Goal: Task Accomplishment & Management: Use online tool/utility

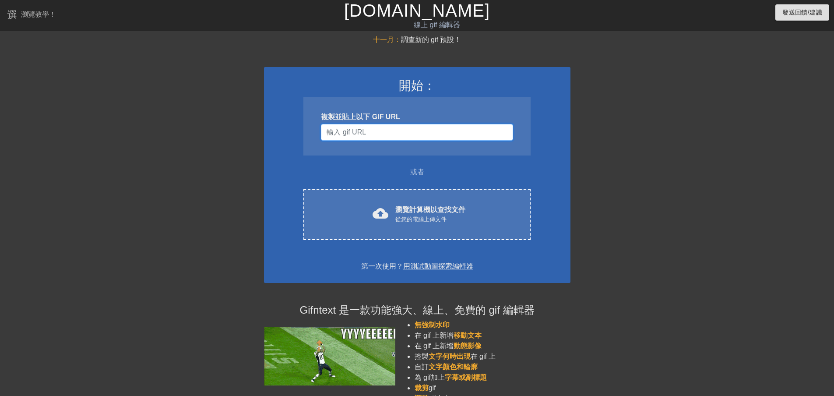
click at [416, 137] on input "使用者名稱" at bounding box center [417, 132] width 192 height 17
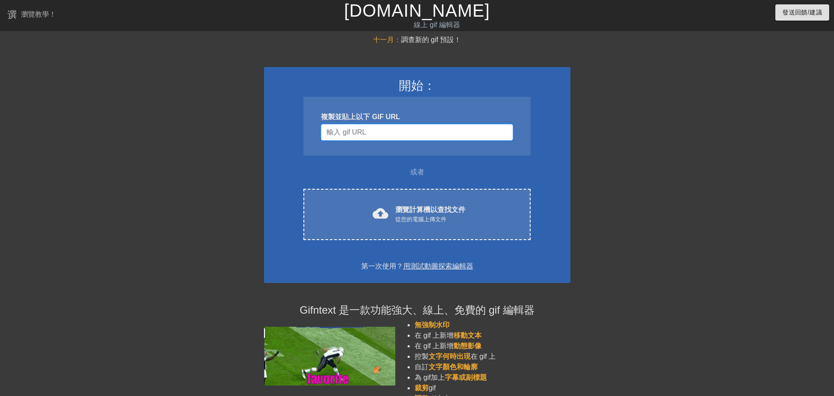
paste input "https://tenor.com/view/%E5%AF%8C%E5%A9%86-gif-25822429"
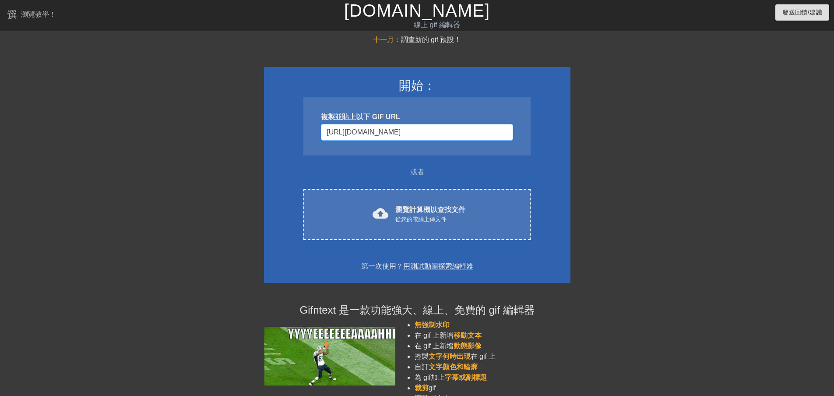
scroll to position [0, 18]
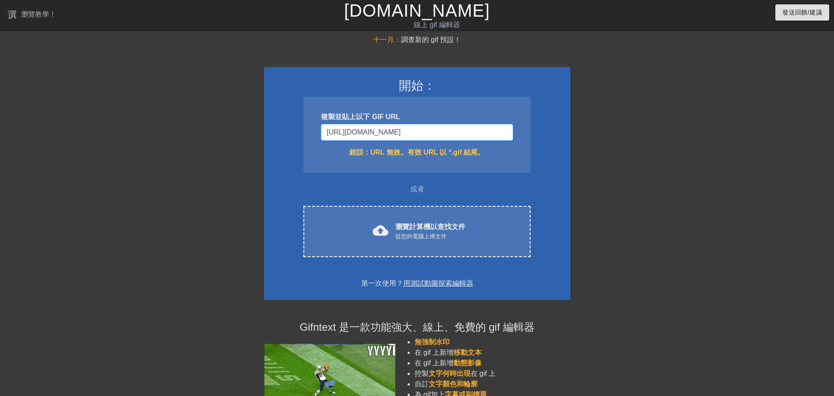
type input "https://tenor.com/view/%E5%AF%8C%E5%A9%86-gif-25822429"
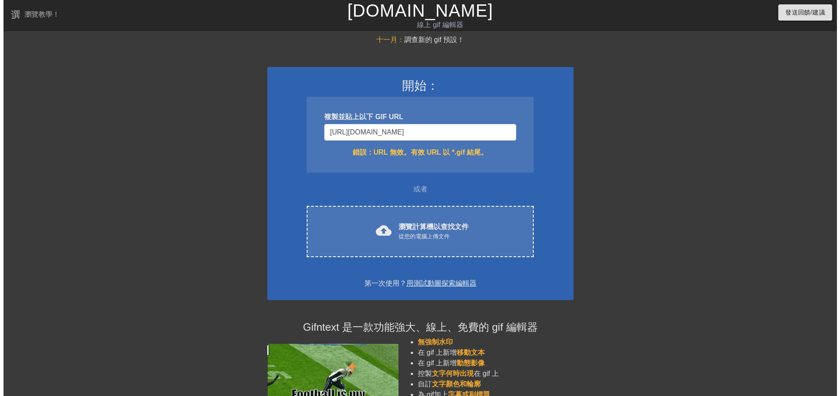
scroll to position [0, 0]
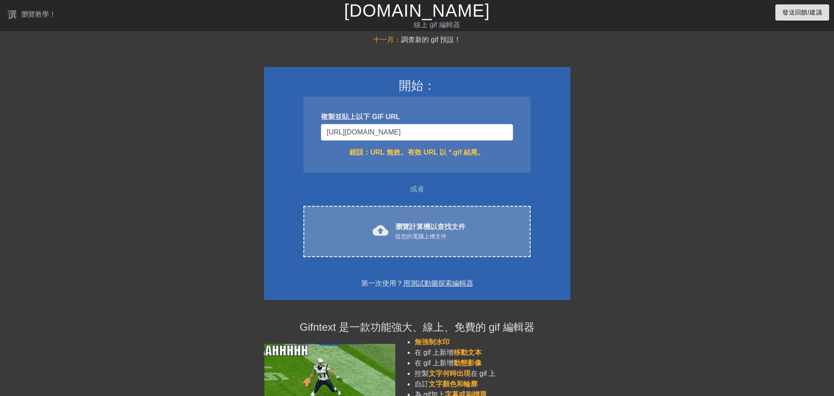
click at [410, 210] on div "cloud_upload 瀏覽計算機以查找文件 從您的電腦上傳文件 Choose files" at bounding box center [416, 231] width 227 height 51
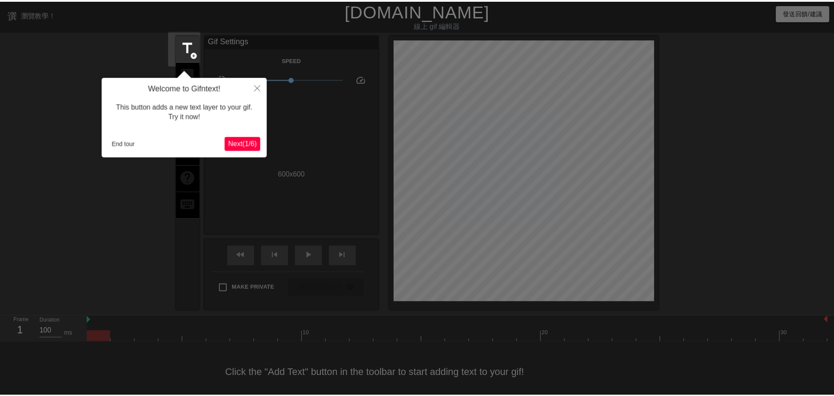
scroll to position [14, 0]
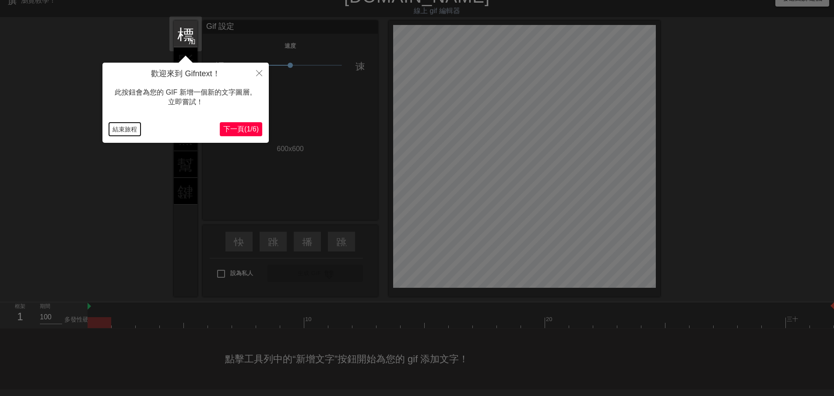
click at [131, 124] on button "結束旅程" at bounding box center [125, 129] width 32 height 13
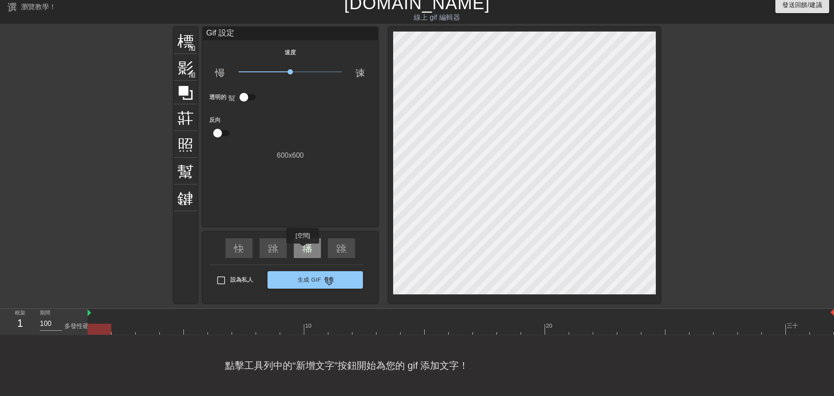
click at [303, 249] on div "播放箭頭" at bounding box center [307, 248] width 27 height 20
click at [303, 248] on div "暫停" at bounding box center [307, 248] width 27 height 20
click at [303, 248] on div "播放箭頭" at bounding box center [307, 248] width 27 height 20
click at [301, 249] on div "暫停" at bounding box center [307, 248] width 27 height 20
click at [301, 249] on div "播放箭頭" at bounding box center [307, 248] width 27 height 20
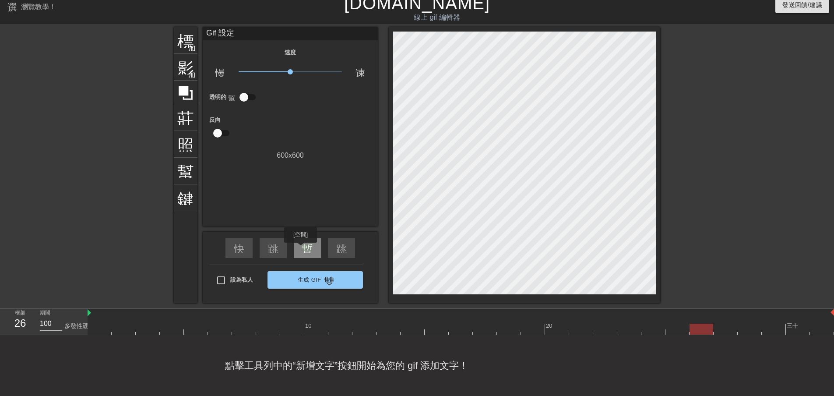
click at [298, 249] on div "暫停" at bounding box center [307, 248] width 27 height 20
click at [298, 249] on div "播放箭頭" at bounding box center [307, 248] width 27 height 20
click at [298, 249] on div "暫停" at bounding box center [307, 248] width 27 height 20
click at [187, 42] on div "標題 加入圓圈" at bounding box center [186, 40] width 24 height 27
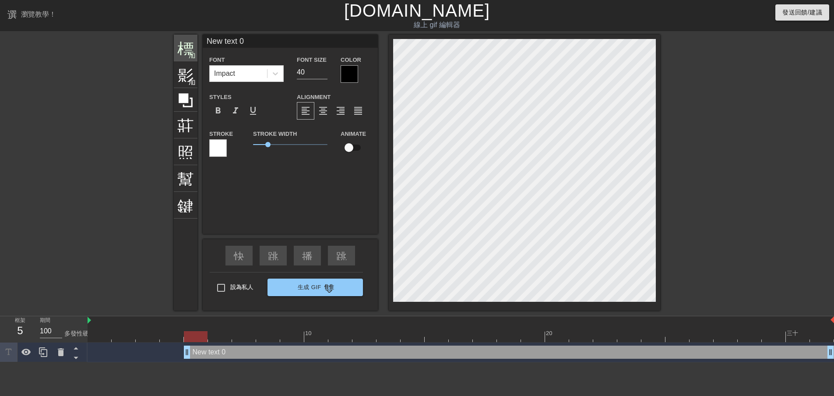
scroll to position [0, 0]
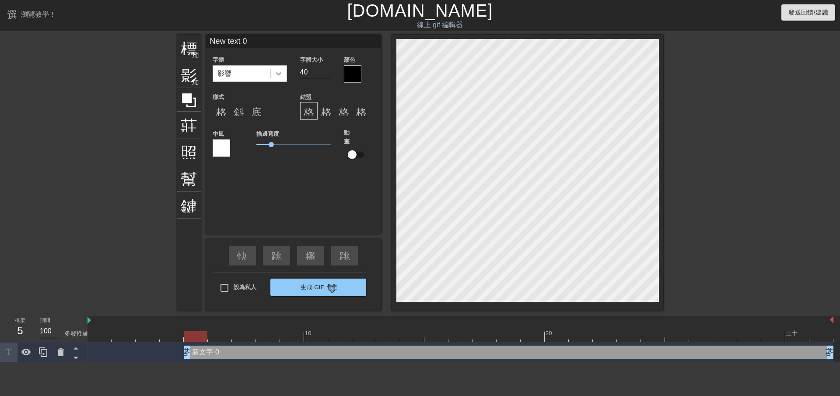
click at [284, 77] on div at bounding box center [279, 74] width 16 height 16
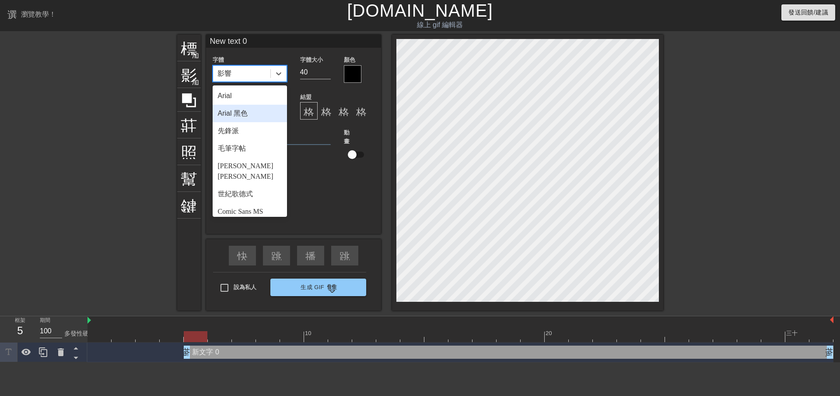
click at [266, 108] on div "Arial 黑色" at bounding box center [250, 114] width 74 height 18
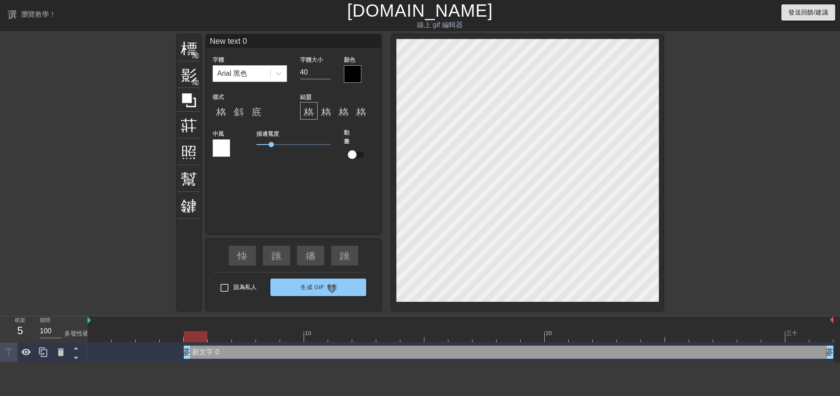
click at [235, 171] on div "標題 加入圓圈 影像 加入圓圈 莊稼 照片尺寸選擇大 幫助 鍵盤 New text 0 字體 Arial 黑色 字體大小 40 顏色 樣式 格式_粗體 斜體格…" at bounding box center [420, 173] width 486 height 276
click at [219, 150] on div at bounding box center [222, 148] width 18 height 18
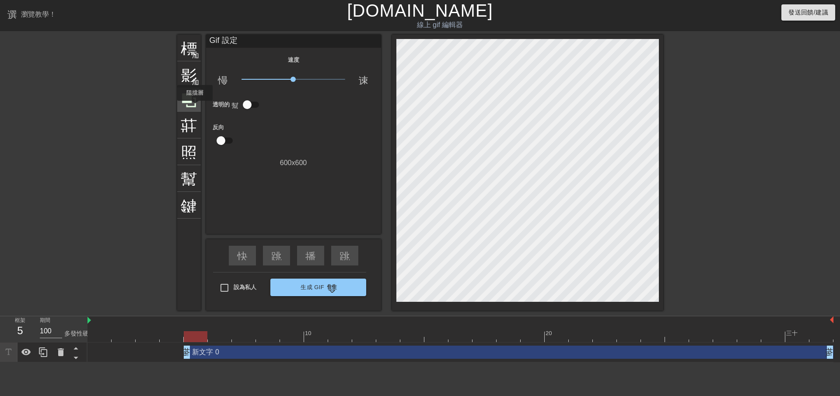
click at [195, 107] on icon at bounding box center [189, 100] width 17 height 17
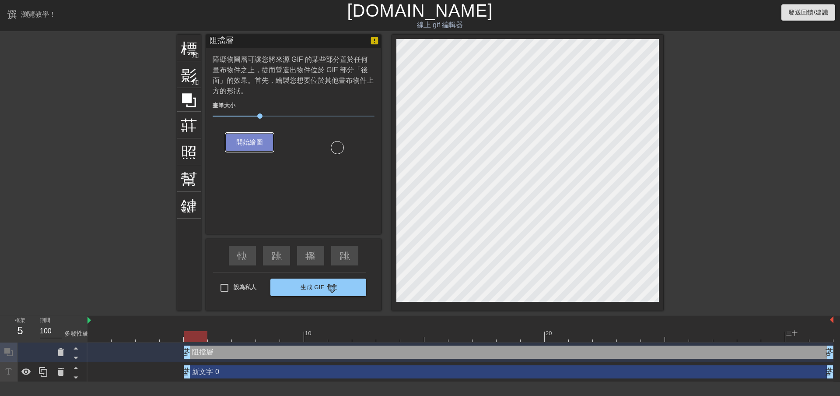
click at [265, 141] on button "開始繪圖" at bounding box center [250, 142] width 48 height 18
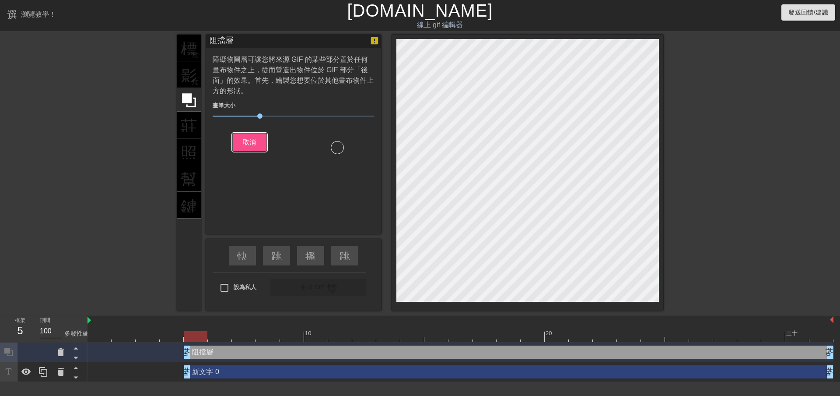
click at [265, 140] on button "取消" at bounding box center [249, 142] width 35 height 18
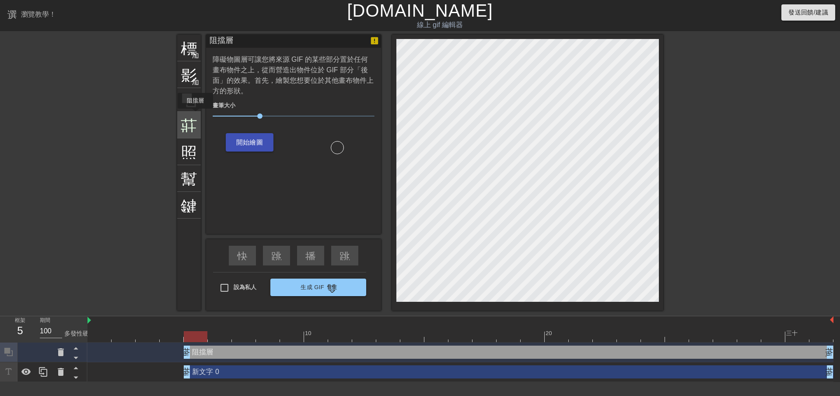
click at [196, 116] on font "莊稼" at bounding box center [197, 124] width 33 height 17
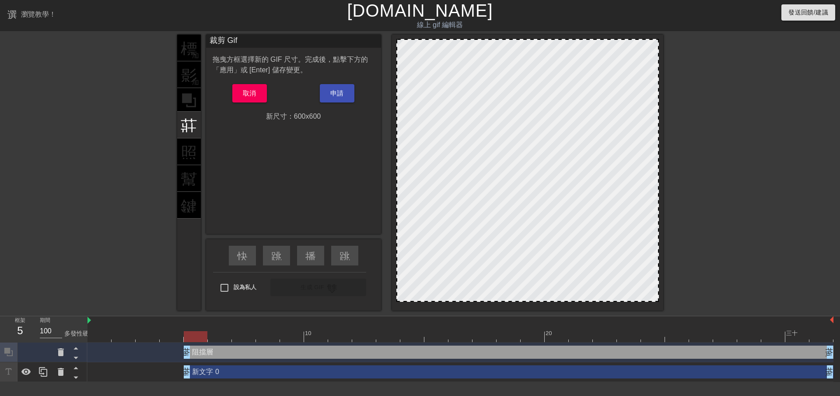
click at [196, 148] on div "標題 加入圓圈 影像 加入圓圈 莊稼 照片尺寸選擇大 幫助 鍵盤" at bounding box center [189, 173] width 24 height 276
click at [265, 95] on button "取消" at bounding box center [249, 93] width 35 height 18
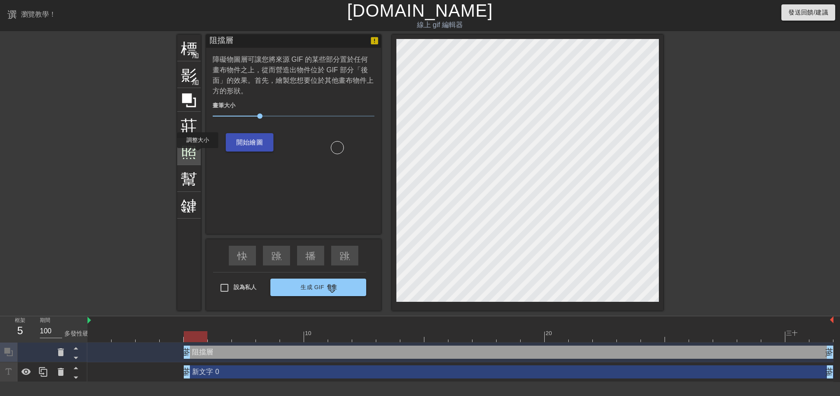
click at [194, 154] on font "照片尺寸選擇大" at bounding box center [239, 150] width 116 height 17
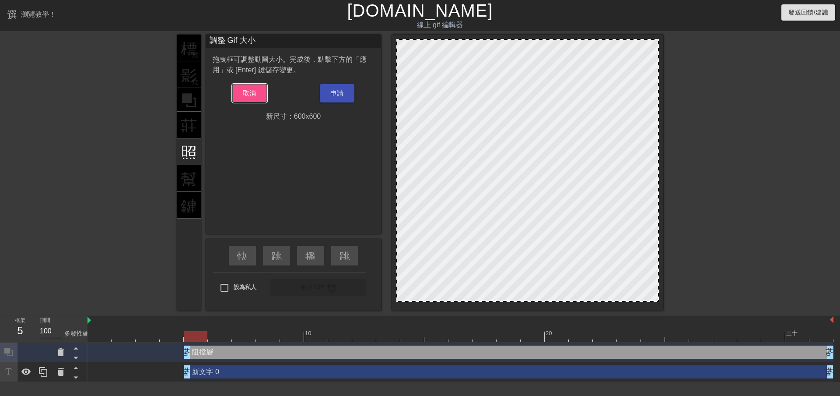
click at [246, 96] on font "取消" at bounding box center [250, 92] width 14 height 7
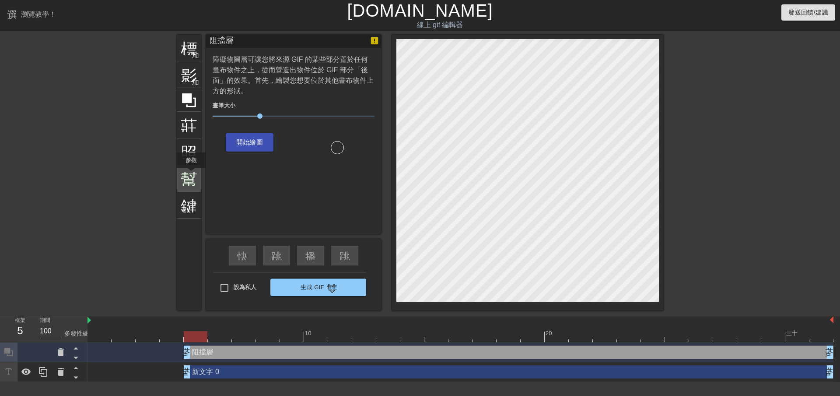
click at [190, 176] on font "幫助" at bounding box center [197, 177] width 33 height 17
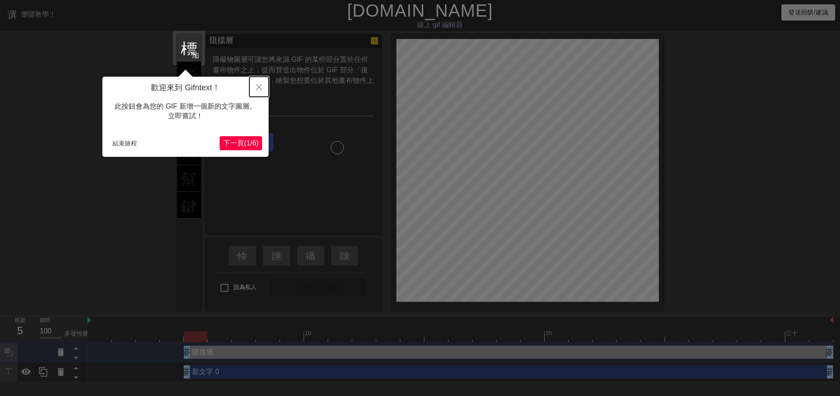
click at [256, 91] on button "關閉" at bounding box center [258, 87] width 19 height 20
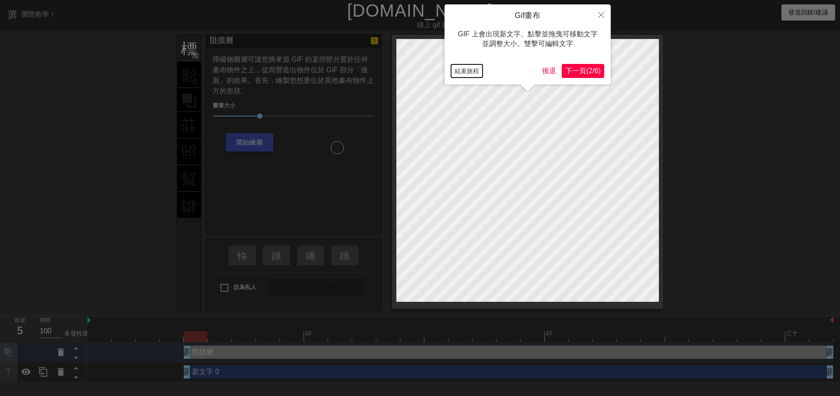
click at [456, 68] on font "結束旅程" at bounding box center [467, 70] width 25 height 7
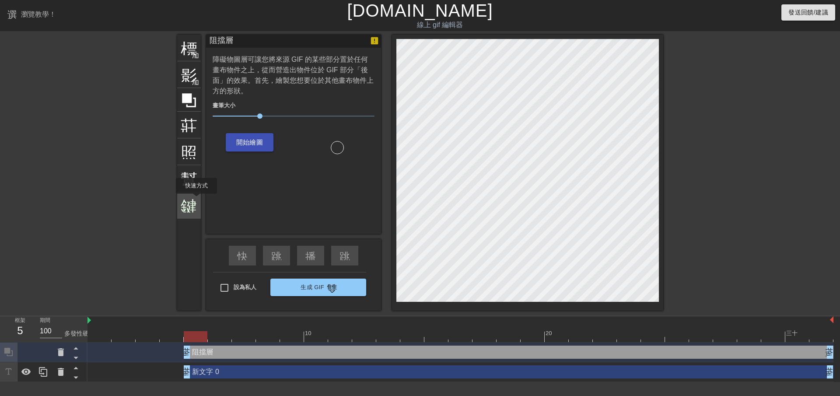
click at [196, 200] on font "鍵盤" at bounding box center [197, 204] width 33 height 17
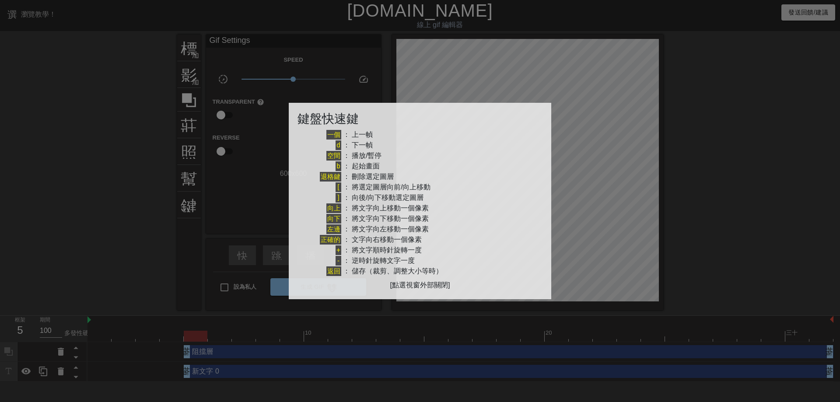
click at [75, 166] on div at bounding box center [420, 201] width 840 height 402
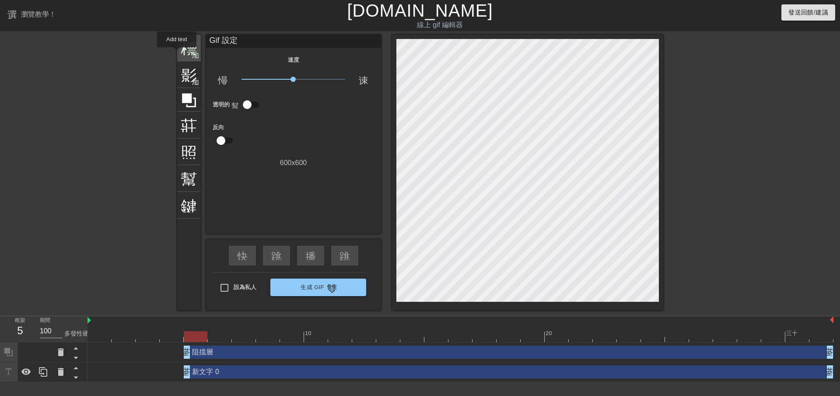
click at [181, 50] on font "標題" at bounding box center [197, 47] width 33 height 17
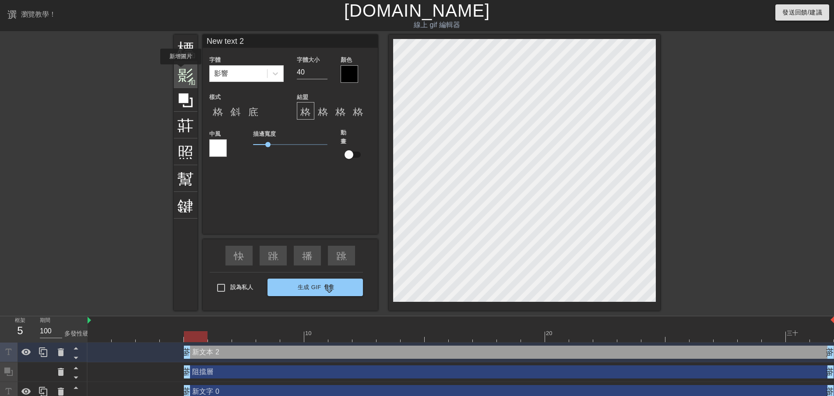
click at [180, 70] on font "影像" at bounding box center [193, 73] width 33 height 17
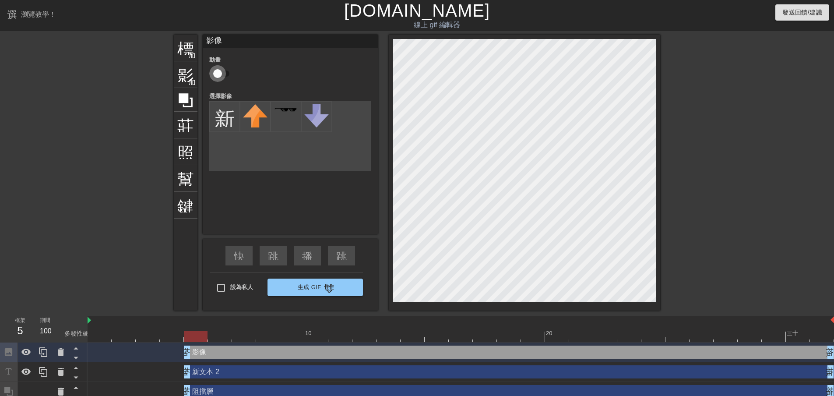
click at [218, 73] on input "checkbox" at bounding box center [218, 73] width 50 height 17
click at [218, 73] on input "checkbox" at bounding box center [226, 73] width 50 height 17
checkbox input "false"
click at [235, 121] on input "file" at bounding box center [225, 117] width 30 height 30
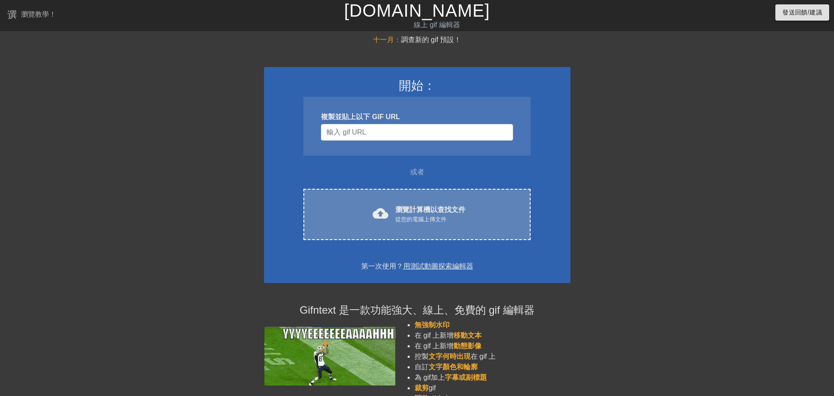
click at [361, 212] on div "cloud_upload 瀏覽計算機以查找文件 從您的電腦上傳文件" at bounding box center [417, 214] width 190 height 20
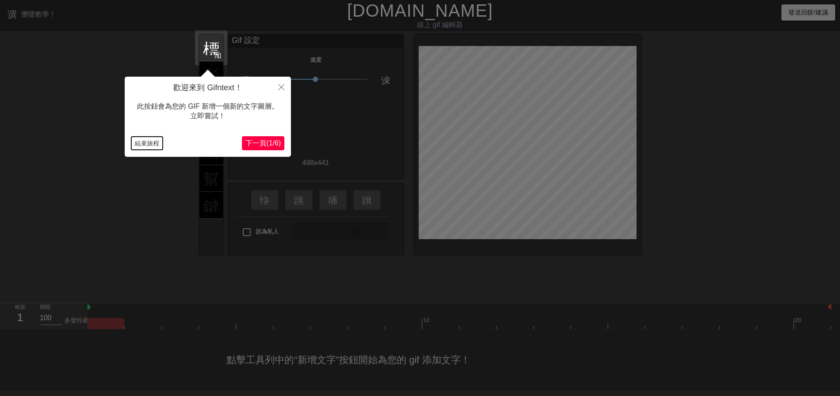
click at [147, 142] on font "結束旅程" at bounding box center [147, 143] width 25 height 7
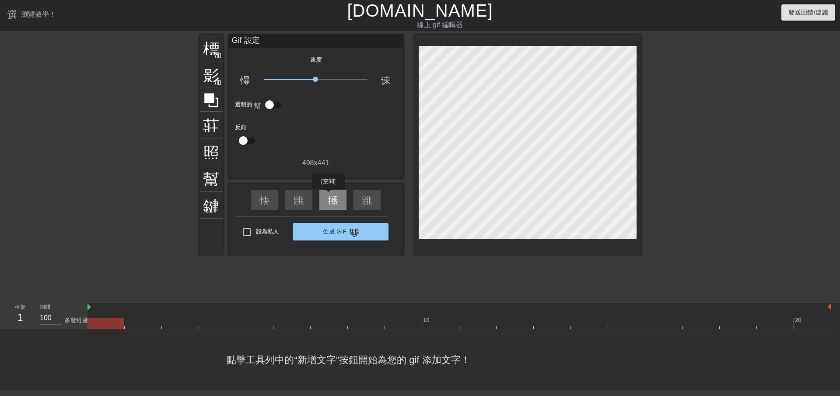
click at [330, 195] on font "播放箭頭" at bounding box center [349, 199] width 42 height 11
click at [330, 195] on font "暫停" at bounding box center [338, 199] width 21 height 11
click at [335, 201] on font "播放箭頭" at bounding box center [349, 199] width 42 height 11
click at [335, 201] on font "暫停" at bounding box center [338, 199] width 21 height 11
click at [335, 201] on font "播放箭頭" at bounding box center [349, 199] width 42 height 11
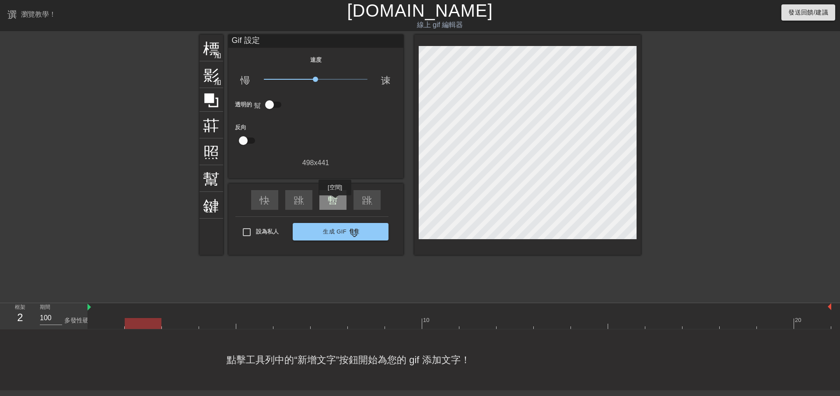
click at [335, 201] on font "暫停" at bounding box center [338, 199] width 21 height 11
drag, startPoint x: 213, startPoint y: 316, endPoint x: 200, endPoint y: 320, distance: 14.3
click at [200, 320] on div "10 20" at bounding box center [460, 316] width 744 height 26
click at [130, 325] on div at bounding box center [460, 323] width 744 height 11
click at [114, 323] on div at bounding box center [460, 323] width 744 height 11
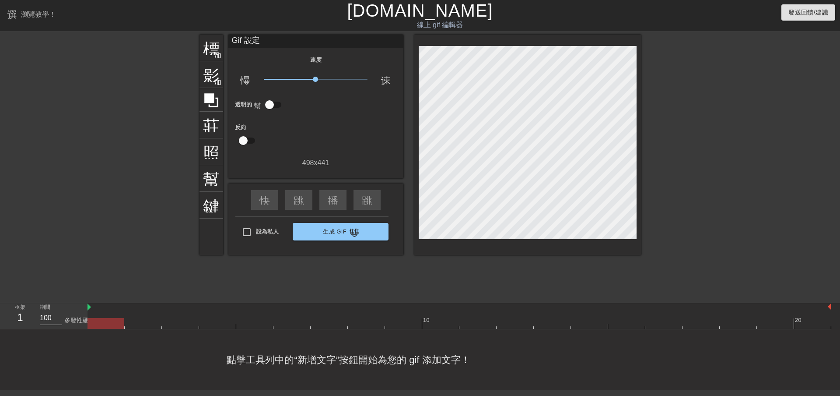
click at [162, 319] on div at bounding box center [460, 323] width 744 height 11
click at [157, 322] on div at bounding box center [460, 323] width 744 height 11
click at [212, 51] on font "標題" at bounding box center [219, 47] width 33 height 17
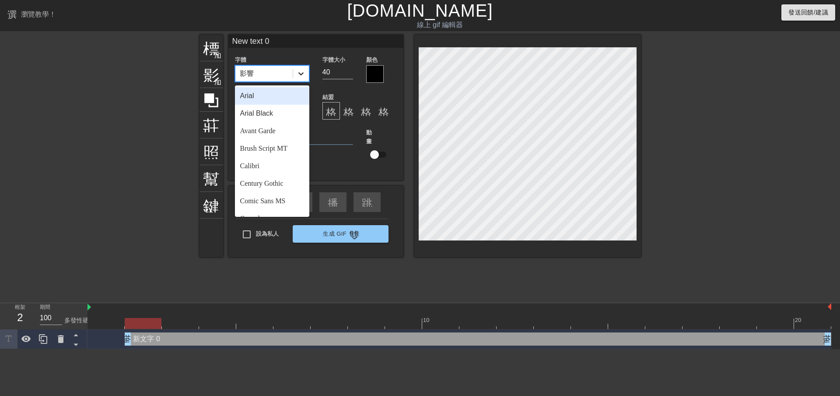
click at [298, 71] on icon at bounding box center [301, 73] width 9 height 9
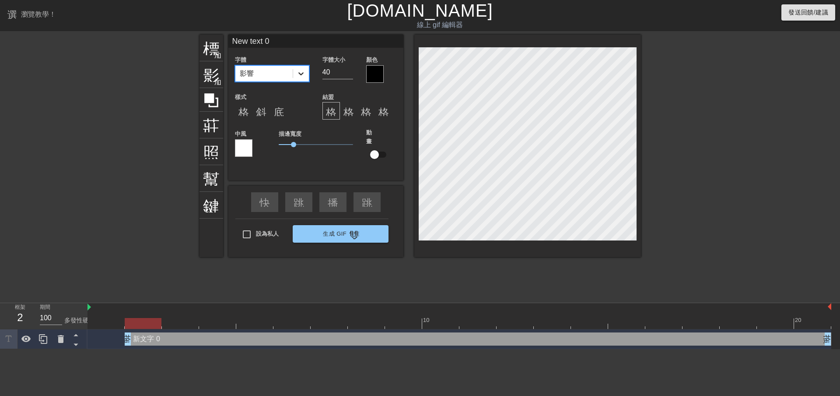
click at [298, 71] on icon at bounding box center [301, 73] width 9 height 9
drag, startPoint x: 286, startPoint y: 45, endPoint x: 222, endPoint y: 49, distance: 63.6
click at [216, 52] on div "標題 加入圓圈 影像 加入圓圈 莊稼 照片尺寸選擇大 幫助 鍵盤 New text 0 字體 影響 字體大小 40 顏色 樣式 格式_粗體 斜體格式 底線格式…" at bounding box center [421, 146] width 442 height 222
type input "渥"
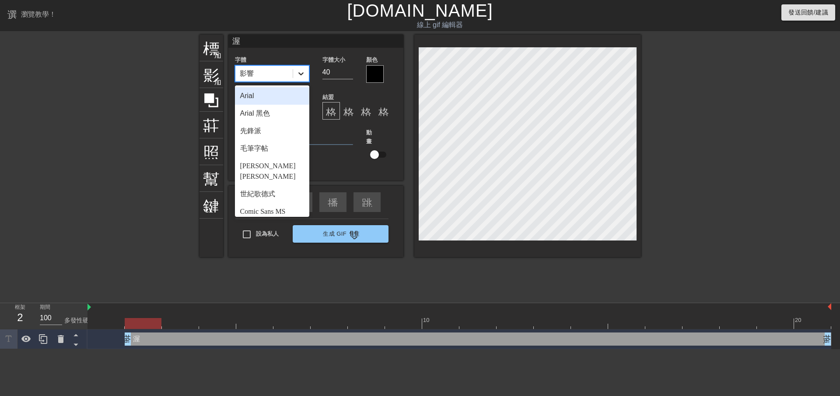
click at [298, 75] on icon at bounding box center [301, 73] width 9 height 9
click at [270, 115] on font "Arial 黑色" at bounding box center [255, 112] width 30 height 7
click at [285, 79] on div "Arial 黑色" at bounding box center [263, 74] width 57 height 16
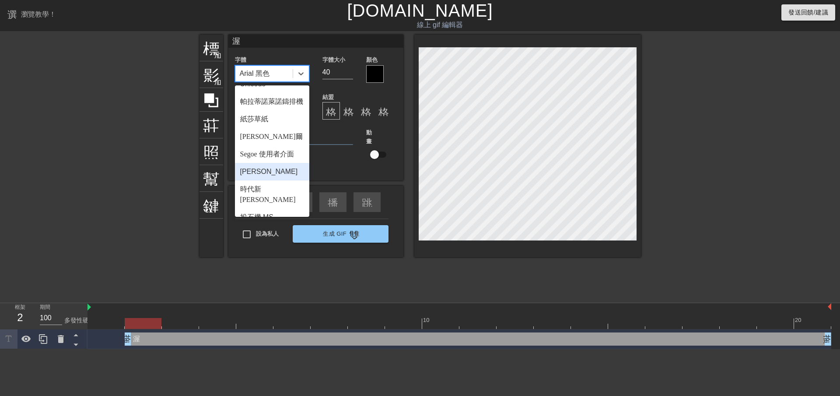
scroll to position [306, 0]
click at [285, 148] on div "Segoe 使用者介面" at bounding box center [272, 154] width 74 height 18
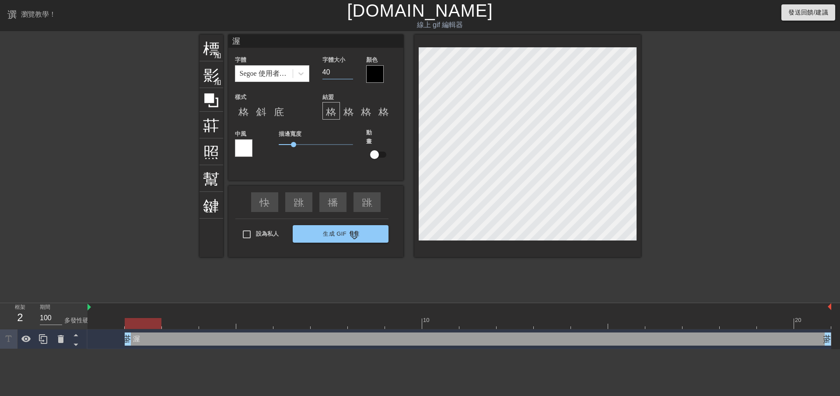
drag, startPoint x: 329, startPoint y: 71, endPoint x: 310, endPoint y: 71, distance: 19.3
click at [310, 71] on div "字體 Segoe 使用者介面 字體大小 40 顏色" at bounding box center [315, 68] width 175 height 28
type input "3"
type input "25"
click at [371, 75] on div at bounding box center [375, 74] width 18 height 18
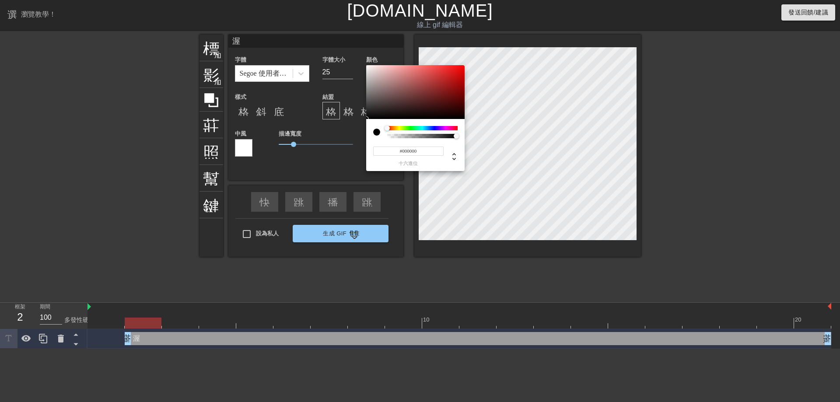
click at [439, 129] on div at bounding box center [422, 128] width 70 height 4
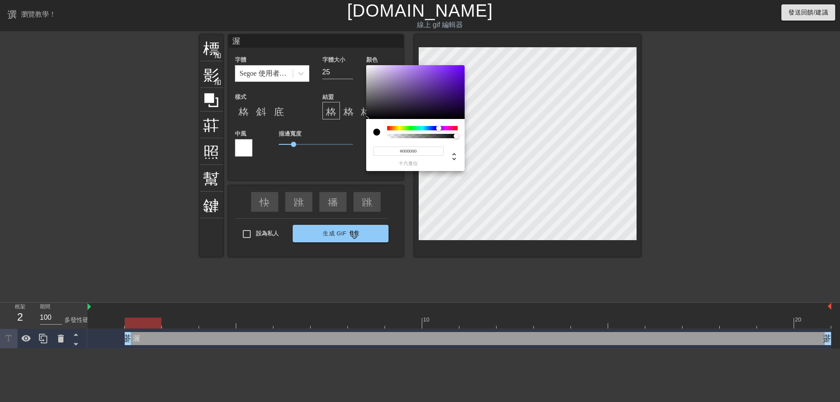
click at [428, 127] on div at bounding box center [422, 128] width 70 height 4
click at [434, 126] on div "#000000 十六進位" at bounding box center [415, 145] width 98 height 52
click at [445, 127] on div at bounding box center [422, 128] width 70 height 4
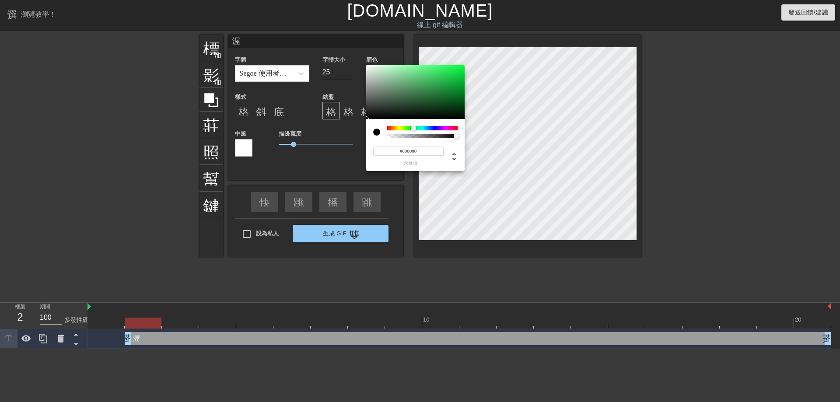
click at [414, 130] on div at bounding box center [422, 128] width 70 height 4
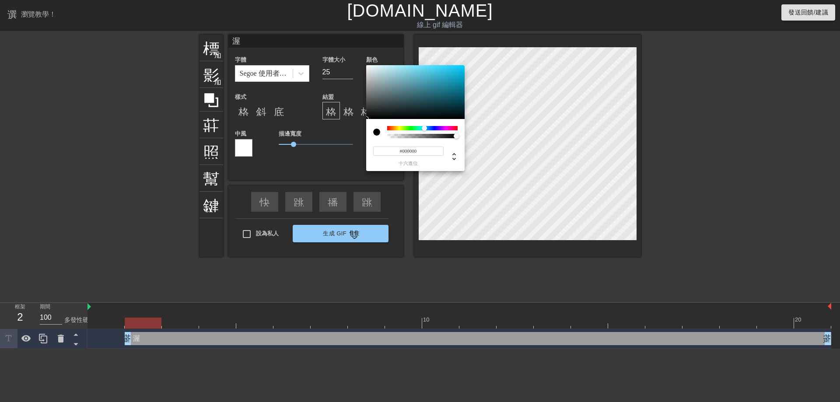
click at [424, 128] on div at bounding box center [422, 128] width 70 height 4
type input "#26A2BE"
click at [445, 79] on div at bounding box center [415, 92] width 98 height 54
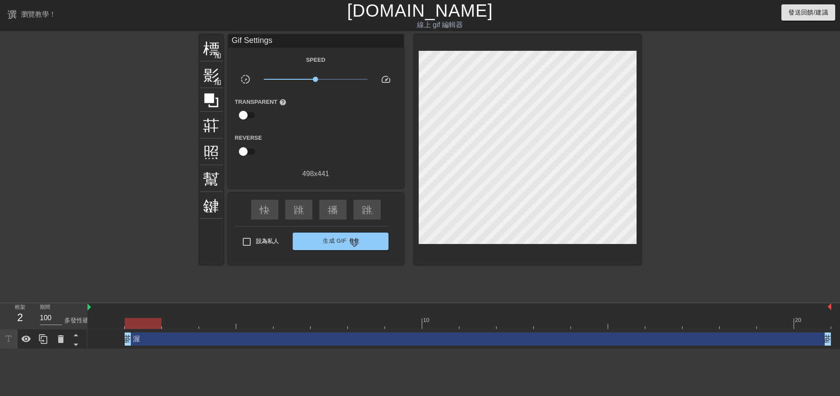
drag, startPoint x: 305, startPoint y: 266, endPoint x: 302, endPoint y: 259, distance: 7.3
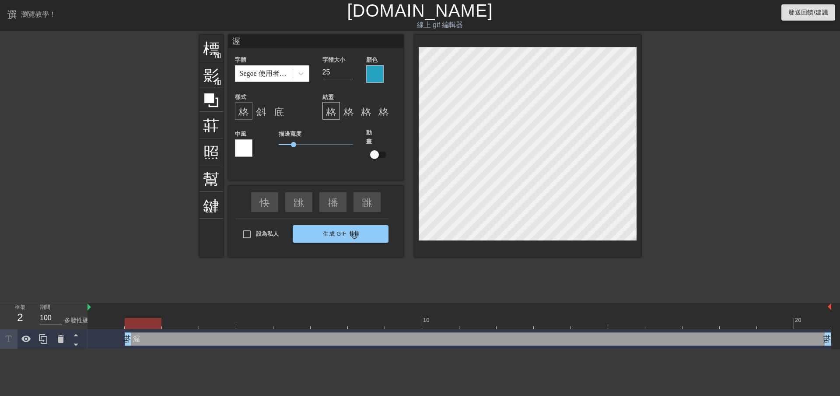
click at [247, 112] on font "格式_粗體" at bounding box center [264, 110] width 53 height 11
click at [262, 112] on font "斜體格式" at bounding box center [277, 110] width 42 height 11
click at [249, 111] on div "格式_粗體" at bounding box center [244, 111] width 18 height 18
click at [265, 110] on font "斜體格式" at bounding box center [277, 110] width 42 height 11
click at [276, 109] on font "底線格式" at bounding box center [294, 110] width 42 height 11
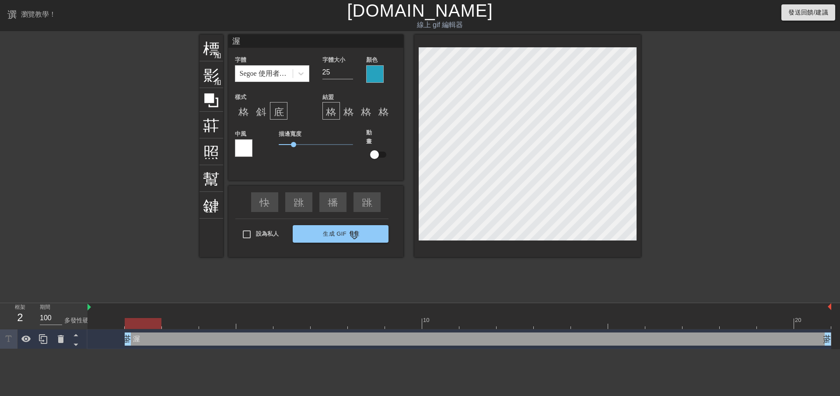
click at [276, 109] on font "底線格式" at bounding box center [294, 110] width 42 height 11
click at [248, 110] on font "格式_粗體" at bounding box center [264, 110] width 53 height 11
click at [345, 109] on font "格式對齊中心" at bounding box center [374, 110] width 63 height 11
click at [360, 109] on div "格式_對齊_右" at bounding box center [367, 111] width 18 height 18
click at [379, 110] on font "格式對齊" at bounding box center [400, 110] width 42 height 11
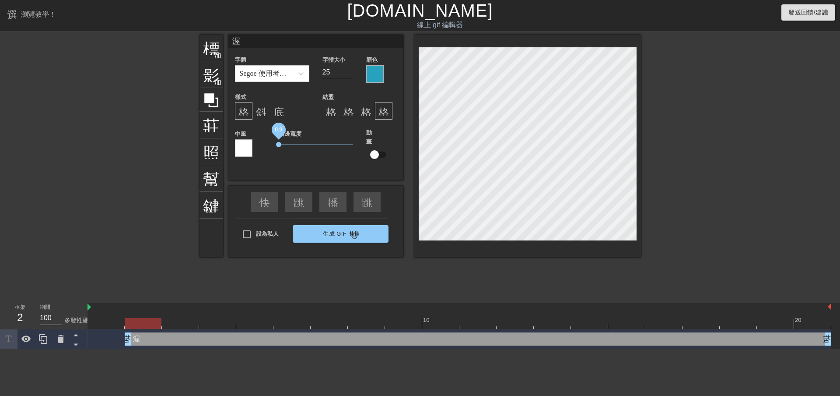
drag, startPoint x: 295, startPoint y: 143, endPoint x: 254, endPoint y: 144, distance: 41.2
click at [254, 144] on div "中風 描邊寬度 0.9 動畫" at bounding box center [315, 149] width 175 height 43
click at [377, 158] on input "checkbox" at bounding box center [375, 154] width 50 height 17
click at [377, 158] on input "checkbox" at bounding box center [383, 154] width 50 height 17
checkbox input "false"
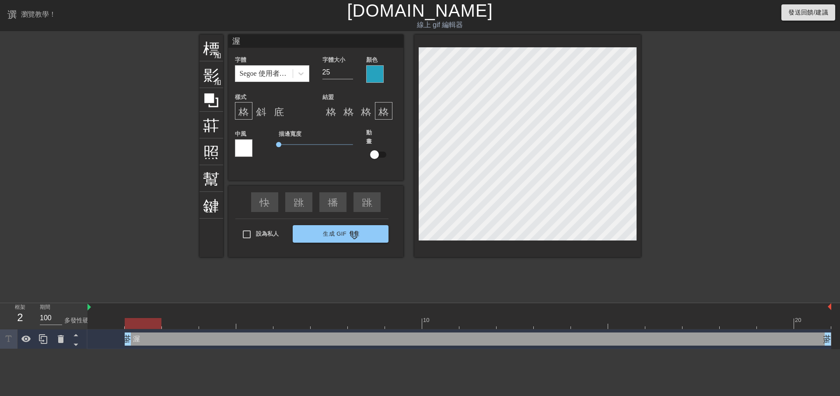
click at [376, 80] on div at bounding box center [375, 74] width 18 height 18
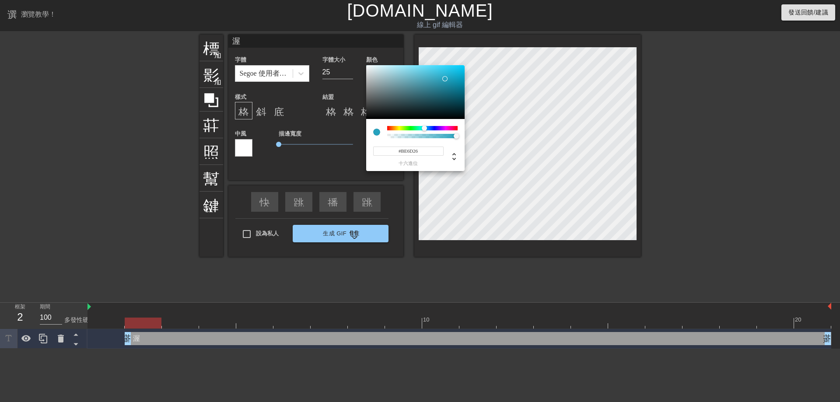
click at [393, 130] on div at bounding box center [422, 128] width 70 height 4
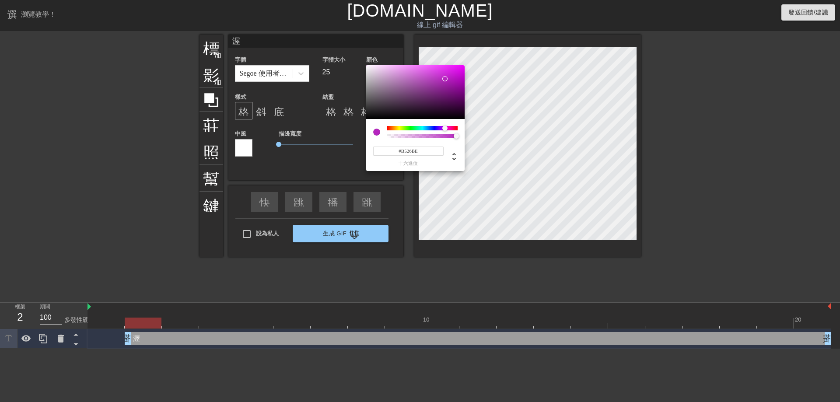
click at [445, 129] on div at bounding box center [422, 128] width 70 height 4
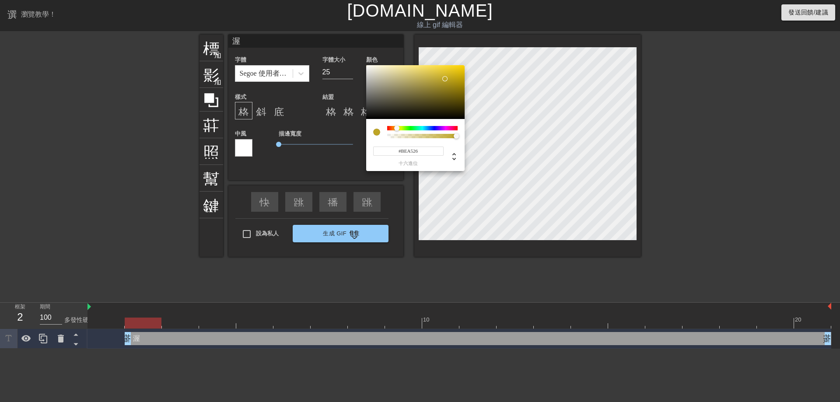
click at [397, 129] on div at bounding box center [422, 128] width 70 height 4
type input "#BE4B26"
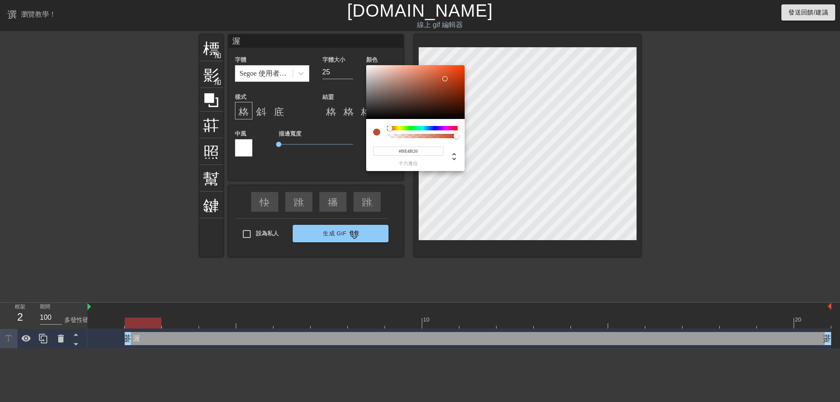
click at [390, 129] on div at bounding box center [422, 128] width 70 height 4
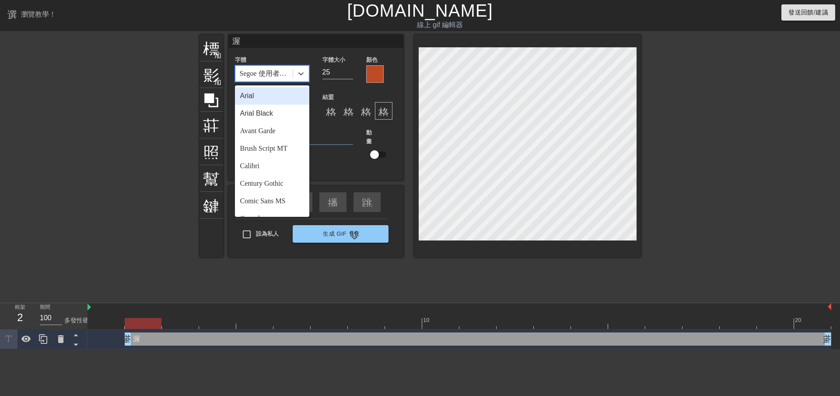
click at [287, 81] on div "Segoe 使用者介面" at bounding box center [263, 74] width 57 height 16
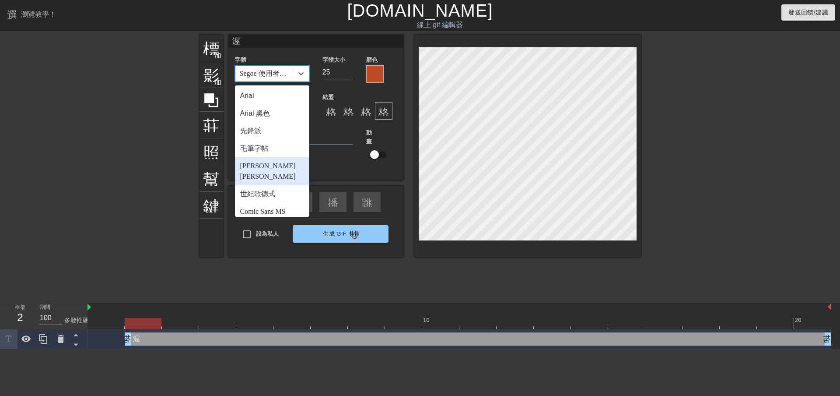
click at [280, 167] on div "[PERSON_NAME][PERSON_NAME]" at bounding box center [272, 171] width 74 height 28
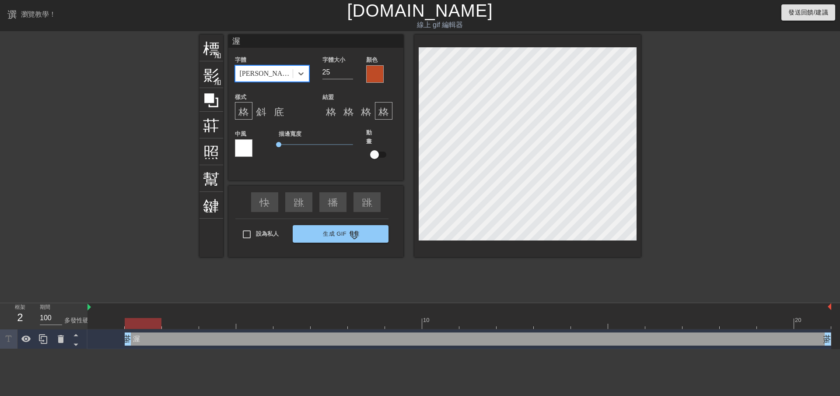
click at [282, 67] on div "[PERSON_NAME][PERSON_NAME]" at bounding box center [263, 74] width 57 height 16
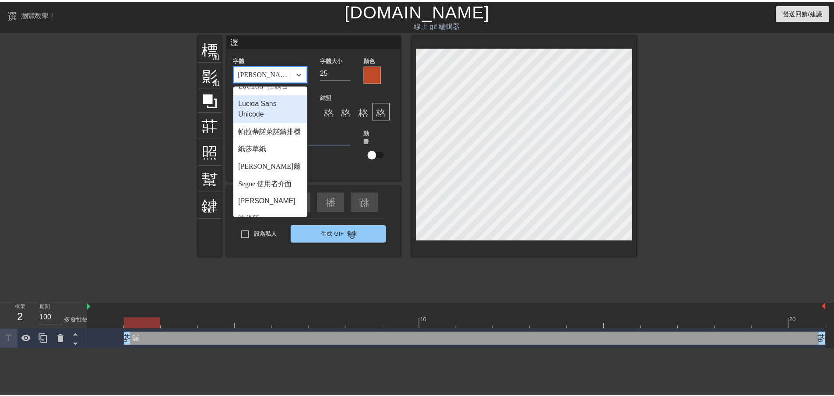
scroll to position [313, 0]
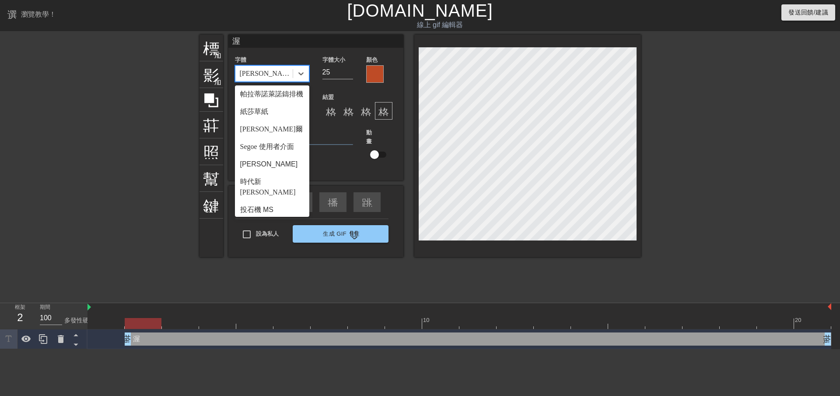
click at [262, 218] on div "宋體" at bounding box center [272, 227] width 74 height 18
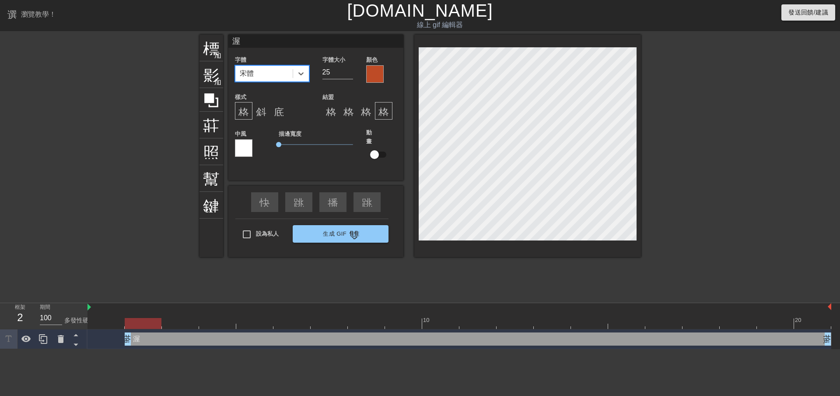
click at [286, 67] on div "宋體" at bounding box center [263, 74] width 57 height 16
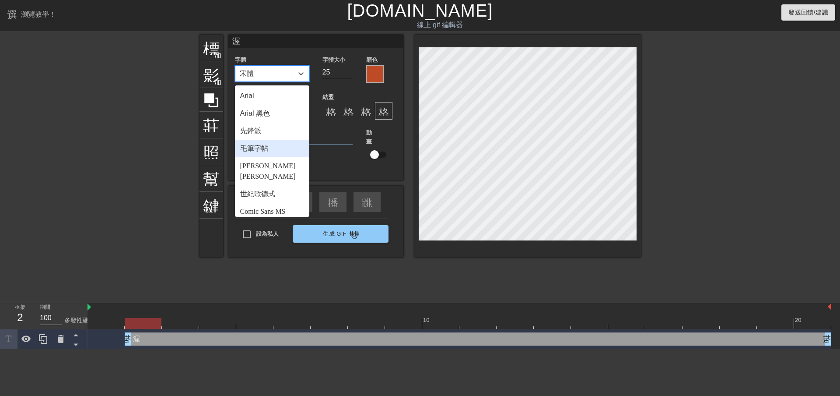
click at [279, 153] on div "毛筆字帖" at bounding box center [272, 149] width 74 height 18
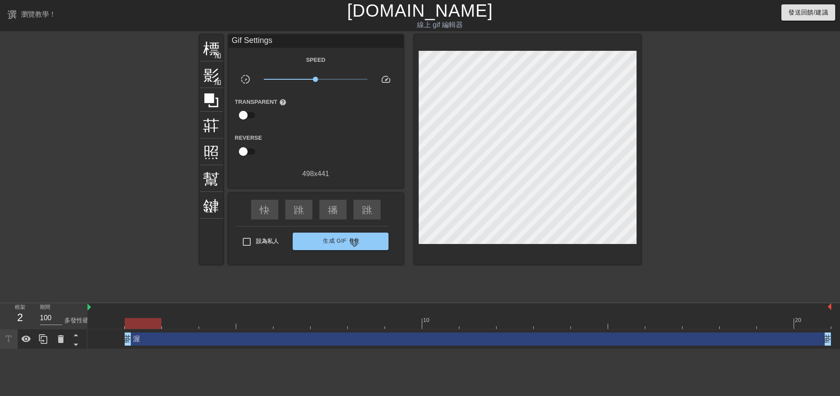
click at [330, 279] on div "標題 加入圓圈 影像 加入圓圈 莊稼 照片尺寸選擇大 幫助 鍵盤 Gif Settings Speed slow_motion_video x1.00 spe…" at bounding box center [421, 166] width 442 height 263
click at [325, 200] on div "播放箭頭" at bounding box center [332, 210] width 27 height 20
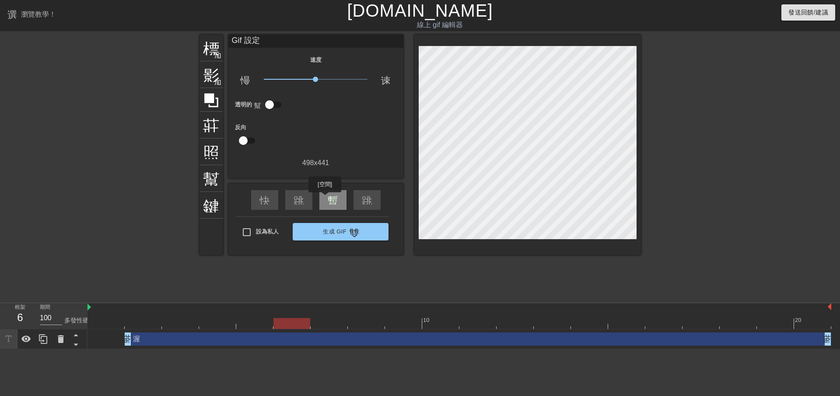
click at [325, 198] on div "暫停" at bounding box center [332, 200] width 27 height 20
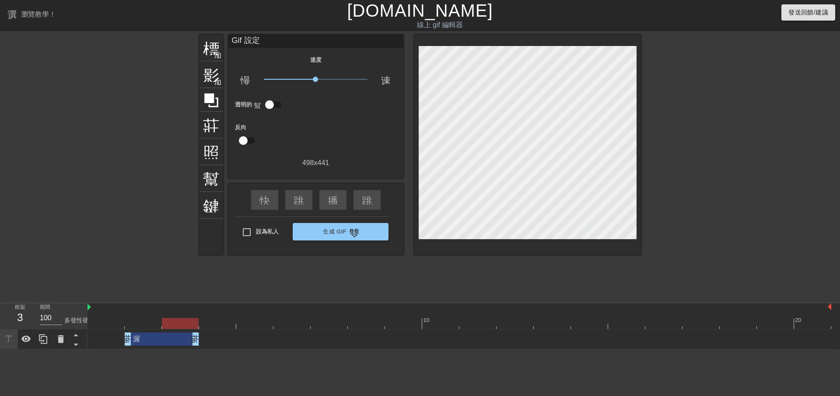
drag, startPoint x: 828, startPoint y: 343, endPoint x: 202, endPoint y: 324, distance: 626.9
click at [202, 324] on div "10 20 渥 拖曳手柄 拖曳手柄" at bounding box center [464, 326] width 753 height 46
click at [333, 197] on font "播放箭頭" at bounding box center [349, 199] width 42 height 11
click at [333, 197] on font "暫停" at bounding box center [338, 199] width 21 height 11
click at [333, 197] on font "播放箭頭" at bounding box center [349, 199] width 42 height 11
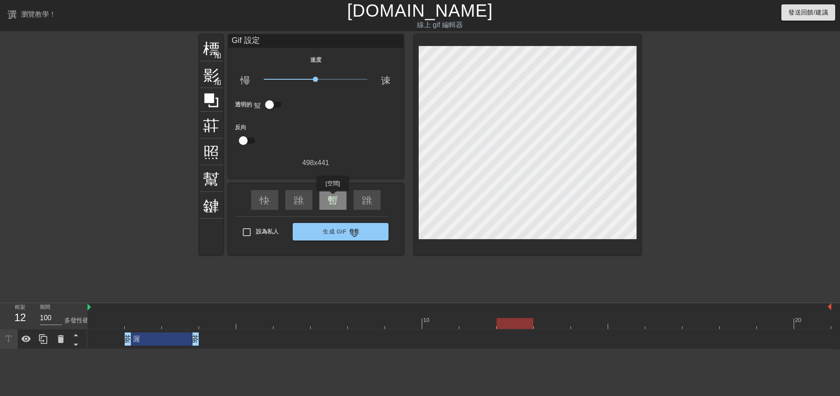
click at [333, 197] on font "暫停" at bounding box center [338, 199] width 21 height 11
click at [331, 202] on font "播放箭頭" at bounding box center [349, 199] width 42 height 11
click at [331, 202] on font "暫停" at bounding box center [338, 199] width 21 height 11
click at [331, 202] on font "播放箭頭" at bounding box center [349, 199] width 42 height 11
click at [331, 202] on font "暫停" at bounding box center [338, 199] width 21 height 11
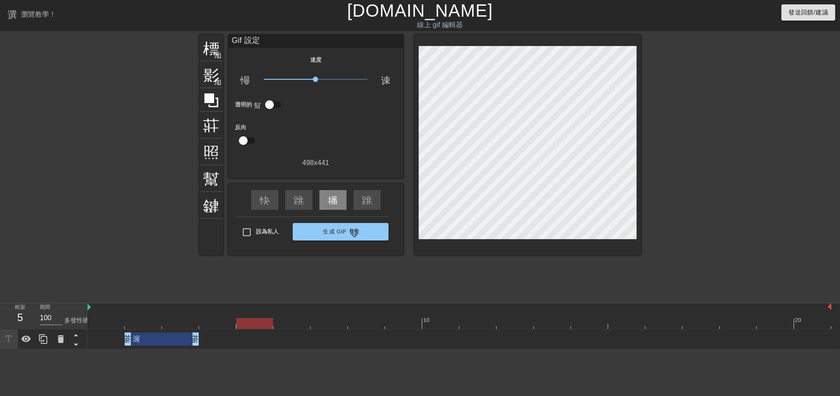
click at [168, 340] on div "渥 拖曳手柄 拖曳手柄" at bounding box center [162, 338] width 74 height 13
click at [164, 345] on div "渥 拖曳手柄 拖曳手柄" at bounding box center [162, 338] width 74 height 13
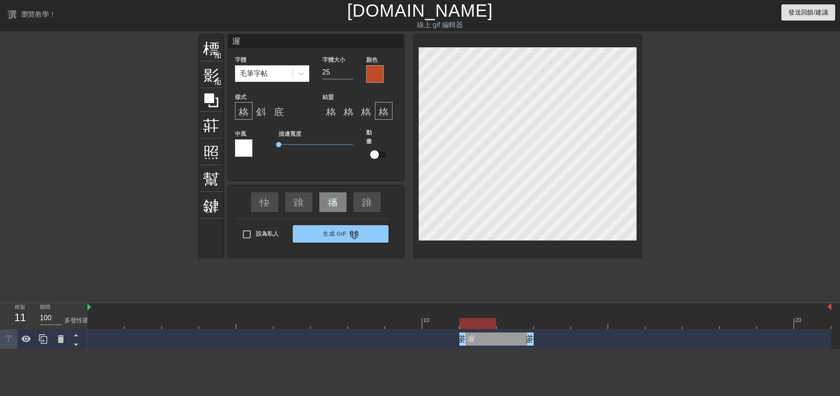
drag, startPoint x: 173, startPoint y: 336, endPoint x: 495, endPoint y: 329, distance: 322.1
click at [495, 329] on div "渥 拖曳手柄 拖曳手柄" at bounding box center [460, 339] width 744 height 20
click at [329, 206] on div "播放箭頭" at bounding box center [332, 202] width 27 height 20
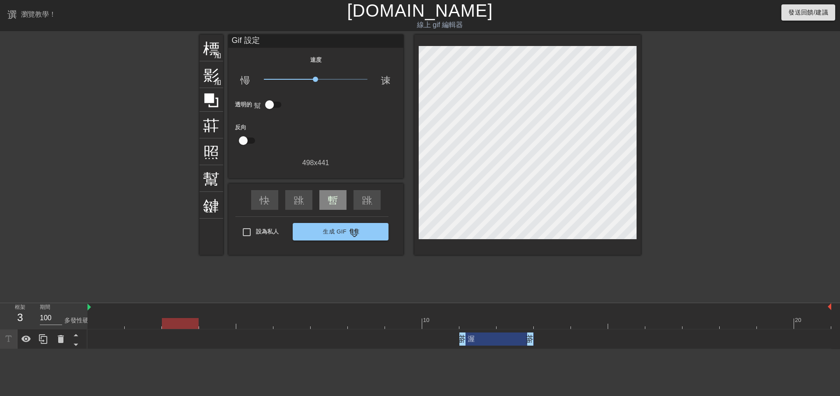
click at [492, 342] on div "渥 拖曳手柄 拖曳手柄" at bounding box center [496, 338] width 74 height 13
click at [338, 203] on div "暫停" at bounding box center [332, 200] width 27 height 20
click at [208, 46] on font "標題" at bounding box center [219, 47] width 33 height 17
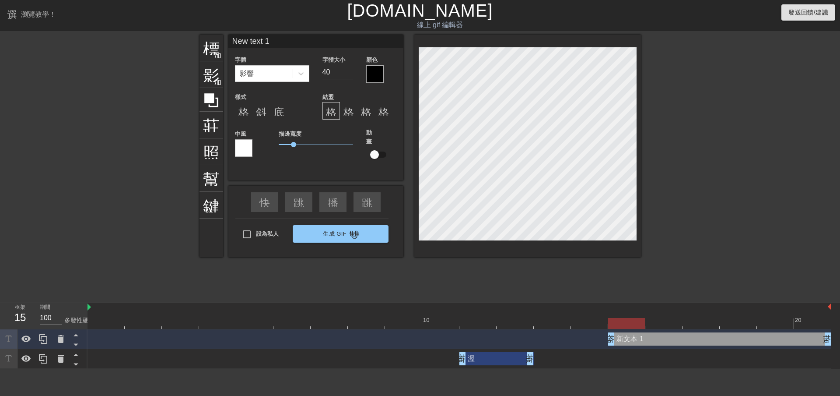
drag, startPoint x: 287, startPoint y: 45, endPoint x: 231, endPoint y: 41, distance: 56.1
click at [231, 41] on input "New text 1" at bounding box center [315, 41] width 175 height 13
type input "W"
type input "特"
drag, startPoint x: 294, startPoint y: 143, endPoint x: 261, endPoint y: 144, distance: 32.4
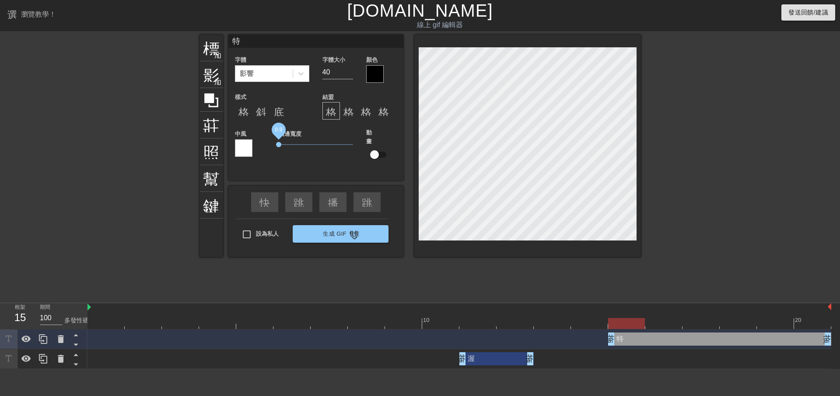
click at [261, 144] on div "中風 描邊寬度 0.9 動畫" at bounding box center [315, 149] width 175 height 43
click at [372, 74] on div at bounding box center [375, 74] width 18 height 18
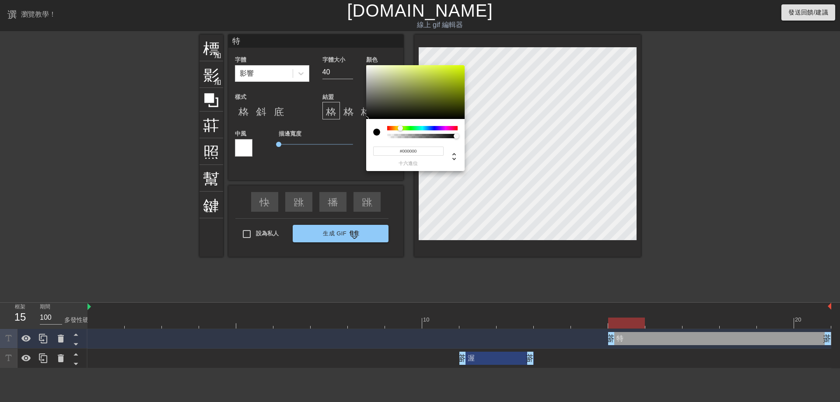
click at [400, 128] on div at bounding box center [422, 128] width 70 height 4
click at [392, 128] on div at bounding box center [422, 128] width 70 height 4
click at [395, 128] on div at bounding box center [397, 128] width 5 height 5
type input "#CA8F1E"
click at [450, 76] on div at bounding box center [415, 92] width 98 height 54
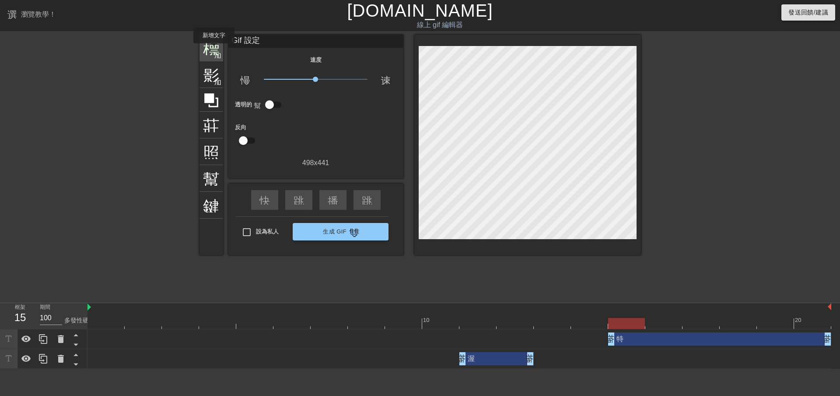
click at [214, 49] on font "標題" at bounding box center [219, 47] width 33 height 17
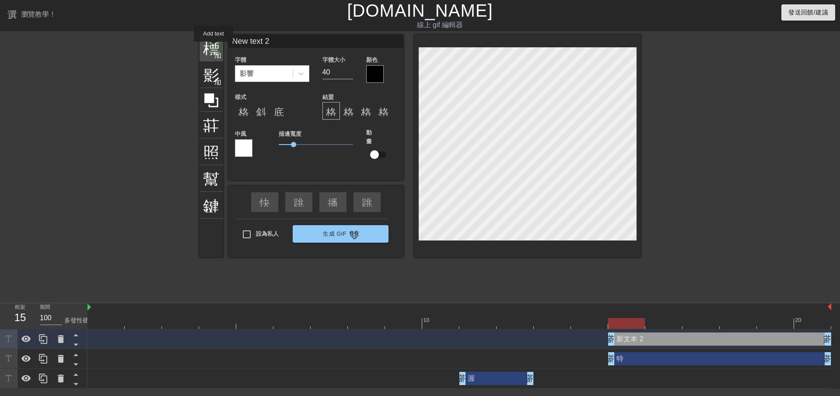
drag, startPoint x: 264, startPoint y: 42, endPoint x: 214, endPoint y: 49, distance: 50.4
click at [211, 49] on div "標題 加入圓圈 影像 加入圓圈 莊稼 照片尺寸選擇大 幫助 鍵盤 New text 2 字體 影響 字體大小 40 顏色 樣式 格式_粗體 斜體格式 底線格式…" at bounding box center [421, 146] width 442 height 222
click at [221, 54] on font "加入圓圈" at bounding box center [229, 54] width 30 height 7
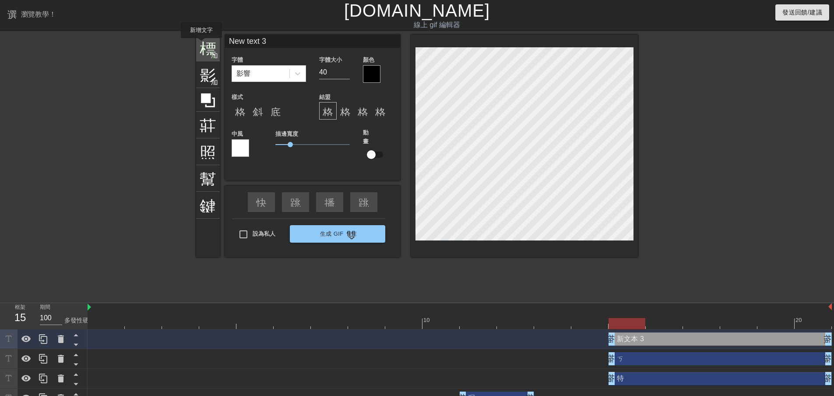
drag, startPoint x: 275, startPoint y: 39, endPoint x: 201, endPoint y: 44, distance: 73.7
click at [201, 44] on div "標題 加入圓圈 影像 加入圓圈 莊稼 照片尺寸選擇大 幫助 鍵盤 New text 3 字體 影響 字體大小 40 顏色 樣式 格式_粗體 斜體格式 底線格式…" at bounding box center [417, 146] width 442 height 222
click at [649, 364] on div "ㄎ 拖曳手柄 拖曳手柄" at bounding box center [719, 358] width 223 height 13
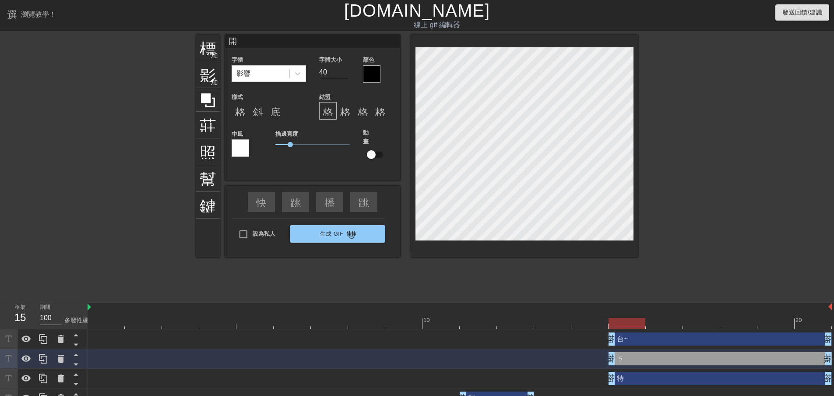
click at [281, 53] on div "開 字體 影響 字體大小 40 顏色 樣式 格式_粗體 斜體格式 底線格式 結盟 格式_對齊_左 格式對齊中心 格式_對齊_右 格式對齊 中風 描邊寬度 1 …" at bounding box center [312, 103] width 175 height 137
click at [287, 42] on input "開" at bounding box center [312, 41] width 175 height 13
click at [659, 382] on div "特 拖曳手柄 拖曳手柄" at bounding box center [719, 378] width 223 height 13
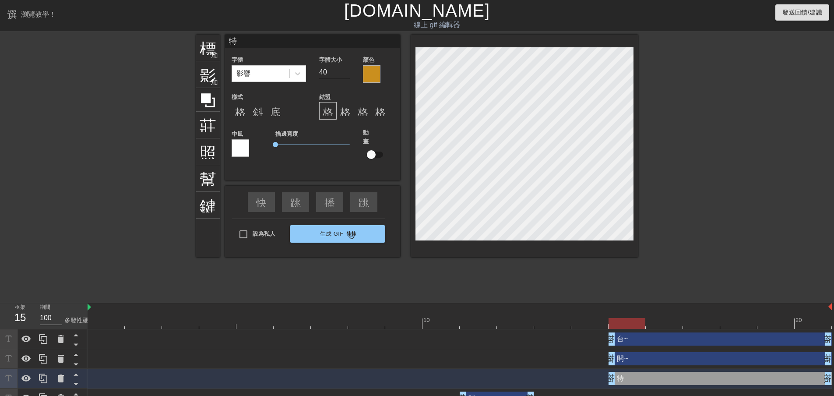
click at [289, 41] on input "特" at bounding box center [312, 41] width 175 height 13
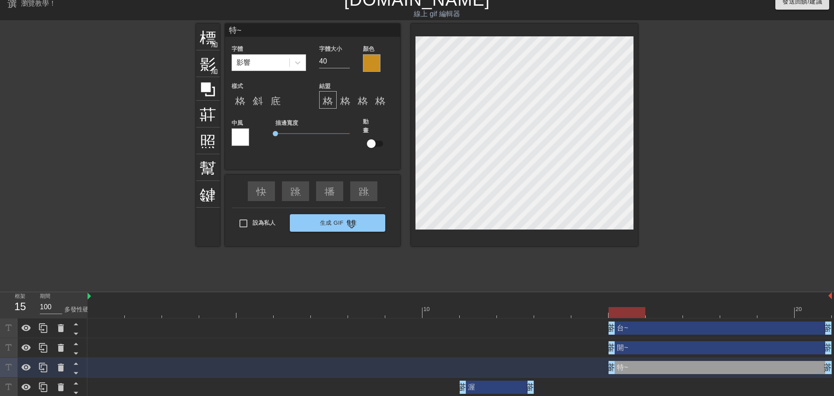
scroll to position [14, 0]
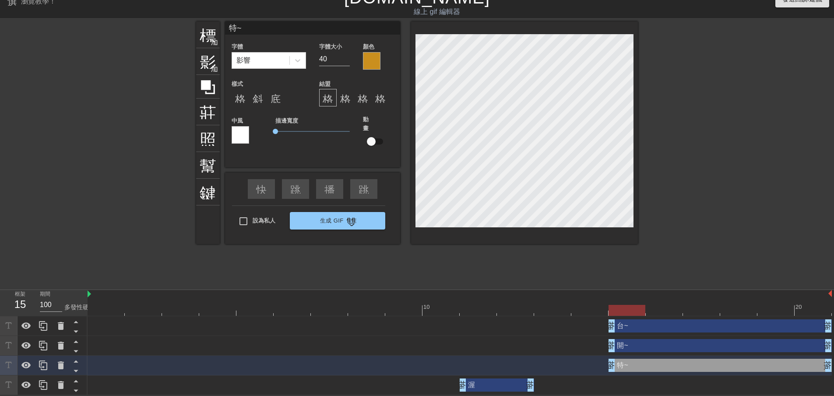
click at [484, 382] on div "渥 拖曳手柄 拖曳手柄" at bounding box center [496, 384] width 74 height 13
type input "渥"
type input "25"
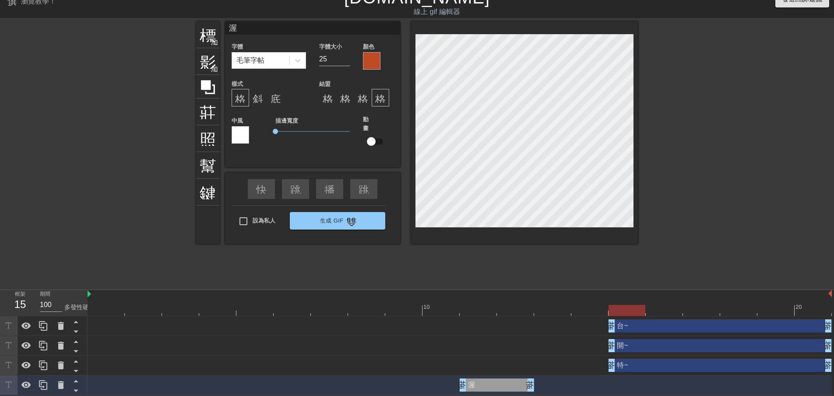
click at [267, 26] on input "渥" at bounding box center [312, 27] width 175 height 13
click at [649, 322] on div "台~ 拖曳手柄 拖曳手柄" at bounding box center [719, 325] width 223 height 13
type input "台~"
type input "40"
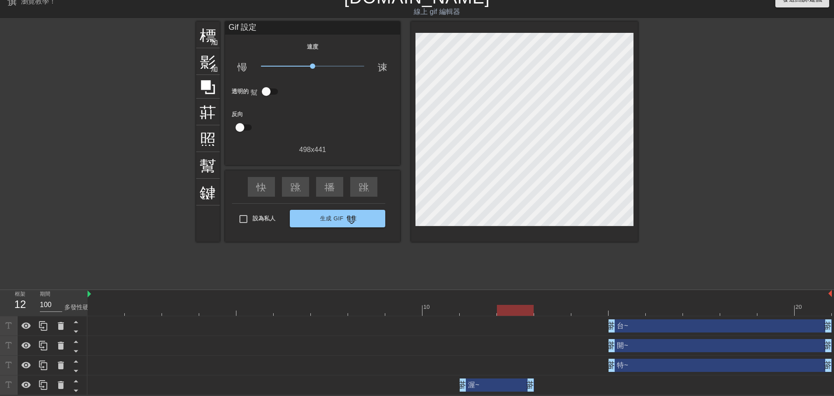
drag, startPoint x: 530, startPoint y: 385, endPoint x: 548, endPoint y: 384, distance: 17.9
click at [548, 384] on div "渥~ 拖曳手柄 拖曳手柄" at bounding box center [460, 384] width 744 height 13
drag, startPoint x: 531, startPoint y: 385, endPoint x: 540, endPoint y: 385, distance: 8.8
click at [541, 385] on div "渥~ 拖曳手柄 拖曳手柄" at bounding box center [460, 384] width 744 height 13
click at [522, 384] on div "渥~ 拖曳手柄 拖曳手柄" at bounding box center [496, 384] width 74 height 13
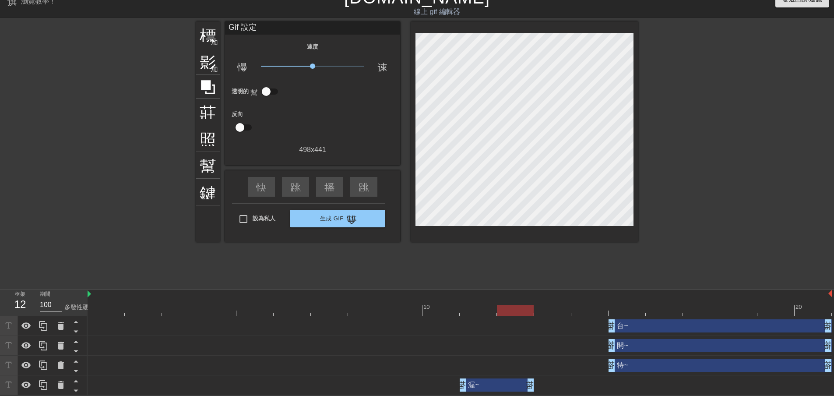
drag, startPoint x: 533, startPoint y: 385, endPoint x: 544, endPoint y: 385, distance: 11.4
click at [544, 385] on div "渥~ 拖曳手柄 拖曳手柄" at bounding box center [460, 384] width 744 height 13
click at [521, 382] on div "渥~ 拖曳手柄 拖曳手柄" at bounding box center [496, 384] width 74 height 13
drag, startPoint x: 459, startPoint y: 384, endPoint x: 449, endPoint y: 382, distance: 9.8
click at [449, 382] on div "渥~ 拖曳手柄 拖曳手柄" at bounding box center [460, 384] width 744 height 13
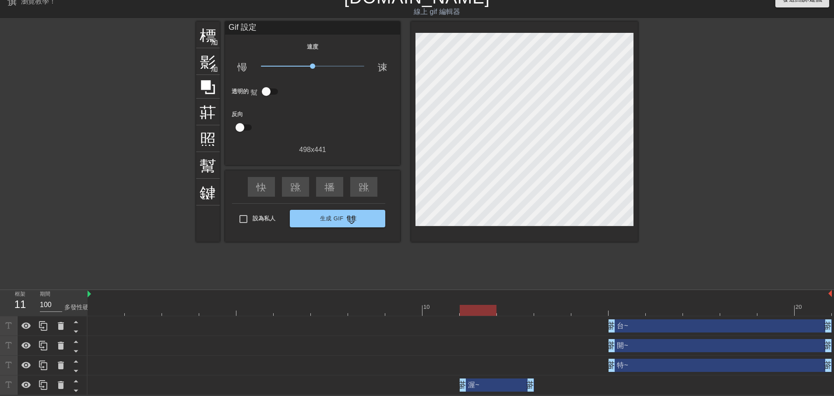
click at [650, 327] on div "台~ 拖曳手柄 拖曳手柄" at bounding box center [719, 325] width 223 height 13
drag, startPoint x: 826, startPoint y: 324, endPoint x: 775, endPoint y: 327, distance: 50.4
drag, startPoint x: 532, startPoint y: 388, endPoint x: 568, endPoint y: 386, distance: 35.9
click at [675, 327] on div "台~ 拖曳手柄 拖曳手柄" at bounding box center [701, 325] width 186 height 13
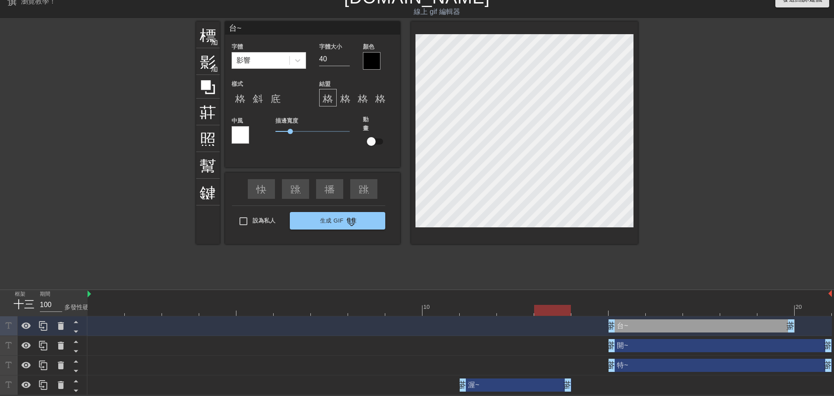
click at [513, 380] on div "渥~ 拖曳手柄 拖曳手柄" at bounding box center [515, 384] width 112 height 13
type input "渥~"
type input "25"
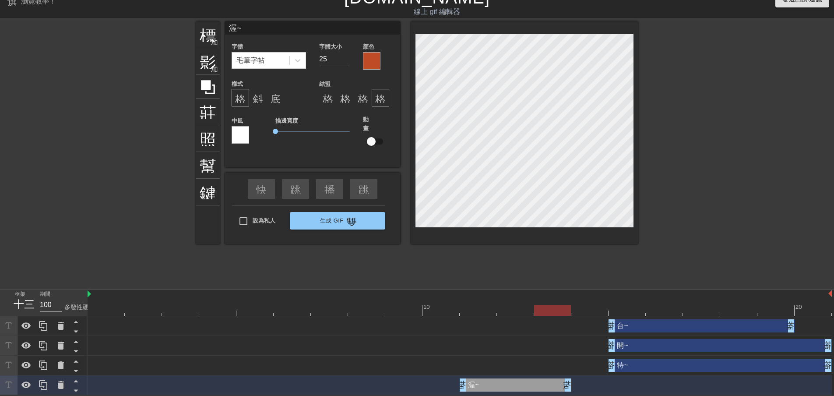
click at [648, 323] on div "台~ 拖曳手柄 拖曳手柄" at bounding box center [701, 325] width 186 height 13
type input "台~"
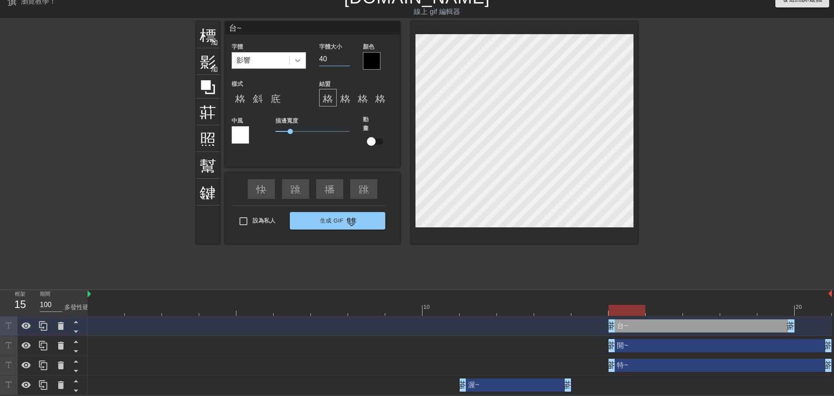
drag, startPoint x: 315, startPoint y: 54, endPoint x: 301, endPoint y: 53, distance: 13.2
click at [300, 53] on div "字體 影響 字體大小 40 顏色" at bounding box center [312, 55] width 175 height 28
drag, startPoint x: 329, startPoint y: 60, endPoint x: 314, endPoint y: 60, distance: 14.9
click at [314, 60] on div "字體大小 25" at bounding box center [334, 55] width 44 height 28
drag, startPoint x: 329, startPoint y: 56, endPoint x: 315, endPoint y: 56, distance: 14.0
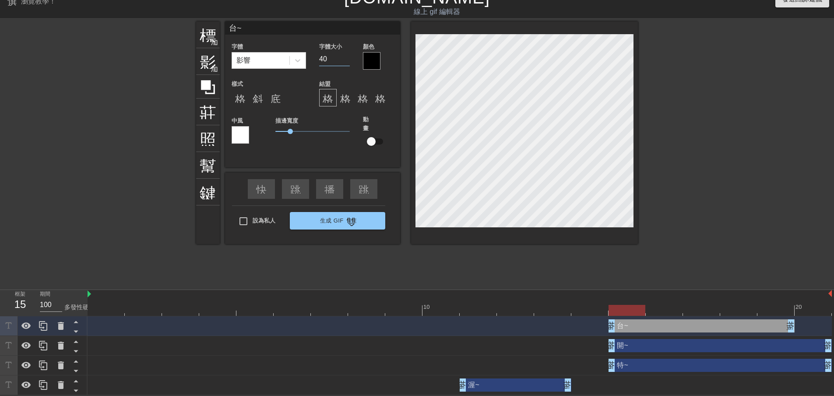
click at [315, 56] on div "字體大小 40" at bounding box center [334, 55] width 44 height 28
type input "50"
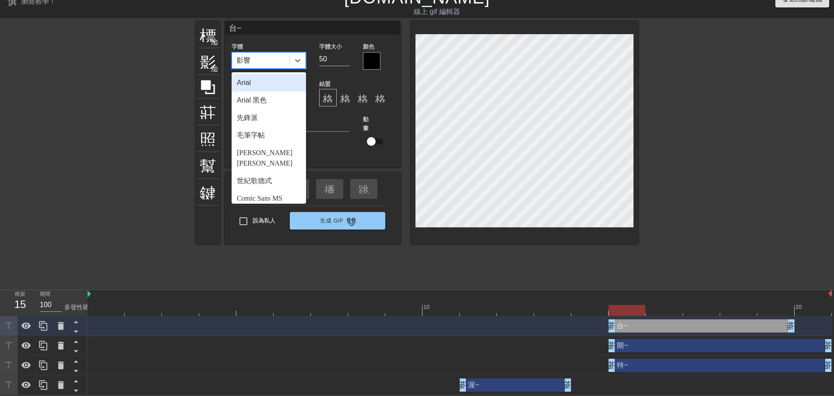
click at [287, 61] on div "影響" at bounding box center [260, 61] width 57 height 16
click at [274, 99] on div "Arial 黑色" at bounding box center [268, 100] width 74 height 18
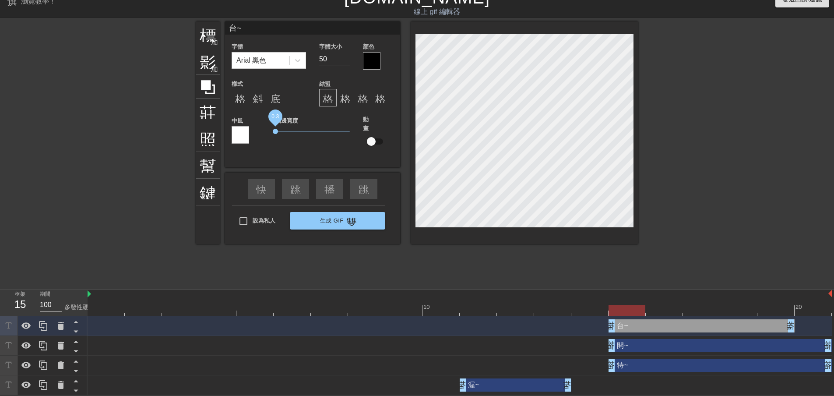
drag, startPoint x: 287, startPoint y: 131, endPoint x: 263, endPoint y: 129, distance: 24.2
click at [263, 129] on div "中風 描邊寬度 0.3 動畫" at bounding box center [312, 136] width 175 height 43
click at [240, 101] on font "格式_粗體" at bounding box center [261, 97] width 53 height 11
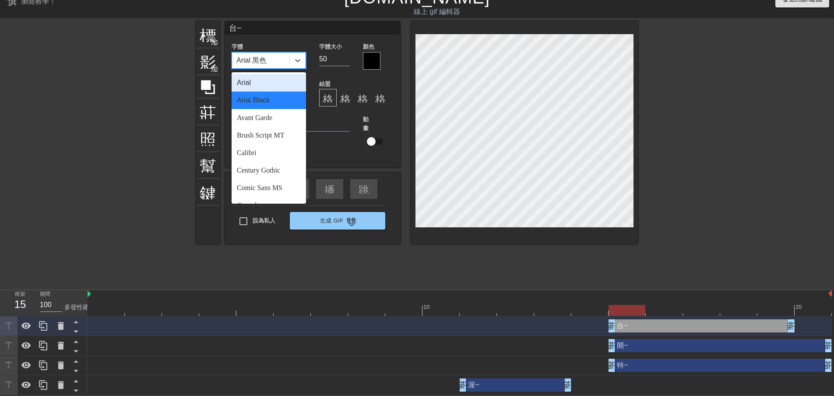
click at [266, 67] on div "Arial 黑色" at bounding box center [260, 61] width 57 height 16
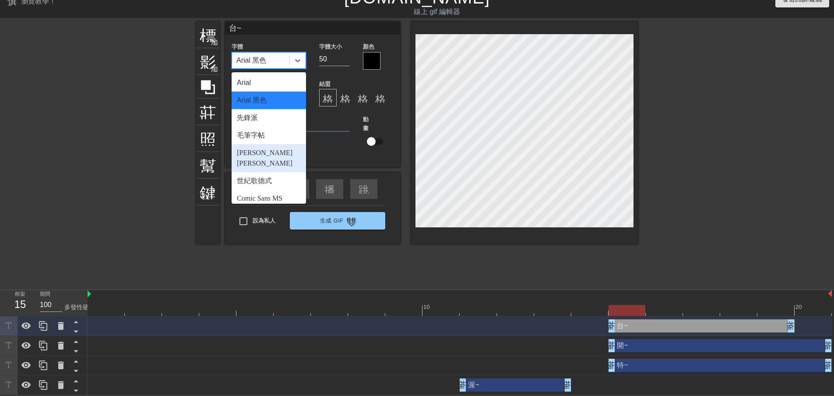
click at [262, 147] on div "[PERSON_NAME][PERSON_NAME]" at bounding box center [268, 158] width 74 height 28
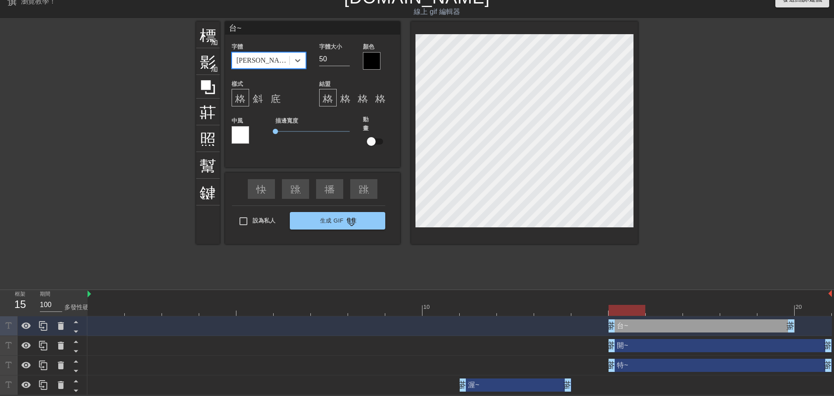
click at [655, 340] on div "開~ 拖曳手柄 拖曳手柄" at bounding box center [719, 345] width 223 height 13
type input "開~"
type input "40"
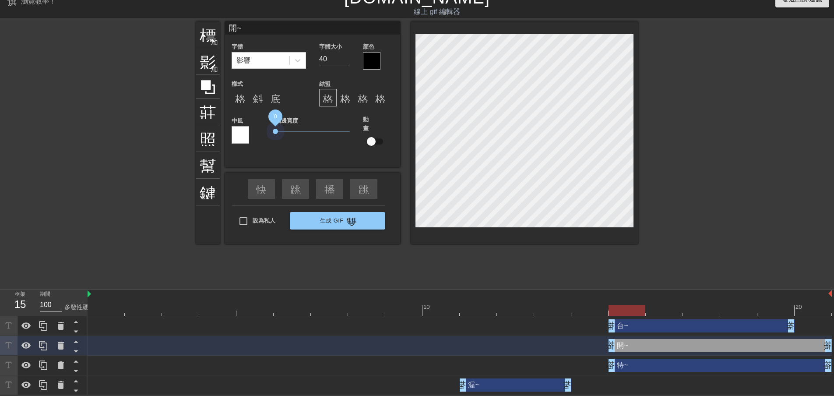
drag, startPoint x: 280, startPoint y: 126, endPoint x: 249, endPoint y: 118, distance: 32.5
click at [249, 118] on div "中風 描邊寬度 0 動畫" at bounding box center [312, 136] width 175 height 43
click at [237, 100] on font "格式_粗體" at bounding box center [261, 97] width 53 height 11
type input "台~"
type input "50"
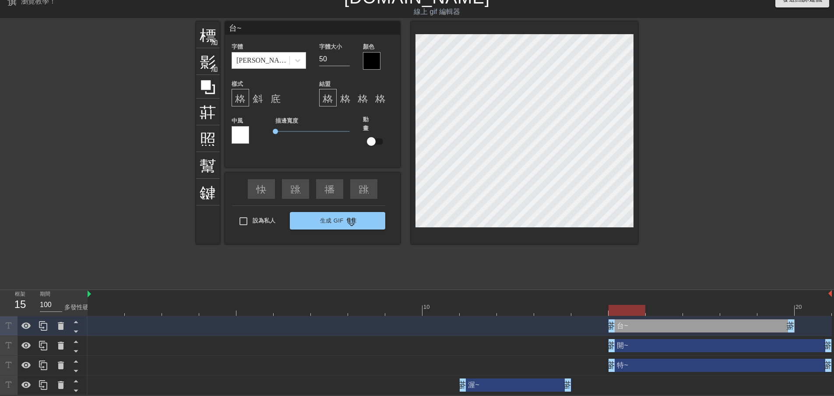
type input "開~"
type input "40"
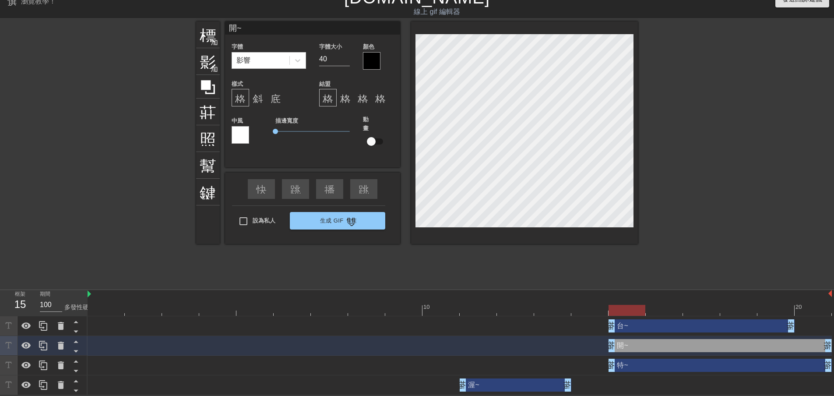
type input "特~"
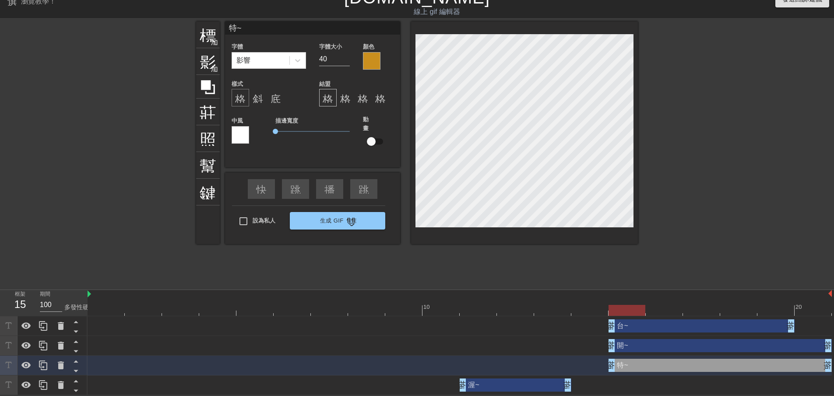
click at [244, 93] on font "格式_粗體" at bounding box center [261, 97] width 53 height 11
click at [263, 65] on div "影響" at bounding box center [260, 61] width 57 height 16
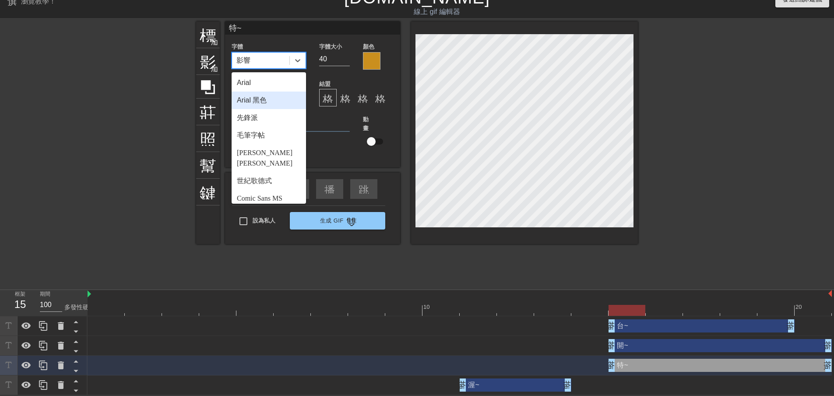
click at [265, 98] on font "Arial 黑色" at bounding box center [252, 99] width 30 height 7
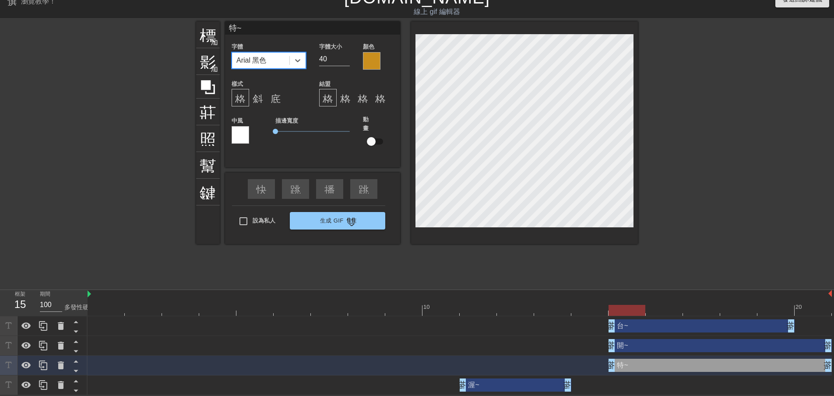
click at [374, 61] on div at bounding box center [372, 61] width 18 height 18
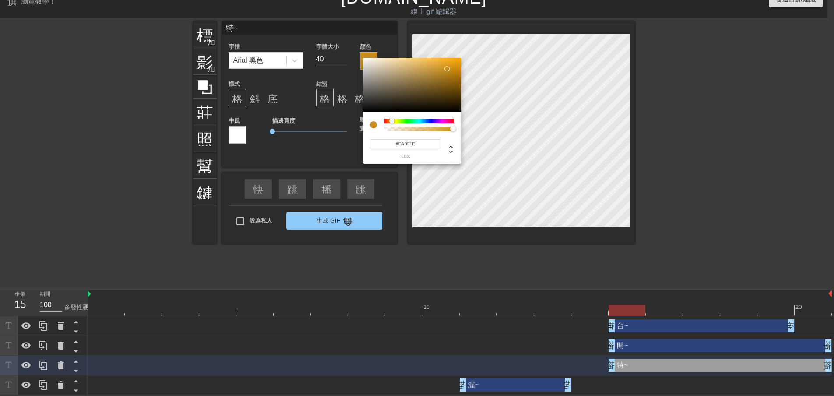
scroll to position [7, 0]
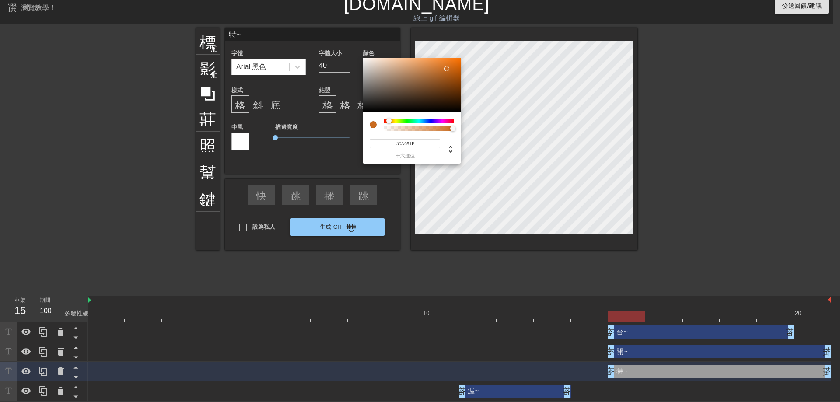
type input "#CA5E1E"
drag, startPoint x: 393, startPoint y: 120, endPoint x: 388, endPoint y: 122, distance: 4.6
click at [388, 122] on div at bounding box center [388, 120] width 5 height 5
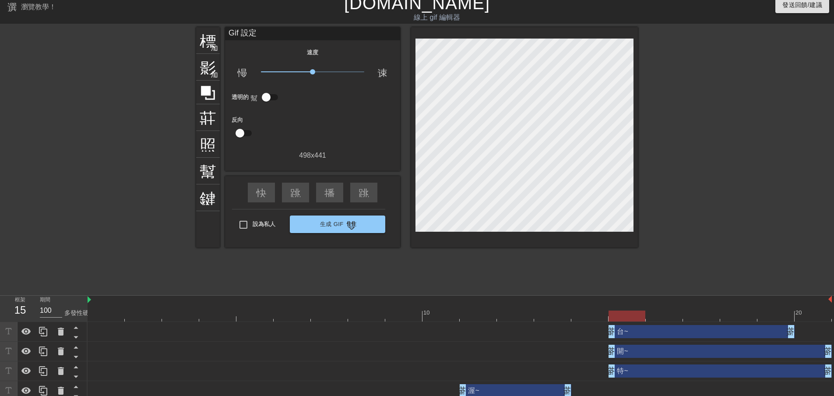
click at [650, 331] on div "台~ 拖曳手柄 拖曳手柄" at bounding box center [701, 331] width 186 height 13
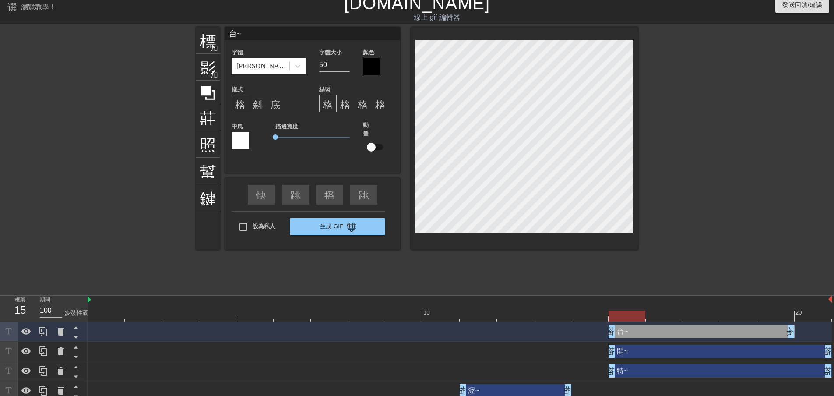
click at [535, 387] on div "渥~ 拖曳手柄 拖曳手柄" at bounding box center [515, 390] width 112 height 13
type input "渥~"
type input "25"
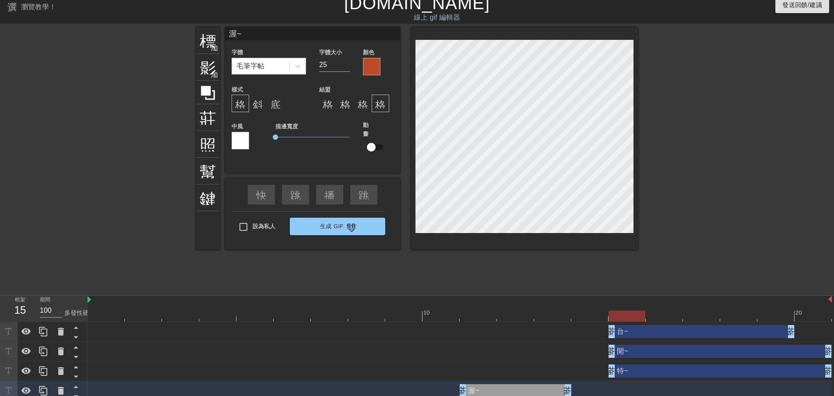
click at [633, 374] on div "特~ 拖曳手柄 拖曳手柄" at bounding box center [719, 370] width 223 height 13
type input "特~"
type input "40"
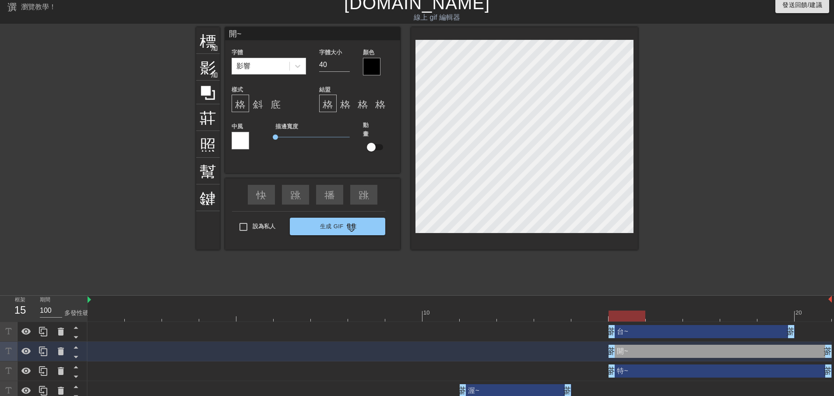
type input "台~"
type input "50"
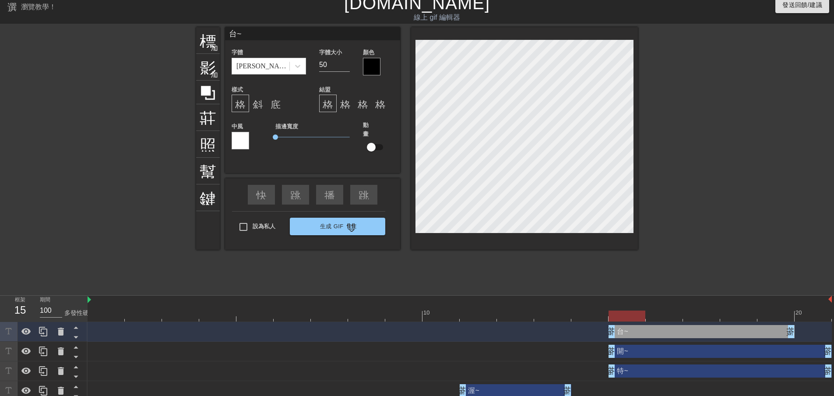
type input "開~"
type input "40"
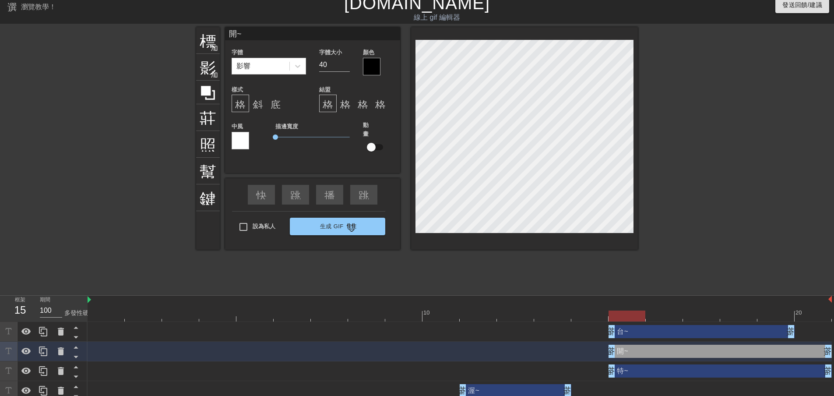
type input "台~"
type input "50"
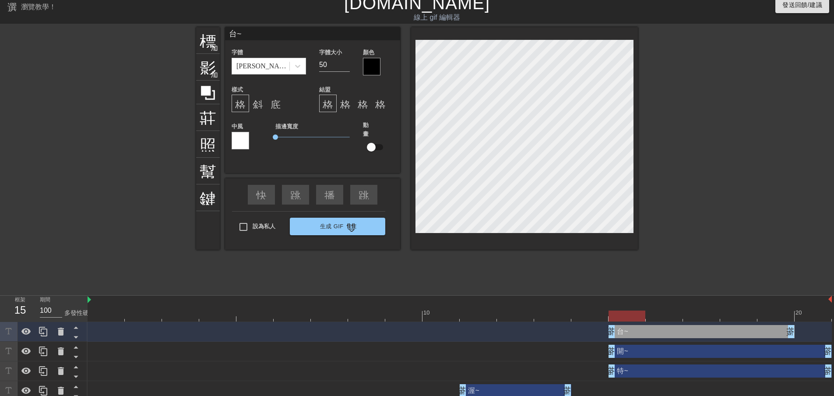
click at [368, 70] on div at bounding box center [372, 67] width 18 height 18
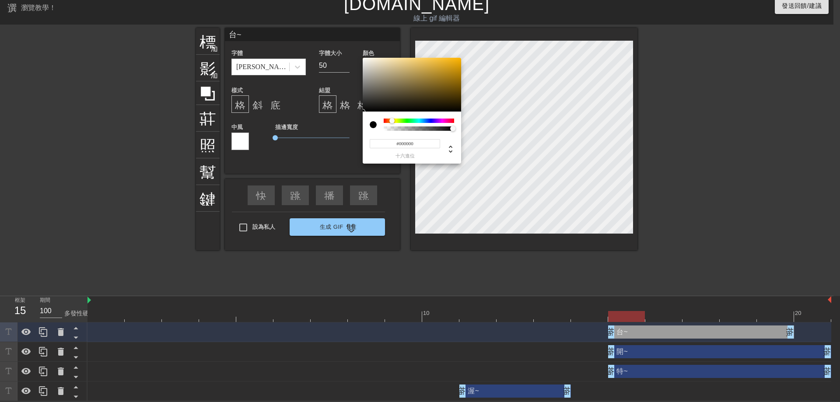
click at [392, 119] on div at bounding box center [419, 121] width 70 height 4
click at [389, 119] on div at bounding box center [391, 120] width 5 height 5
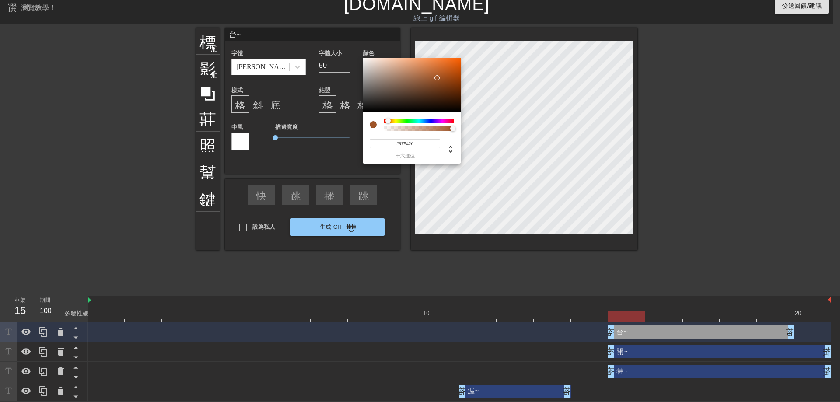
click at [438, 78] on div at bounding box center [412, 85] width 98 height 54
click at [459, 67] on div at bounding box center [412, 85] width 98 height 54
click at [435, 84] on div at bounding box center [412, 85] width 98 height 54
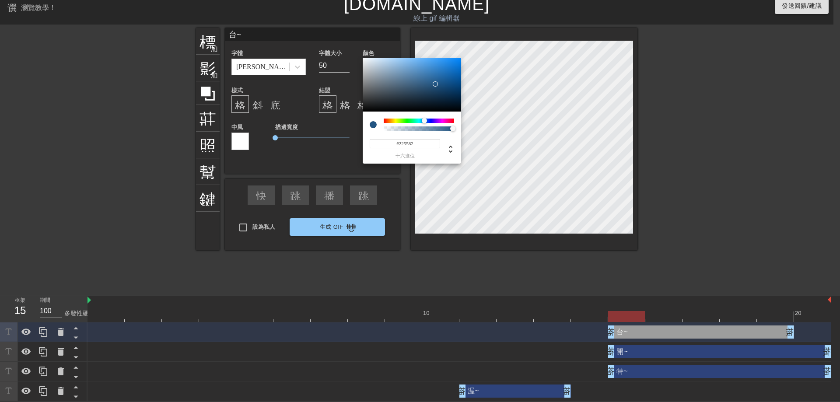
click at [424, 120] on div at bounding box center [419, 121] width 70 height 4
type input "#1474C8"
click at [451, 69] on div at bounding box center [412, 85] width 98 height 54
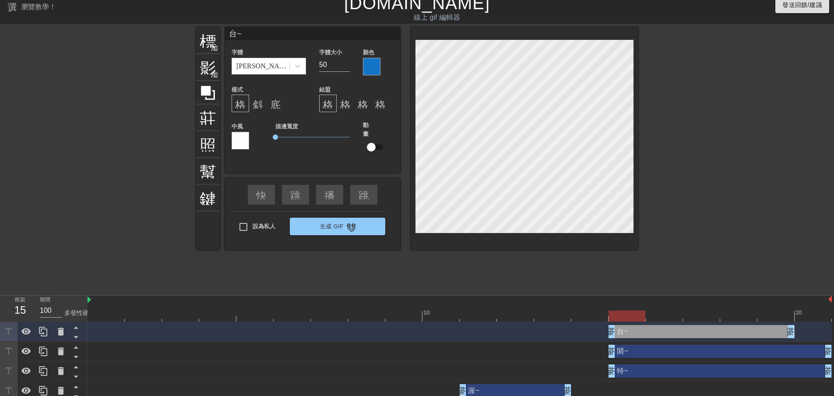
click at [371, 71] on div at bounding box center [372, 67] width 18 height 18
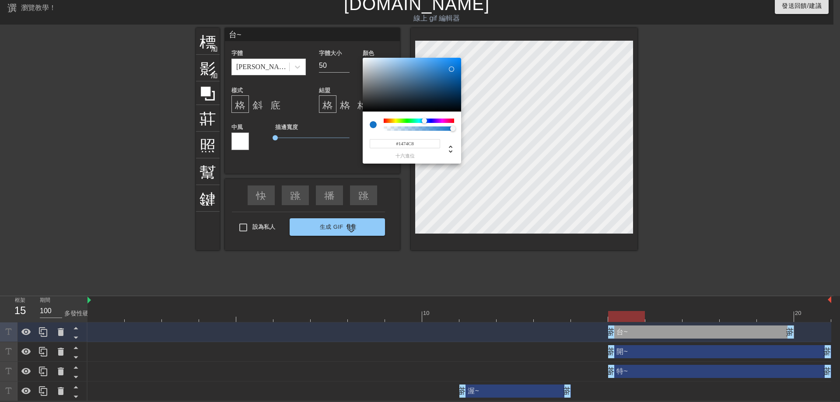
type input "#5991C2"
click at [416, 70] on div at bounding box center [412, 85] width 98 height 54
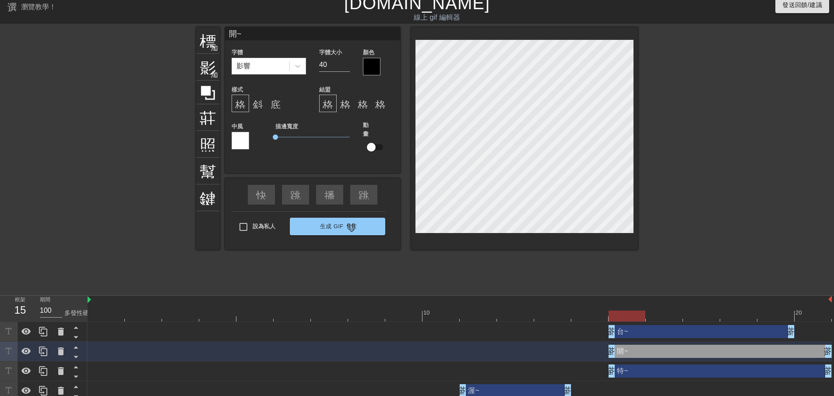
click at [371, 70] on div at bounding box center [372, 67] width 18 height 18
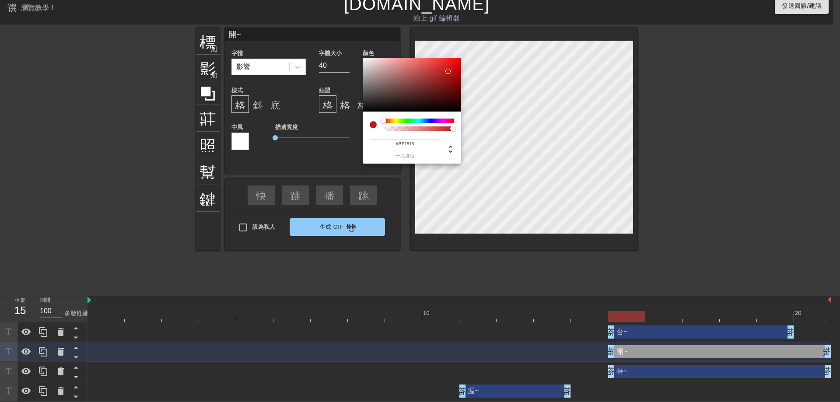
click at [449, 71] on div at bounding box center [412, 85] width 98 height 54
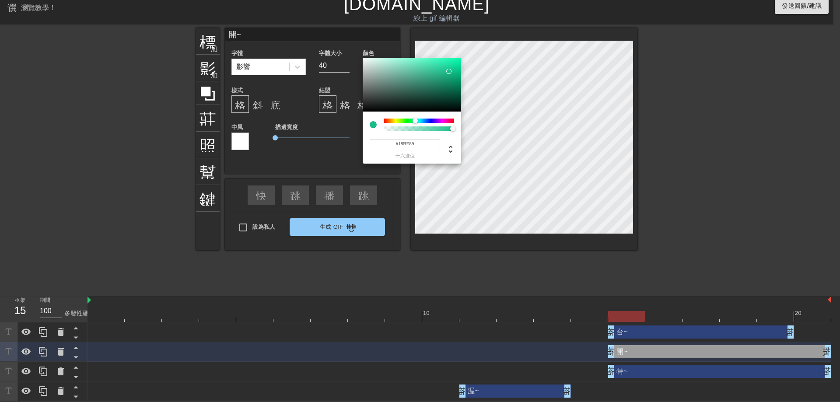
click at [415, 119] on div at bounding box center [419, 121] width 70 height 4
click at [403, 120] on div at bounding box center [419, 121] width 70 height 4
click at [410, 120] on div at bounding box center [419, 121] width 70 height 4
type input "#18BE96"
click at [416, 121] on div at bounding box center [417, 121] width 5 height 5
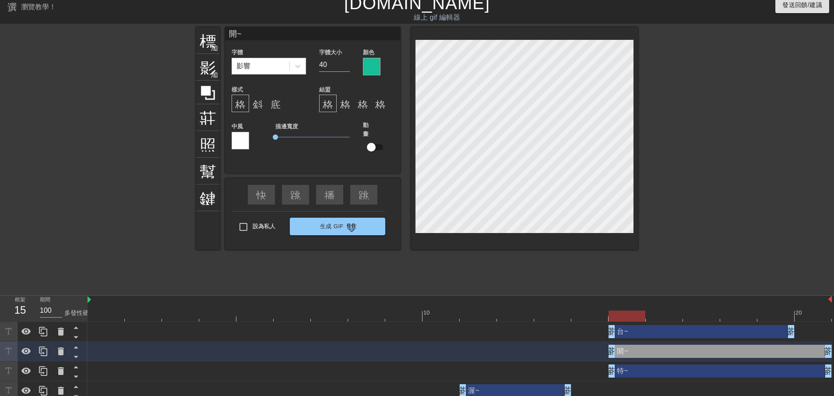
type input "台~"
type input "50"
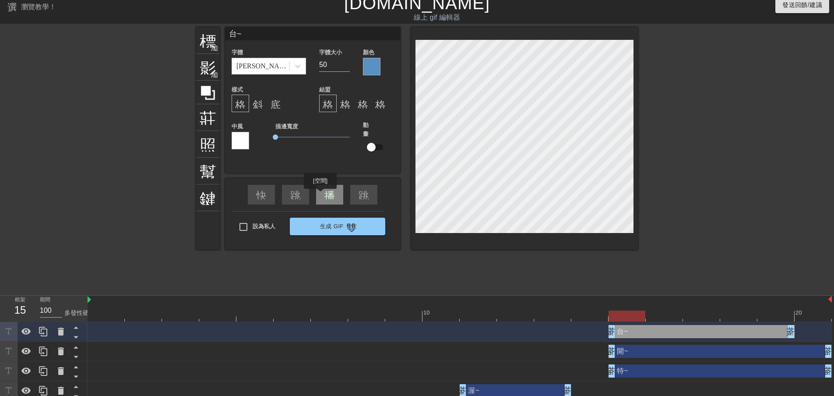
click at [321, 195] on div "播放箭頭" at bounding box center [329, 195] width 27 height 20
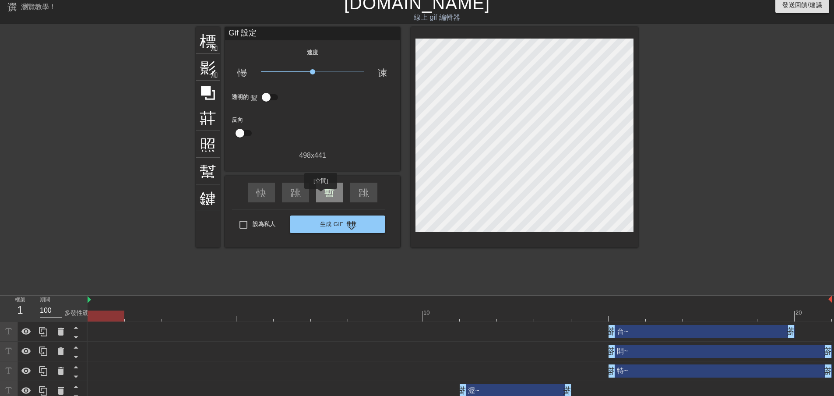
click at [321, 195] on div "暫停" at bounding box center [329, 192] width 27 height 20
click at [321, 195] on div "播放箭頭" at bounding box center [329, 192] width 27 height 20
click at [321, 195] on div "暫停" at bounding box center [329, 192] width 27 height 20
click at [321, 195] on div "播放箭頭" at bounding box center [329, 192] width 27 height 20
click at [321, 195] on div "暫停" at bounding box center [329, 192] width 27 height 20
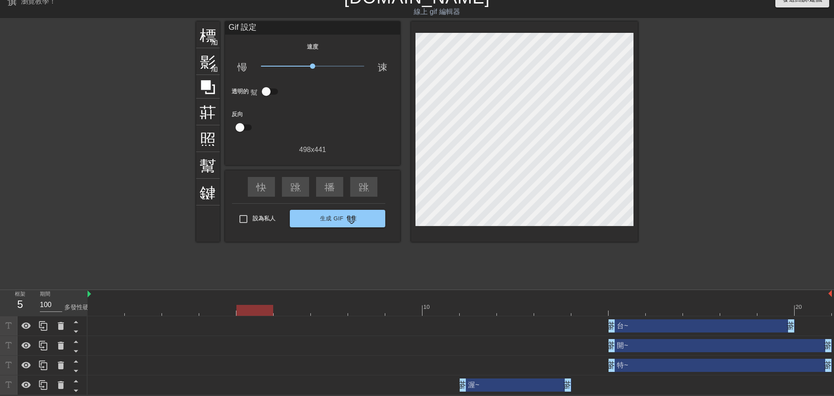
scroll to position [14, 0]
drag, startPoint x: 465, startPoint y: 384, endPoint x: 432, endPoint y: 387, distance: 32.5
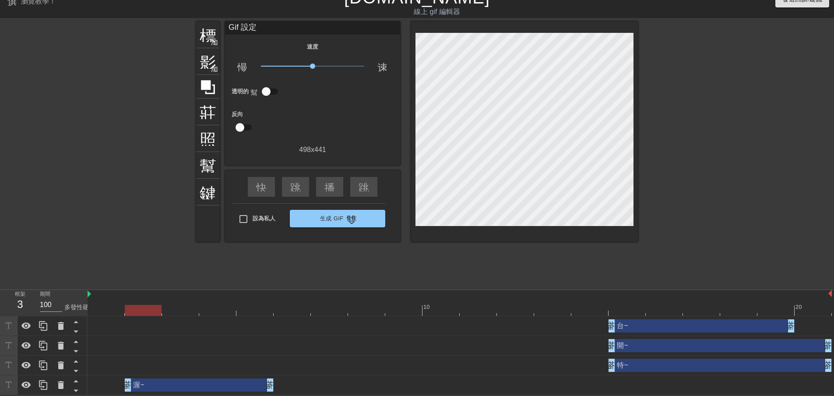
drag, startPoint x: 478, startPoint y: 383, endPoint x: 165, endPoint y: 376, distance: 313.8
click at [165, 376] on div "渥~ 拖曳手柄 拖曳手柄" at bounding box center [460, 385] width 744 height 20
drag, startPoint x: 791, startPoint y: 326, endPoint x: 764, endPoint y: 329, distance: 27.3
click at [764, 329] on div "台~ 拖曳手柄 拖曳手柄" at bounding box center [460, 325] width 744 height 13
drag, startPoint x: 828, startPoint y: 365, endPoint x: 755, endPoint y: 366, distance: 73.1
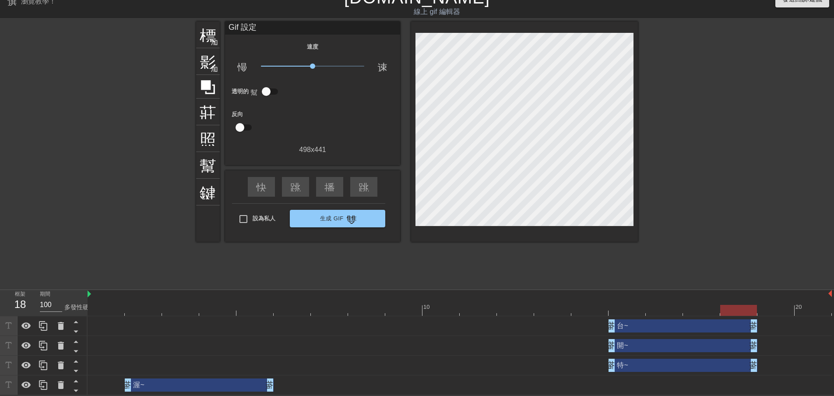
drag, startPoint x: 825, startPoint y: 346, endPoint x: 753, endPoint y: 348, distance: 72.7
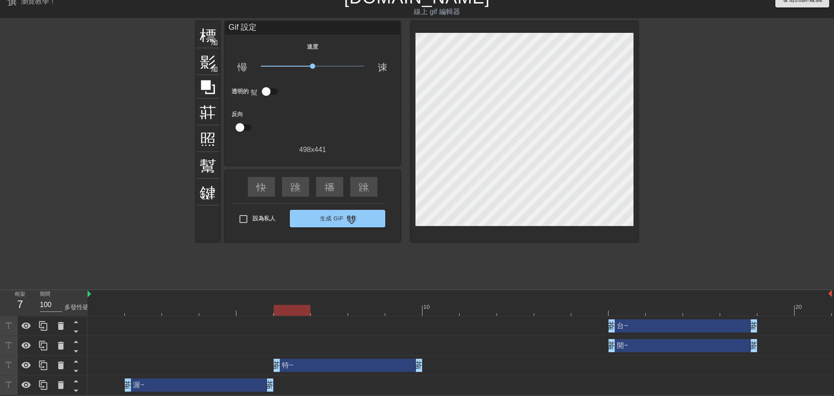
drag, startPoint x: 675, startPoint y: 367, endPoint x: 334, endPoint y: 363, distance: 340.9
click at [334, 363] on div "特~ 拖曳手柄 拖曳手柄" at bounding box center [347, 364] width 149 height 13
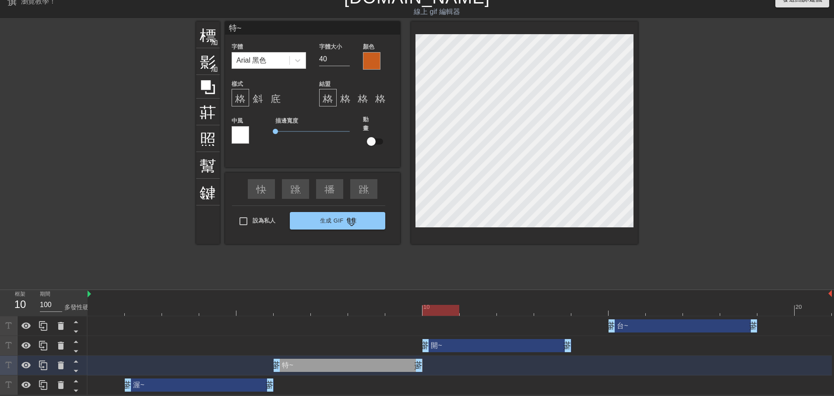
drag, startPoint x: 643, startPoint y: 344, endPoint x: 464, endPoint y: 345, distance: 178.5
click at [464, 345] on div "開~ 拖曳手柄 拖曳手柄" at bounding box center [496, 345] width 149 height 13
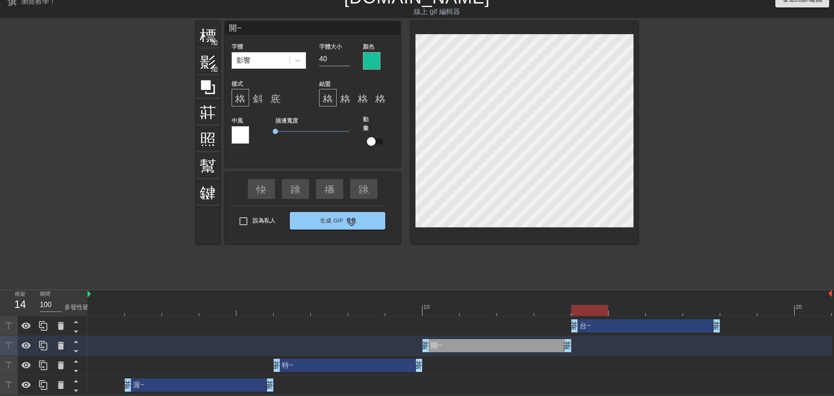
drag, startPoint x: 636, startPoint y: 324, endPoint x: 606, endPoint y: 327, distance: 29.9
click at [606, 327] on div "台~ 拖曳手柄 拖曳手柄" at bounding box center [645, 325] width 149 height 13
type input "台~"
type input "50"
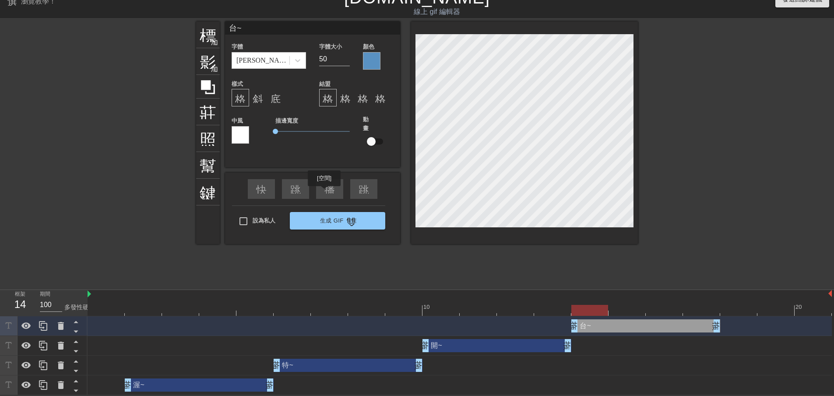
click at [326, 191] on div "播放箭頭" at bounding box center [329, 189] width 27 height 20
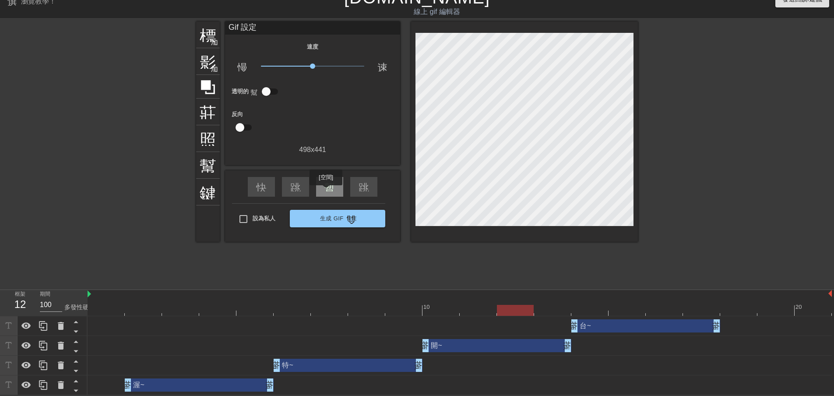
click at [326, 191] on div "暫停" at bounding box center [329, 187] width 27 height 20
drag, startPoint x: 354, startPoint y: 367, endPoint x: 385, endPoint y: 366, distance: 31.5
click at [385, 366] on div "特~ 拖曳手柄 拖曳手柄" at bounding box center [385, 364] width 149 height 13
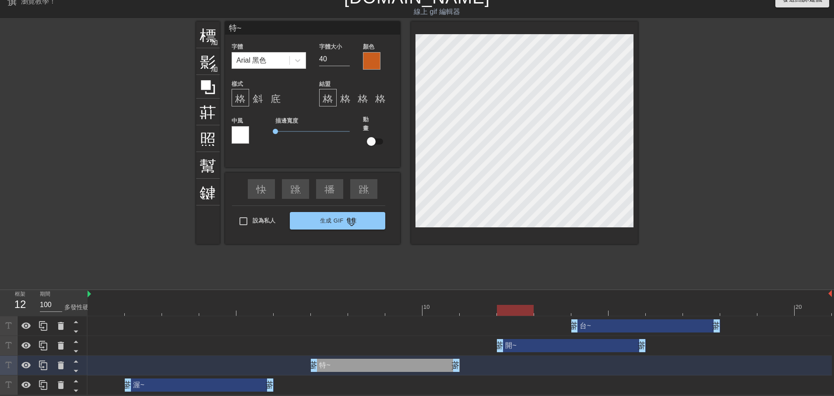
drag, startPoint x: 473, startPoint y: 345, endPoint x: 526, endPoint y: 345, distance: 52.9
click at [526, 345] on div "開~ 拖曳手柄 拖曳手柄" at bounding box center [571, 345] width 149 height 13
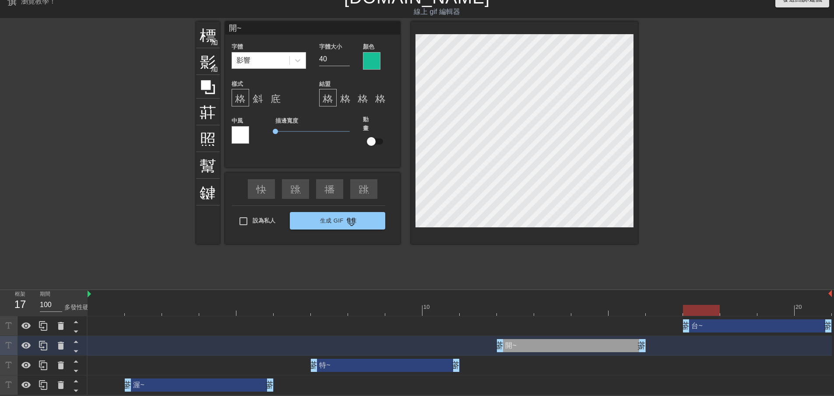
drag, startPoint x: 617, startPoint y: 328, endPoint x: 715, endPoint y: 330, distance: 97.2
click at [715, 330] on div "台~ 拖曳手柄 拖曳手柄" at bounding box center [757, 325] width 149 height 13
type input "台~"
type input "50"
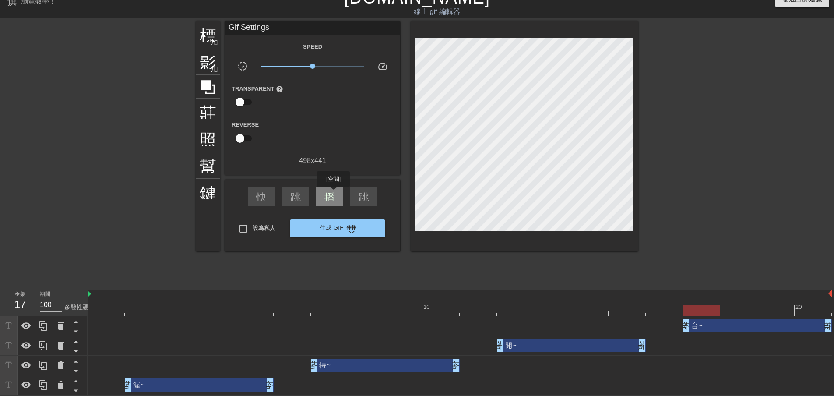
click at [333, 193] on div "播放箭頭" at bounding box center [329, 196] width 27 height 20
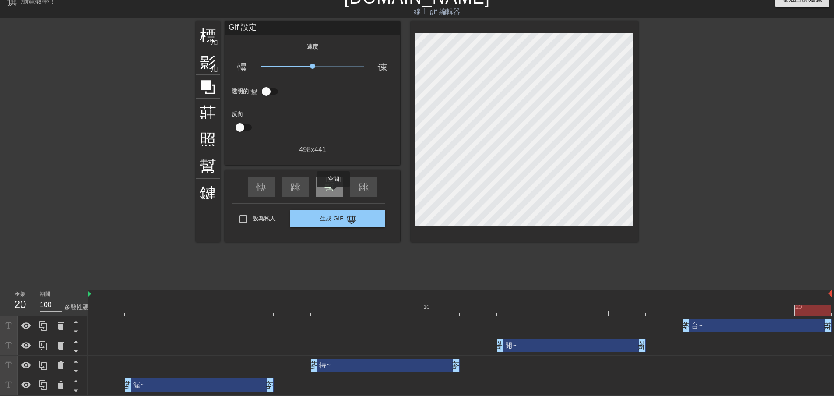
click at [333, 193] on div "暫停" at bounding box center [329, 187] width 27 height 20
click at [332, 186] on font "播放箭頭" at bounding box center [345, 186] width 42 height 11
click at [332, 187] on font "暫停" at bounding box center [334, 186] width 21 height 11
click at [216, 381] on div "渥~ 拖曳手柄 拖曳手柄" at bounding box center [199, 384] width 149 height 13
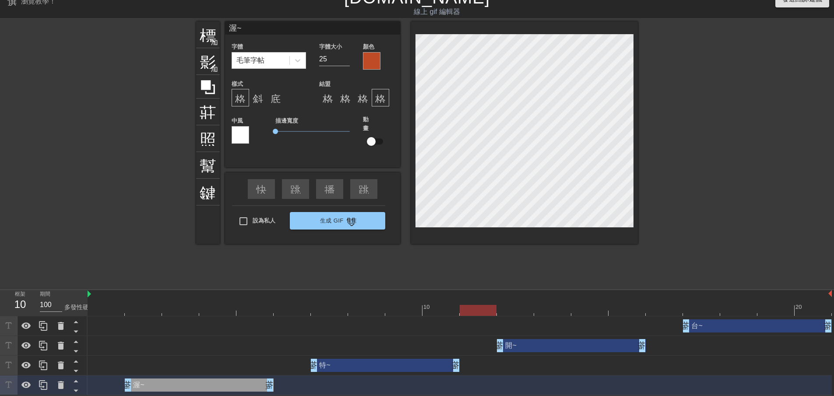
click at [369, 62] on div at bounding box center [372, 61] width 18 height 18
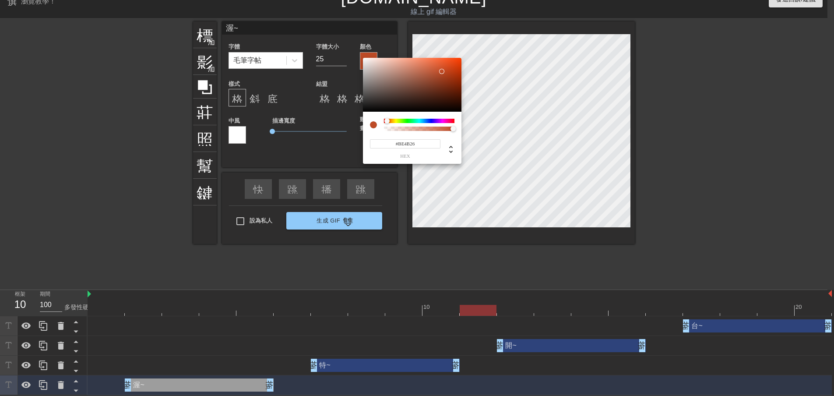
scroll to position [7, 0]
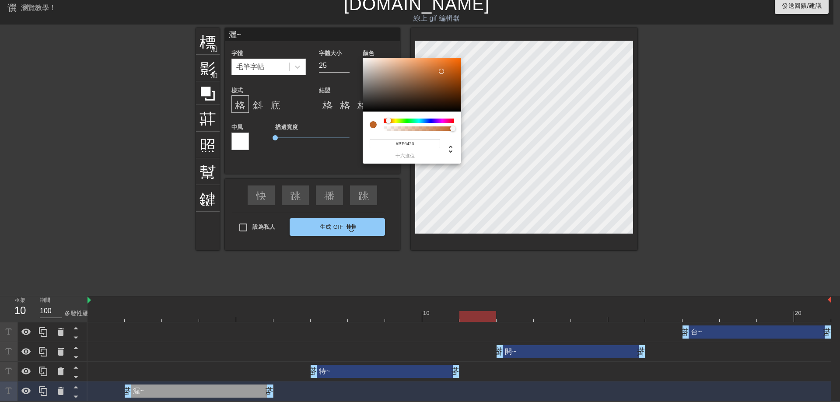
click at [389, 120] on div at bounding box center [388, 120] width 5 height 5
click at [395, 84] on div at bounding box center [412, 85] width 98 height 54
type input "#684732"
click at [414, 90] on div at bounding box center [412, 85] width 98 height 54
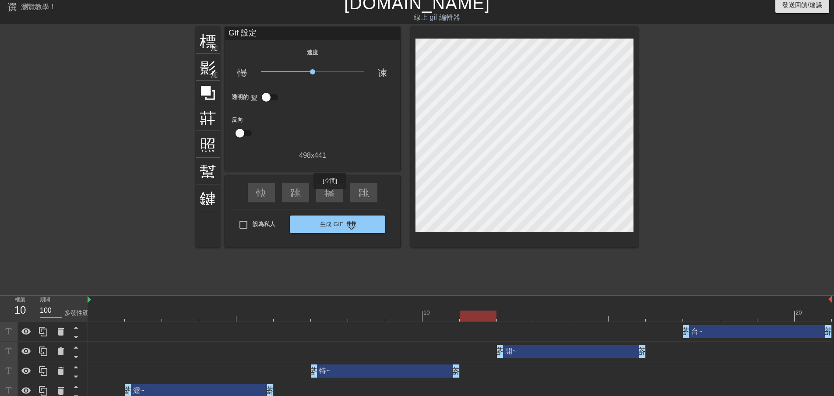
click at [330, 194] on font "播放箭頭" at bounding box center [345, 191] width 42 height 11
click at [330, 192] on font "暫停" at bounding box center [334, 191] width 21 height 11
click at [237, 391] on div "渥~ 拖曳手柄 拖曳手柄" at bounding box center [199, 390] width 149 height 13
click at [234, 389] on div "渥~ 拖曳手柄 拖曳手柄" at bounding box center [199, 390] width 149 height 13
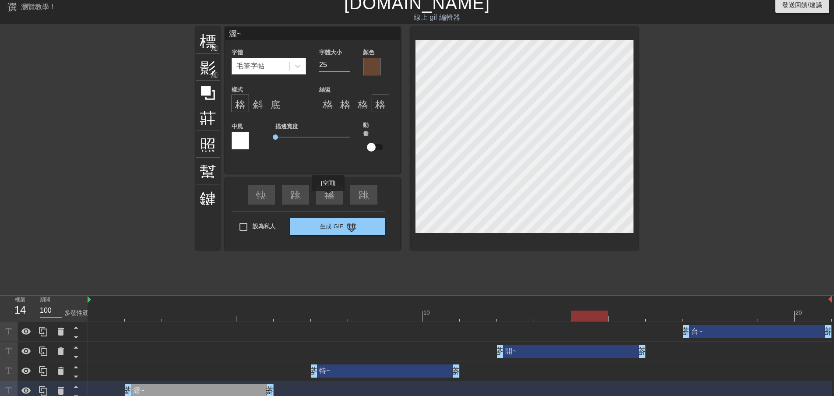
click at [328, 197] on div "播放箭頭" at bounding box center [329, 195] width 27 height 20
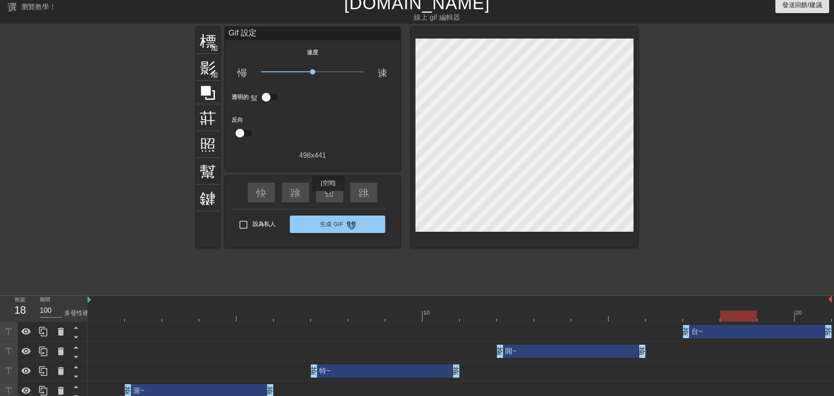
click at [328, 197] on div "暫停" at bounding box center [329, 192] width 27 height 20
click at [244, 390] on div "渥~ 拖曳手柄 拖曳手柄" at bounding box center [199, 390] width 149 height 13
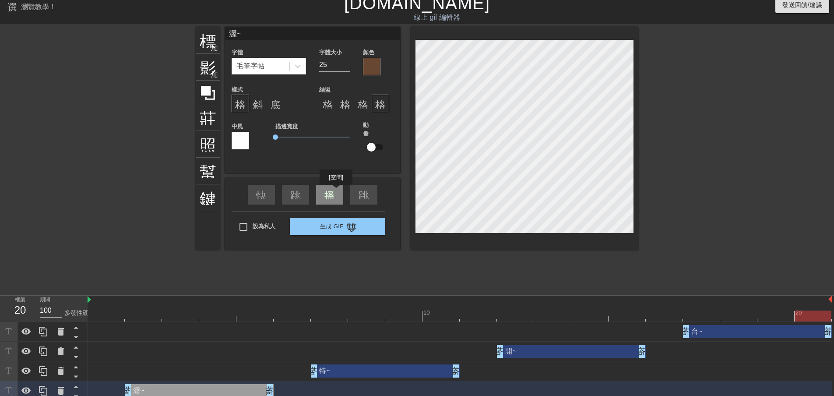
click at [336, 191] on div "播放箭頭" at bounding box center [329, 195] width 27 height 20
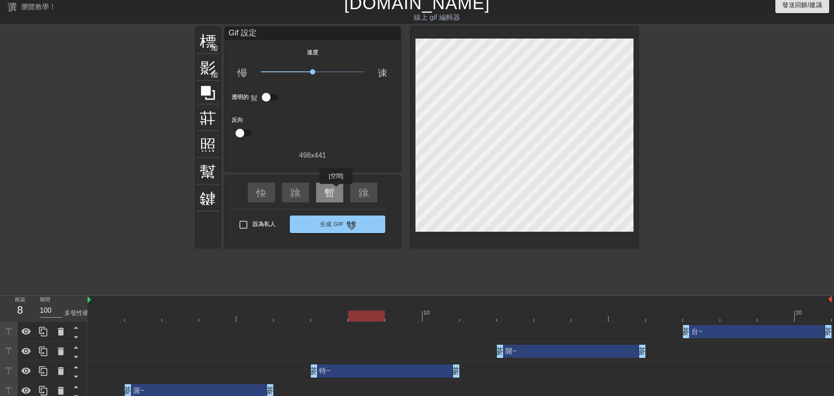
click at [336, 190] on div "暫停" at bounding box center [329, 192] width 27 height 20
click at [336, 190] on div "播放箭頭" at bounding box center [329, 192] width 27 height 20
click at [336, 190] on div "暫停" at bounding box center [329, 192] width 27 height 20
click at [333, 192] on font "播放箭頭" at bounding box center [345, 191] width 42 height 11
click at [335, 187] on div "暫停" at bounding box center [329, 192] width 27 height 20
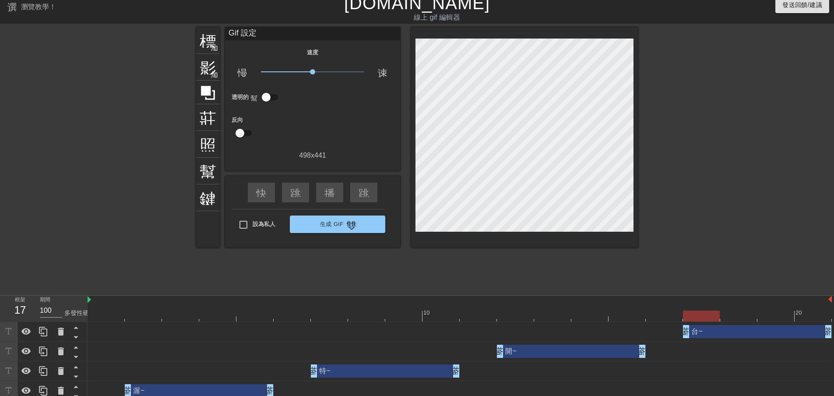
click at [207, 389] on div "渥~ 拖曳手柄 拖曳手柄" at bounding box center [199, 390] width 149 height 13
click at [335, 194] on div "播放箭頭" at bounding box center [329, 192] width 27 height 20
click at [335, 194] on div "暫停" at bounding box center [329, 192] width 27 height 20
click at [225, 390] on div "渥~ 拖曳手柄 拖曳手柄" at bounding box center [199, 390] width 149 height 13
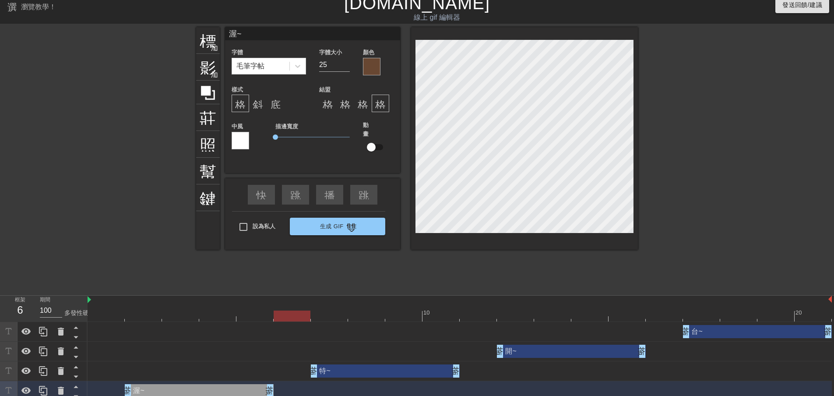
click at [372, 68] on div at bounding box center [372, 67] width 18 height 18
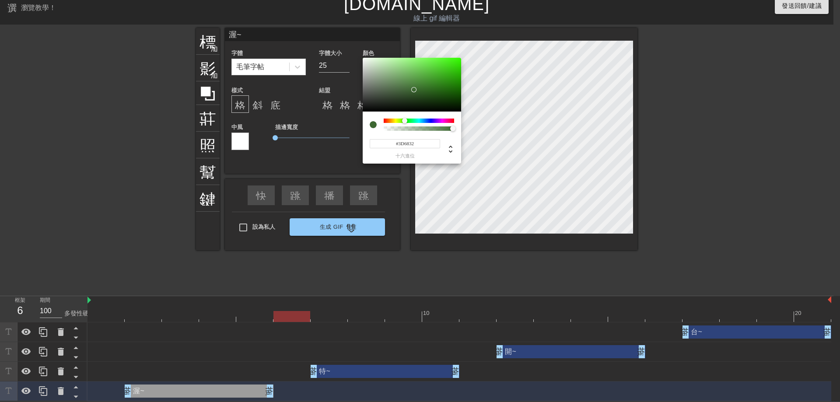
drag, startPoint x: 400, startPoint y: 121, endPoint x: 405, endPoint y: 121, distance: 5.3
click at [405, 121] on div at bounding box center [419, 121] width 70 height 4
type input "#3BD913"
drag, startPoint x: 443, startPoint y: 68, endPoint x: 452, endPoint y: 66, distance: 10.0
click at [452, 66] on div at bounding box center [412, 85] width 98 height 54
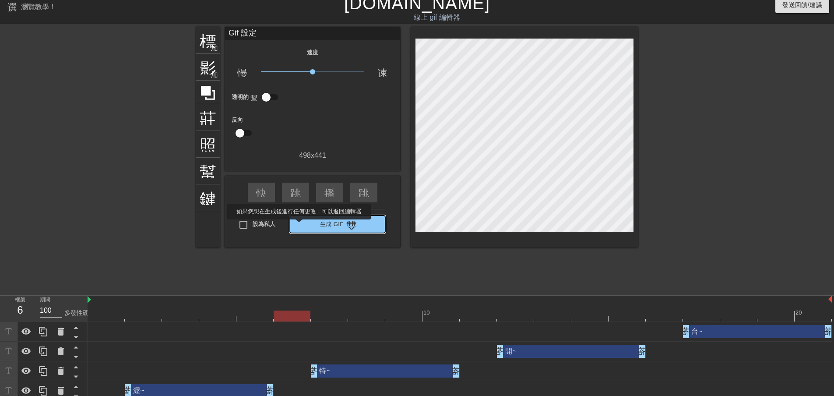
click at [338, 225] on font "生成 Gif" at bounding box center [332, 224] width 24 height 7
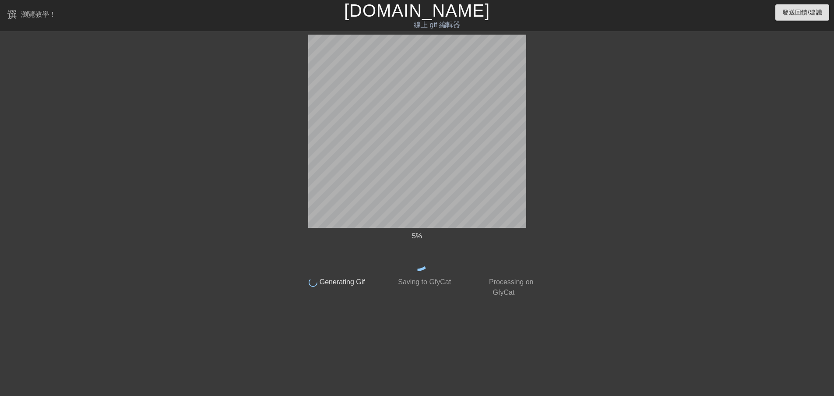
scroll to position [0, 0]
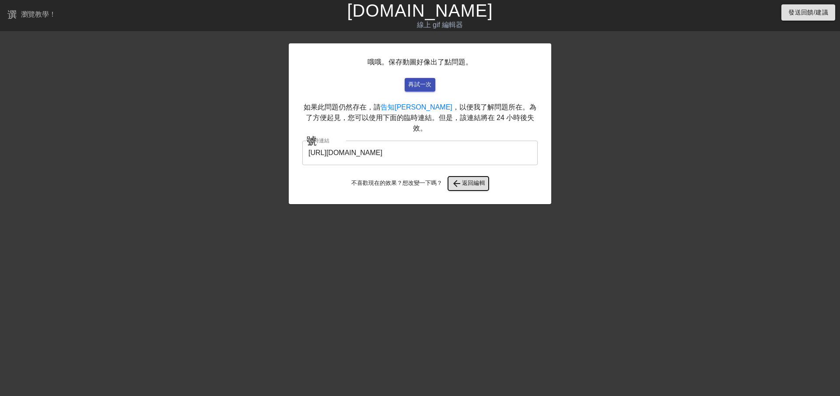
click at [464, 179] on font "返回編輯" at bounding box center [474, 182] width 24 height 7
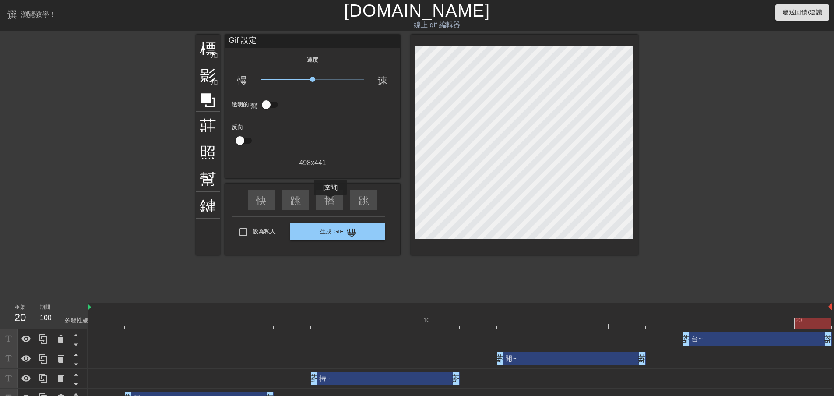
click at [330, 201] on font "播放箭頭" at bounding box center [345, 199] width 42 height 11
click at [334, 200] on font "暫停" at bounding box center [334, 199] width 21 height 11
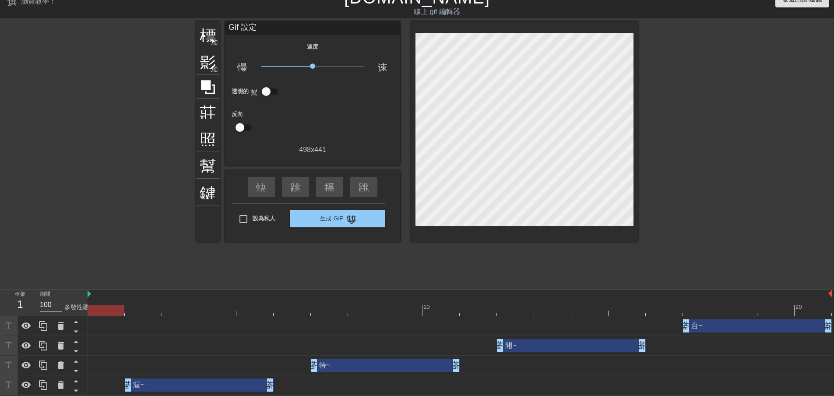
click at [207, 381] on div "渥~ 拖曳手柄 拖曳手柄" at bounding box center [199, 384] width 149 height 13
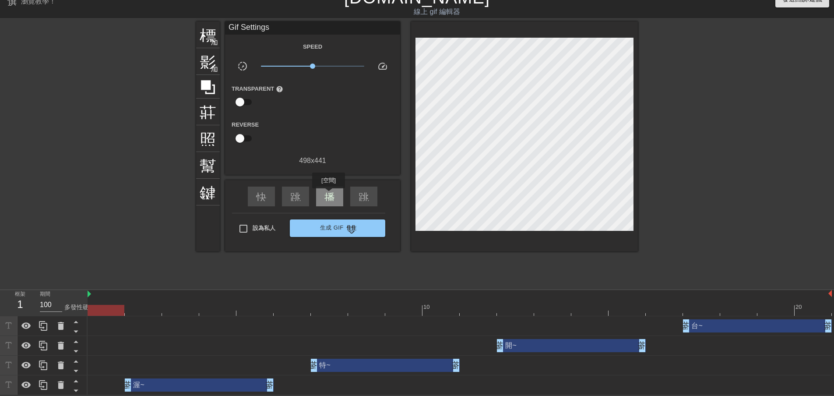
click at [329, 194] on div "播放箭頭" at bounding box center [329, 196] width 27 height 20
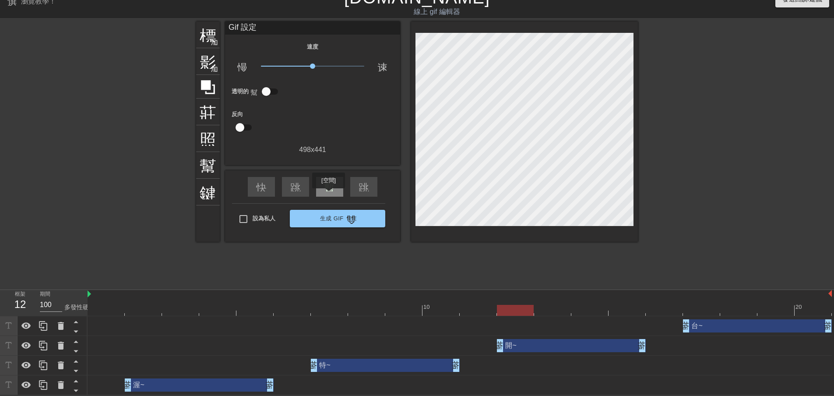
click at [329, 194] on div "暫停" at bounding box center [329, 187] width 27 height 20
click at [235, 386] on div "渥~ 拖曳手柄 拖曳手柄" at bounding box center [199, 384] width 149 height 13
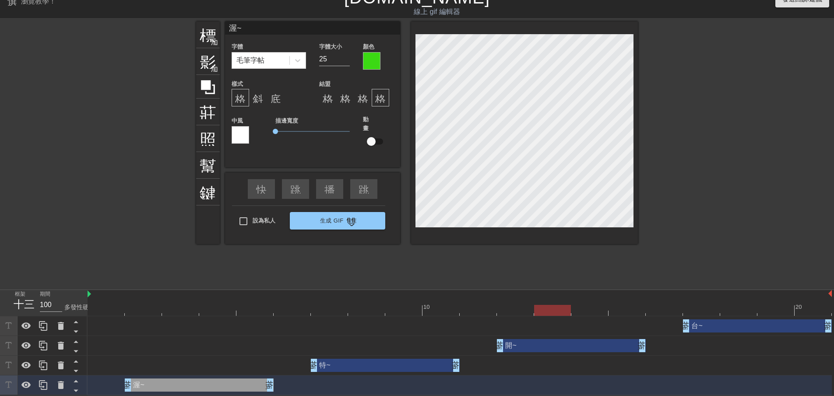
click at [373, 60] on div at bounding box center [372, 61] width 18 height 18
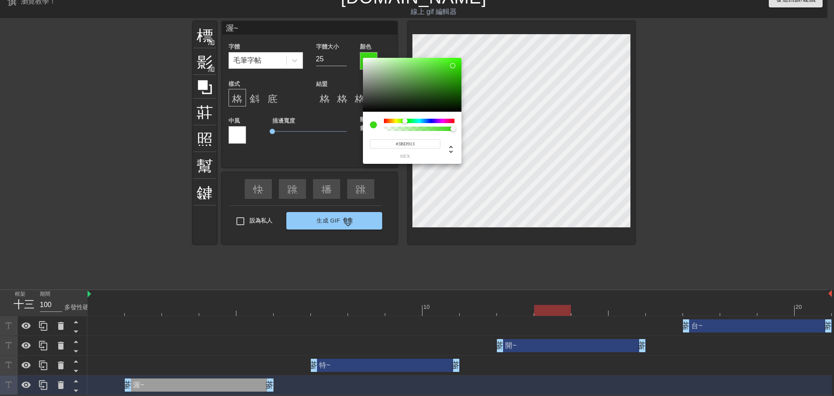
scroll to position [7, 0]
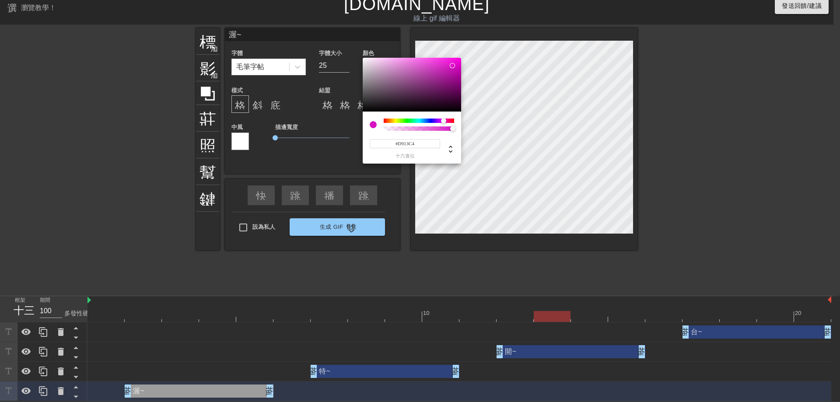
drag, startPoint x: 439, startPoint y: 121, endPoint x: 444, endPoint y: 120, distance: 4.8
click at [444, 120] on div at bounding box center [419, 121] width 70 height 4
type input "#9513D9"
drag, startPoint x: 444, startPoint y: 120, endPoint x: 438, endPoint y: 120, distance: 5.3
click at [438, 120] on div at bounding box center [438, 120] width 5 height 5
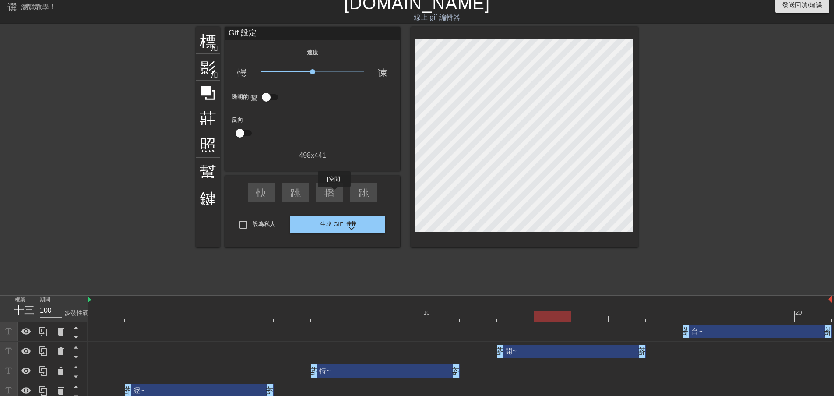
click at [334, 193] on font "播放箭頭" at bounding box center [345, 191] width 42 height 11
click at [334, 193] on font "暫停" at bounding box center [334, 191] width 21 height 11
click at [355, 374] on div "特~ 拖曳手柄 拖曳手柄" at bounding box center [385, 370] width 149 height 13
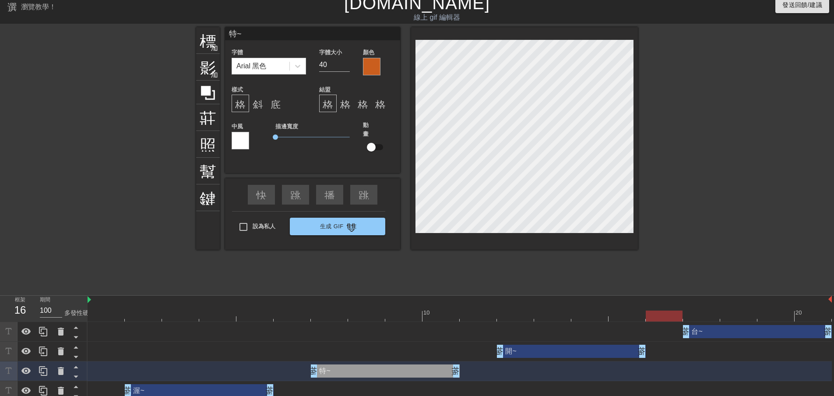
click at [370, 67] on div at bounding box center [372, 67] width 18 height 18
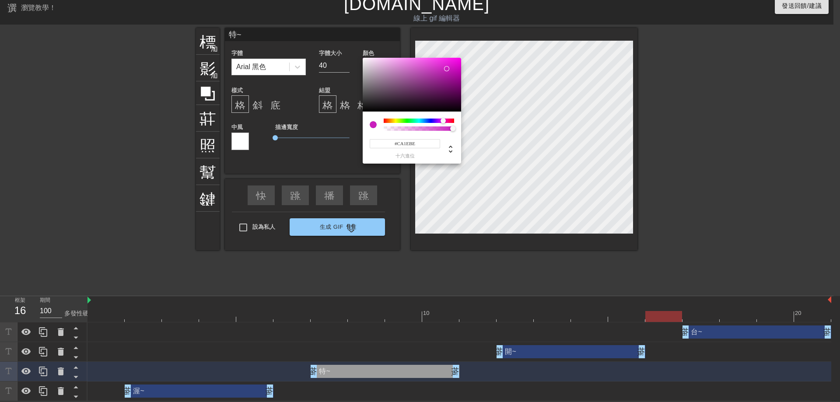
click at [443, 119] on div at bounding box center [419, 121] width 70 height 4
click at [438, 120] on div at bounding box center [419, 121] width 70 height 4
click at [456, 70] on div at bounding box center [412, 85] width 98 height 54
type input "#4F2170"
click at [432, 88] on div at bounding box center [412, 85] width 98 height 54
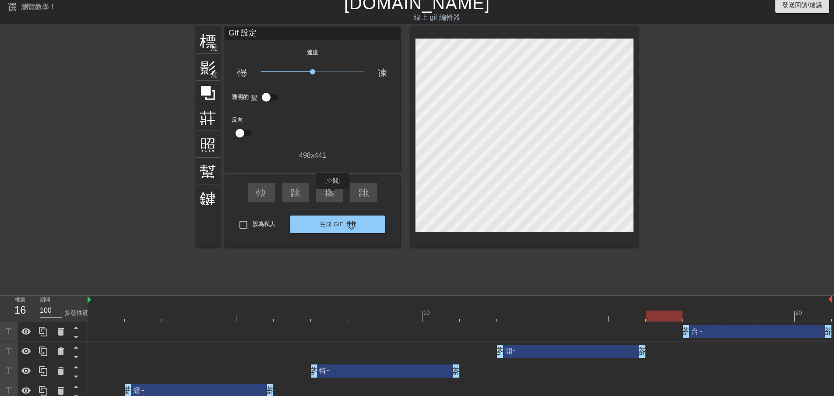
click at [334, 195] on font "播放箭頭" at bounding box center [345, 191] width 42 height 11
click at [334, 195] on font "暫停" at bounding box center [334, 191] width 21 height 11
click at [348, 374] on div "特~ 拖曳手柄 拖曳手柄" at bounding box center [385, 370] width 149 height 13
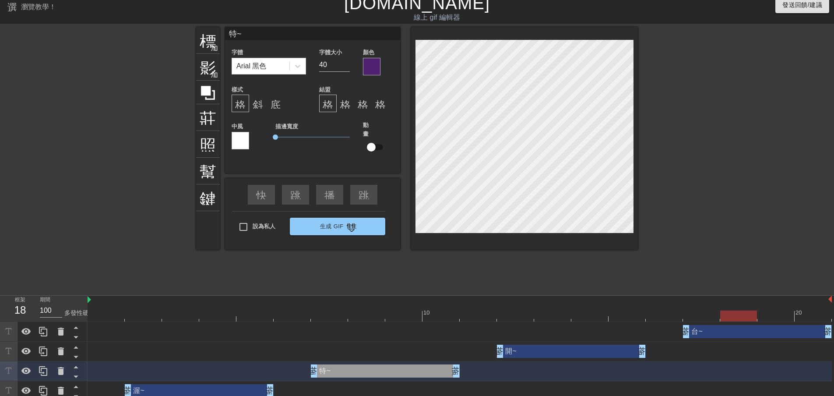
click at [377, 58] on div at bounding box center [372, 67] width 18 height 18
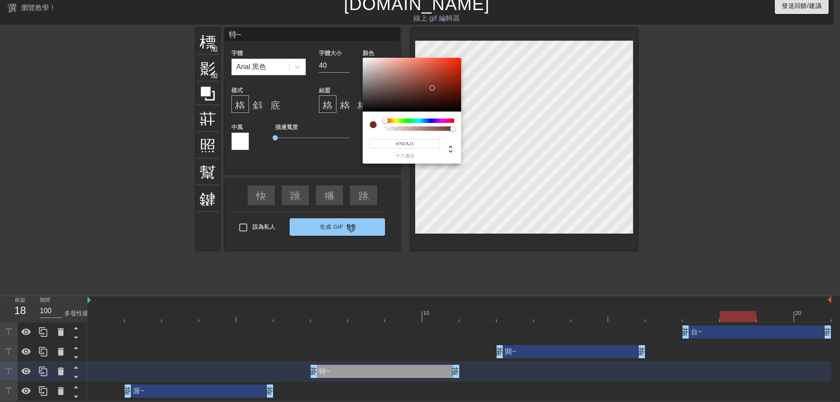
drag, startPoint x: 399, startPoint y: 122, endPoint x: 385, endPoint y: 121, distance: 13.6
click at [385, 121] on div at bounding box center [419, 121] width 70 height 4
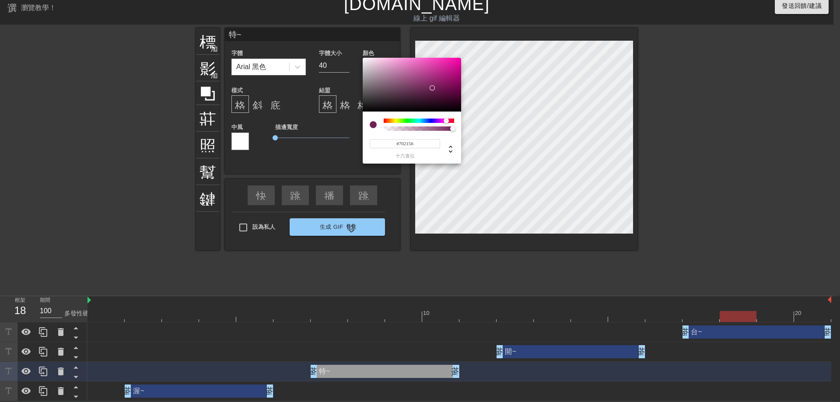
click at [446, 121] on div at bounding box center [419, 121] width 70 height 4
type input "#D11B95"
click at [449, 67] on div at bounding box center [412, 85] width 98 height 54
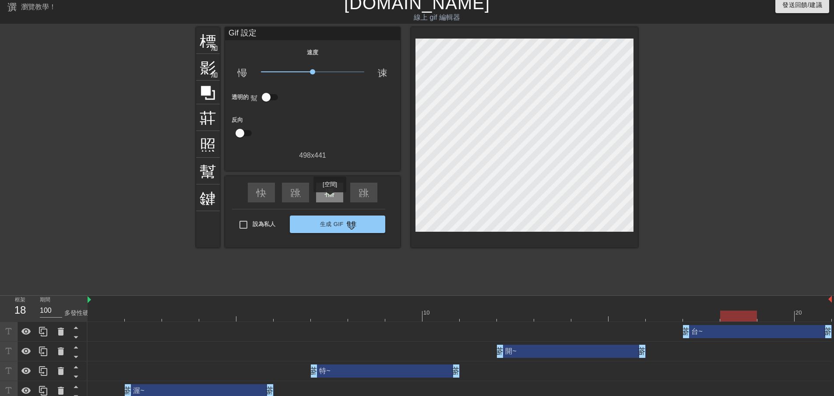
click at [330, 198] on div "播放箭頭" at bounding box center [329, 192] width 27 height 20
click at [330, 198] on div "暫停" at bounding box center [329, 192] width 27 height 20
click at [368, 373] on div "特~ 拖曳手柄 拖曳手柄" at bounding box center [385, 370] width 149 height 13
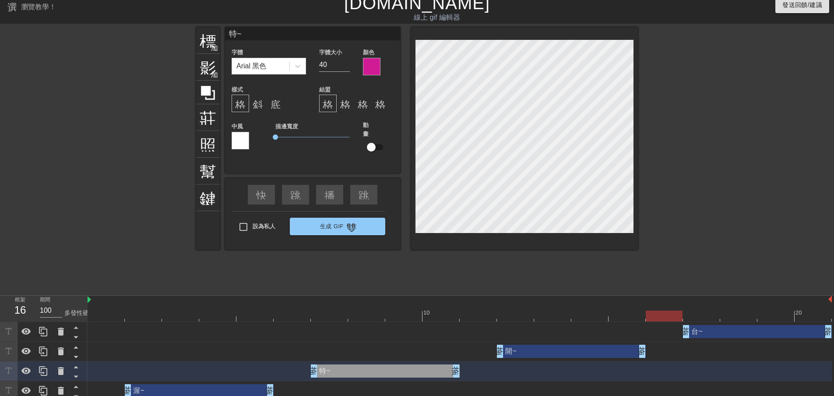
click at [377, 60] on div at bounding box center [372, 67] width 18 height 18
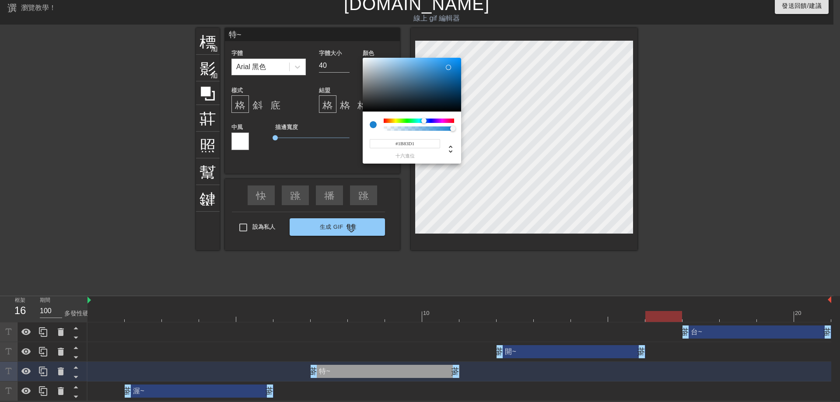
click at [424, 121] on div at bounding box center [419, 121] width 70 height 4
type input "#247DC0"
drag, startPoint x: 449, startPoint y: 78, endPoint x: 443, endPoint y: 71, distance: 9.6
click at [443, 71] on div at bounding box center [412, 85] width 98 height 54
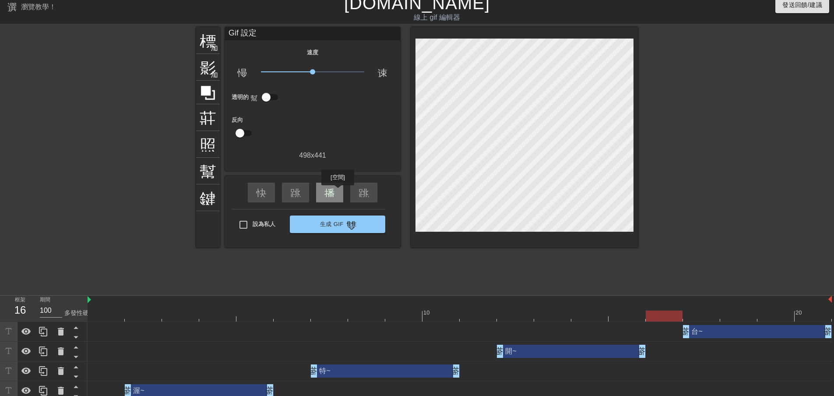
click at [338, 191] on div "播放箭頭" at bounding box center [329, 192] width 27 height 20
click at [339, 188] on div "暫停" at bounding box center [329, 192] width 27 height 20
click at [724, 334] on div "台~ 拖曳手柄 拖曳手柄" at bounding box center [757, 331] width 149 height 13
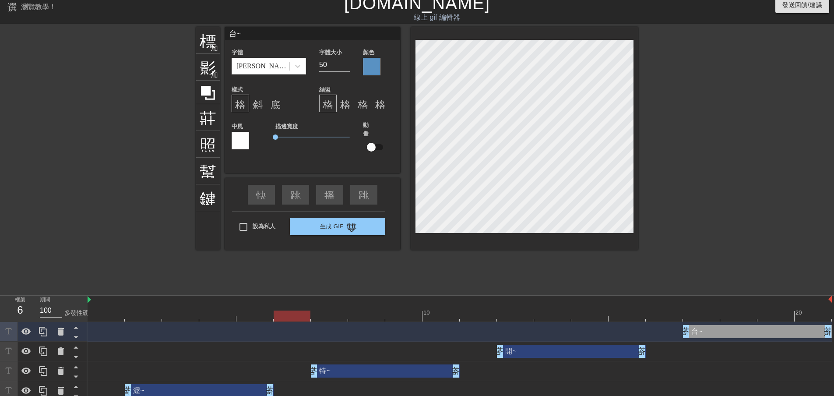
click at [369, 63] on div at bounding box center [372, 67] width 18 height 18
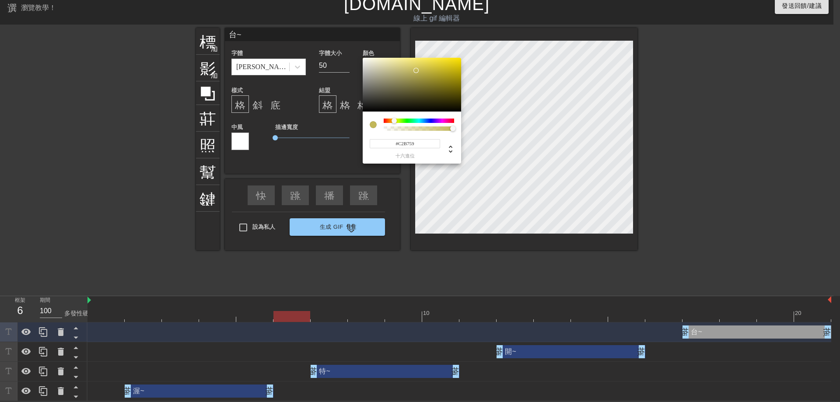
drag, startPoint x: 405, startPoint y: 120, endPoint x: 394, endPoint y: 122, distance: 11.2
click at [394, 122] on div at bounding box center [419, 121] width 70 height 4
click at [398, 116] on div "#C2B759 十六進位" at bounding box center [412, 138] width 98 height 52
drag, startPoint x: 396, startPoint y: 119, endPoint x: 391, endPoint y: 123, distance: 6.6
click at [391, 123] on div at bounding box center [390, 120] width 5 height 5
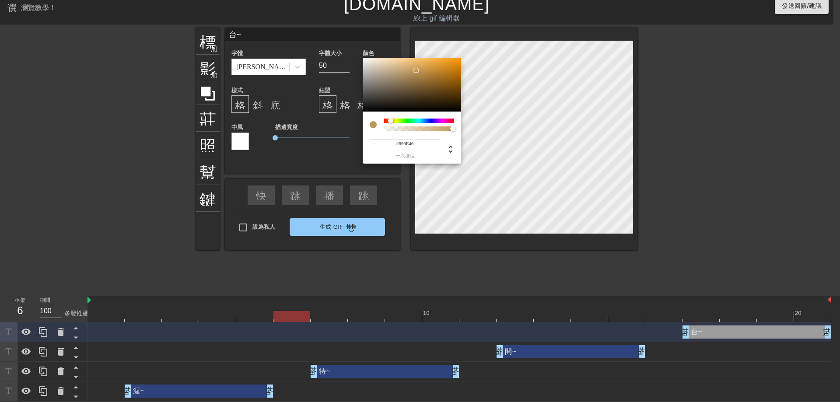
click at [410, 83] on div at bounding box center [412, 85] width 98 height 54
type input "#A57329"
click at [437, 77] on div at bounding box center [412, 85] width 98 height 54
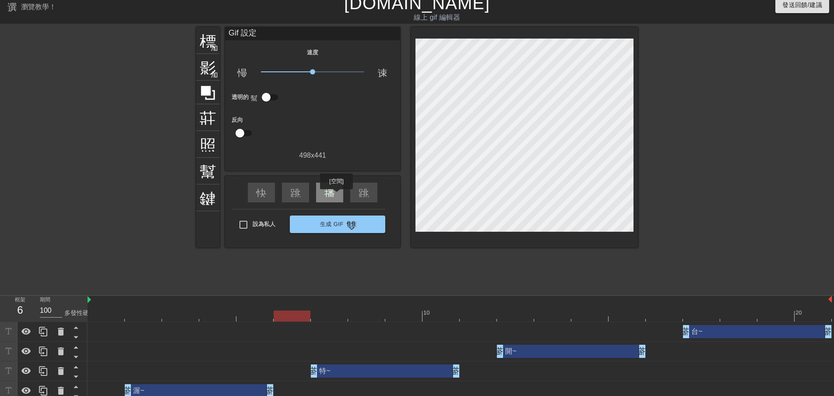
click at [336, 195] on div "播放箭頭" at bounding box center [329, 192] width 27 height 20
click at [336, 191] on div "暫停" at bounding box center [329, 192] width 27 height 20
click at [728, 331] on div "台~ 拖曳手柄 拖曳手柄" at bounding box center [757, 331] width 149 height 13
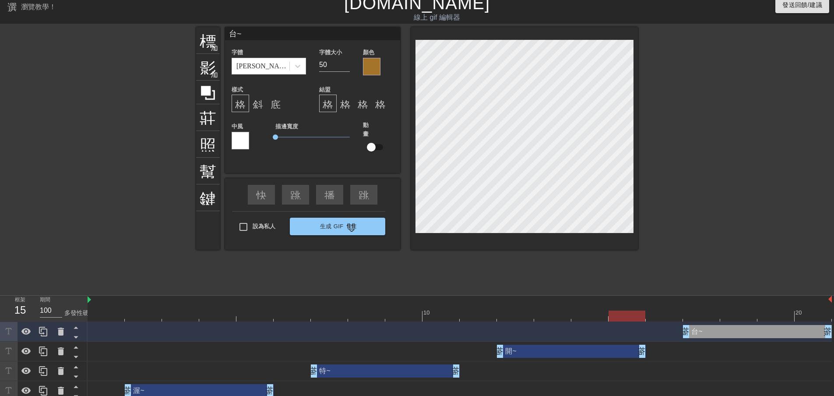
click at [374, 62] on div at bounding box center [372, 67] width 18 height 18
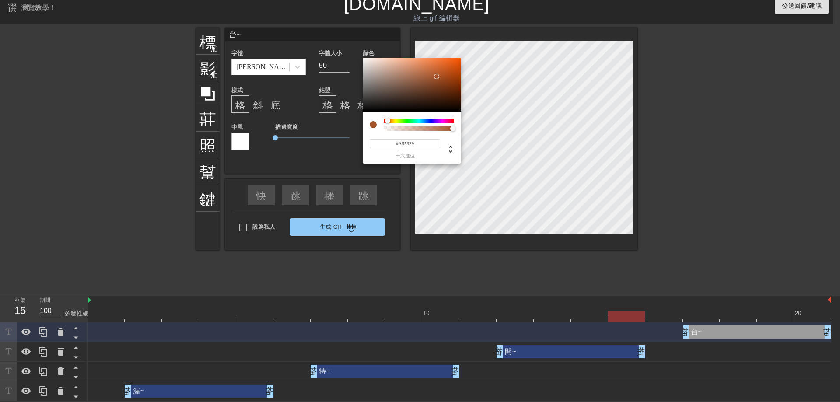
click at [388, 122] on div at bounding box center [387, 120] width 5 height 5
drag, startPoint x: 449, startPoint y: 76, endPoint x: 454, endPoint y: 70, distance: 7.8
click at [454, 70] on div at bounding box center [412, 85] width 98 height 54
click at [385, 123] on div at bounding box center [384, 120] width 5 height 5
type input "#B84134"
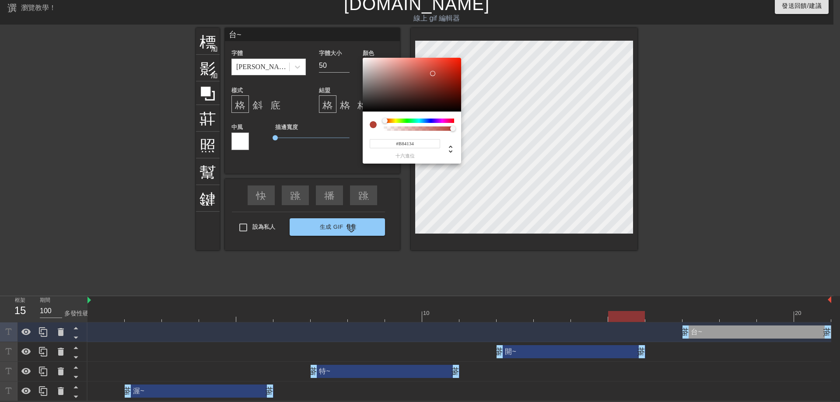
drag, startPoint x: 432, startPoint y: 81, endPoint x: 433, endPoint y: 73, distance: 8.4
click at [433, 73] on div at bounding box center [412, 85] width 98 height 54
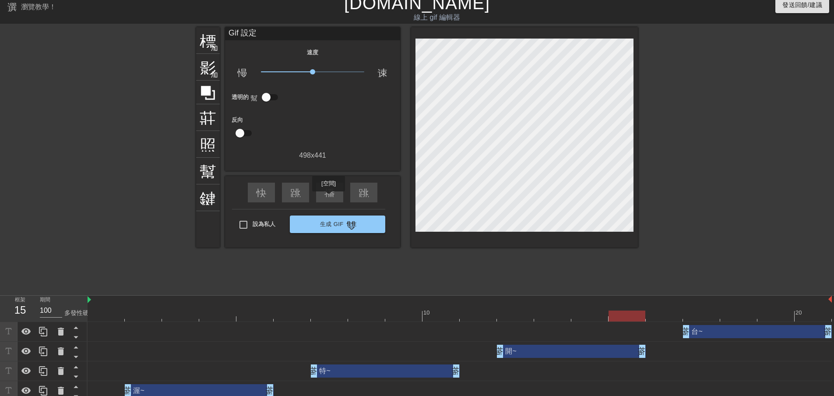
click at [330, 197] on div "播放箭頭" at bounding box center [329, 192] width 27 height 20
click at [331, 196] on font "暫停" at bounding box center [334, 191] width 21 height 11
click at [331, 196] on font "播放箭頭" at bounding box center [345, 191] width 42 height 11
click at [332, 196] on font "暫停" at bounding box center [334, 191] width 21 height 11
drag, startPoint x: 88, startPoint y: 298, endPoint x: 100, endPoint y: 301, distance: 12.0
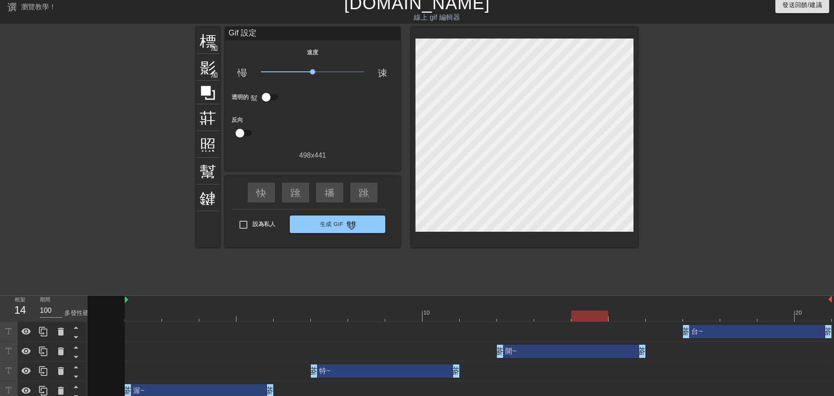
drag, startPoint x: 88, startPoint y: 300, endPoint x: 128, endPoint y: 300, distance: 40.3
drag, startPoint x: 126, startPoint y: 299, endPoint x: 92, endPoint y: 298, distance: 34.1
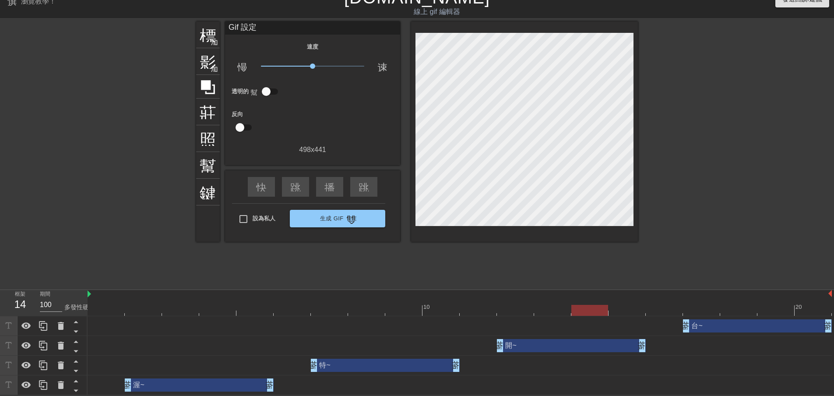
drag, startPoint x: 831, startPoint y: 291, endPoint x: 840, endPoint y: 292, distance: 8.8
click at [833, 292] on html "選單書 瀏覽教學！ [DOMAIN_NAME] 線上 gif 編輯器 發送回饋/建議 標題 加入圓圈 影像 加入圓圈 莊稼 照片尺寸選擇大 幫助 鍵盤 Gif…" at bounding box center [417, 191] width 834 height 408
click at [332, 184] on font "播放箭頭" at bounding box center [345, 186] width 42 height 11
click at [332, 184] on font "暫停" at bounding box center [334, 186] width 21 height 11
click at [203, 388] on div "渥~ 拖曳手柄 拖曳手柄" at bounding box center [199, 384] width 149 height 13
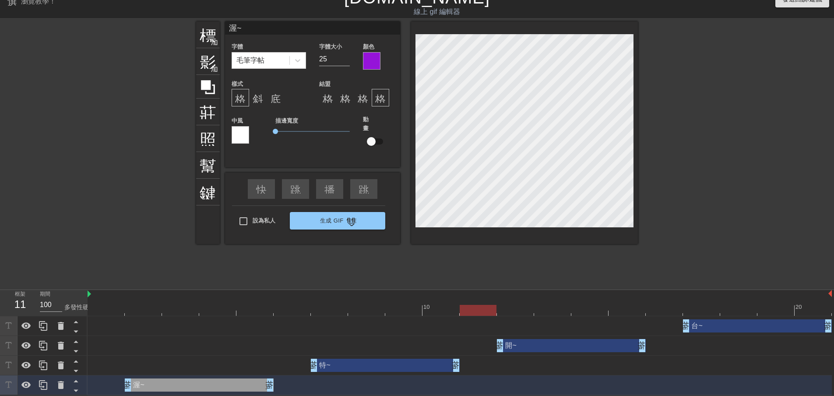
click at [367, 64] on div at bounding box center [372, 61] width 18 height 18
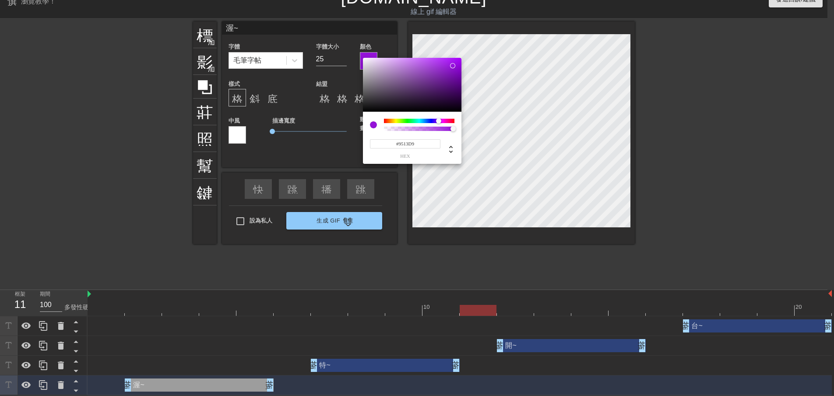
scroll to position [7, 0]
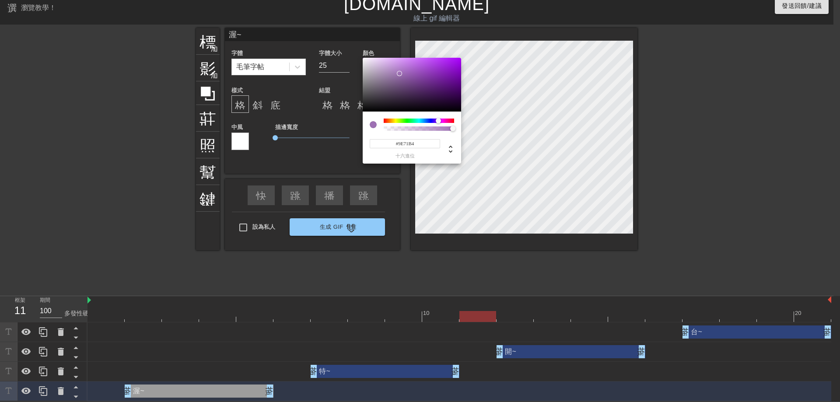
type input "#A072B6"
drag, startPoint x: 409, startPoint y: 80, endPoint x: 400, endPoint y: 73, distance: 11.9
click at [400, 73] on div at bounding box center [412, 85] width 98 height 54
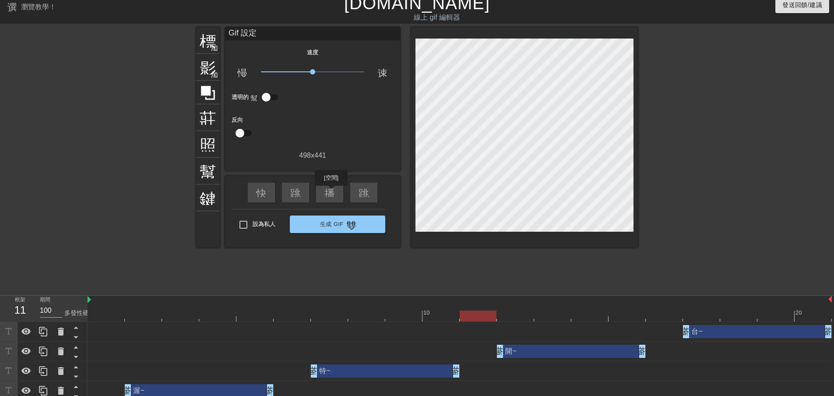
click at [331, 192] on font "播放箭頭" at bounding box center [345, 191] width 42 height 11
click at [331, 192] on font "暫停" at bounding box center [334, 191] width 21 height 11
click at [358, 372] on div "特~ 拖曳手柄 拖曳手柄" at bounding box center [385, 370] width 149 height 13
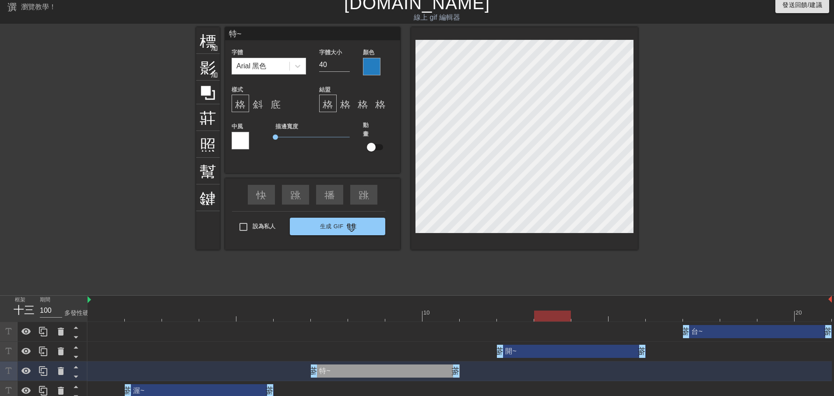
click at [369, 64] on div at bounding box center [372, 67] width 18 height 18
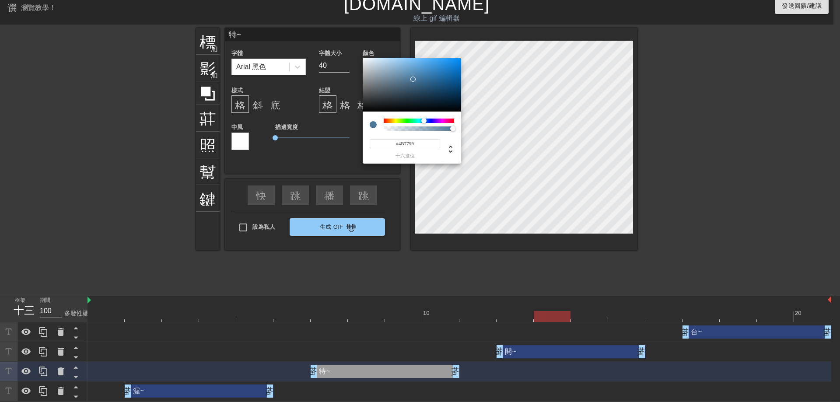
type input "#4E799B"
click at [412, 79] on div at bounding box center [412, 85] width 98 height 54
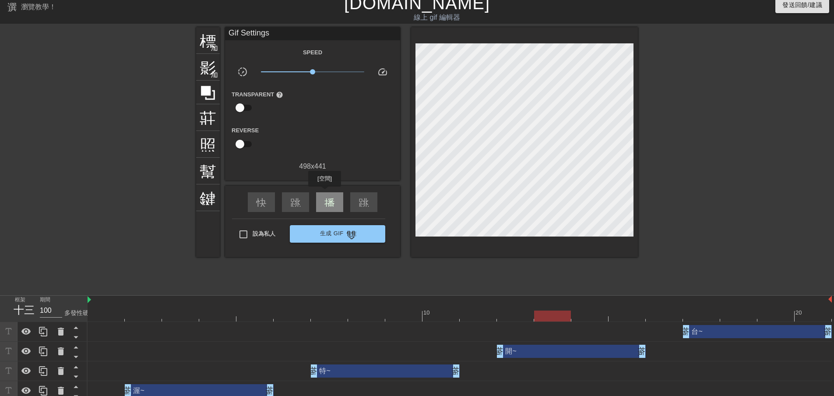
click at [328, 198] on div "播放箭頭" at bounding box center [329, 202] width 27 height 20
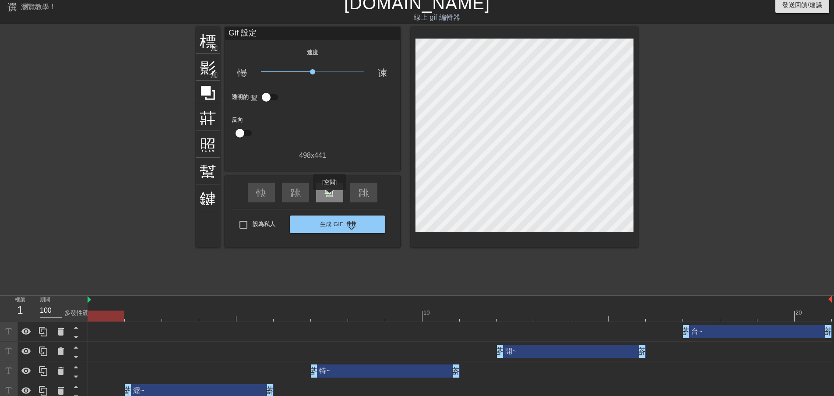
click at [329, 196] on font "暫停" at bounding box center [334, 191] width 21 height 11
click at [378, 370] on div "特~ 拖曳手柄 拖曳手柄" at bounding box center [385, 370] width 149 height 13
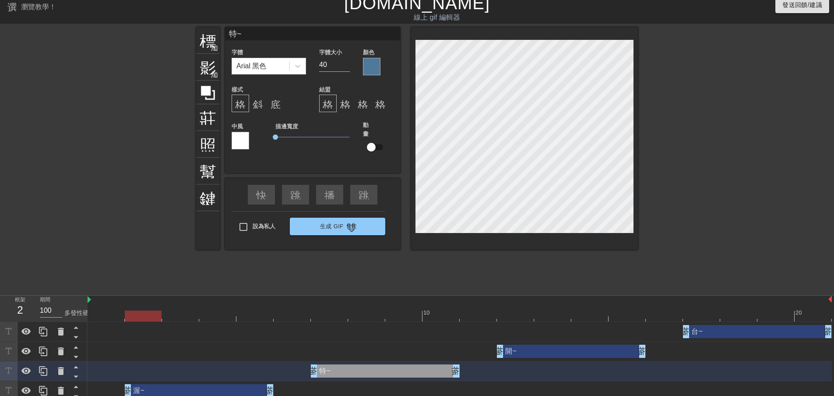
click at [367, 62] on div at bounding box center [372, 67] width 18 height 18
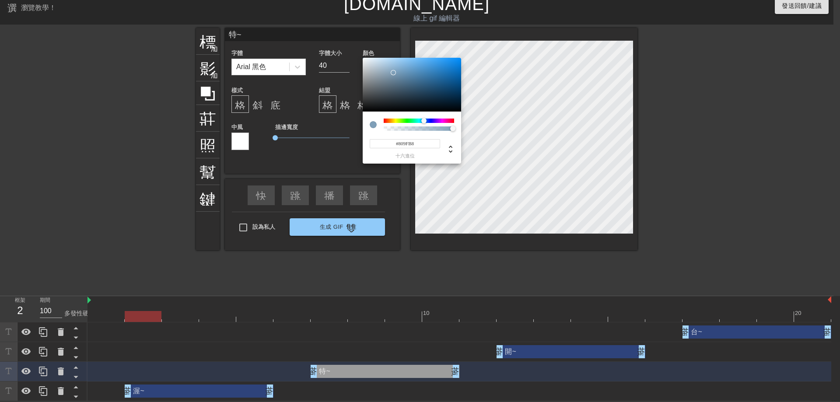
type input "#81A1BA"
click at [393, 72] on div at bounding box center [412, 85] width 98 height 54
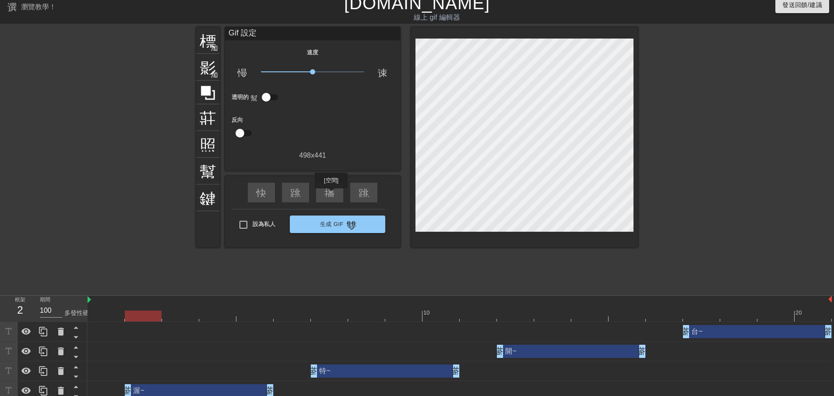
click at [333, 195] on font "播放箭頭" at bounding box center [345, 191] width 42 height 11
click at [336, 189] on div "暫停" at bounding box center [329, 192] width 27 height 20
click at [576, 349] on div "開~ 拖曳手柄 拖曳手柄" at bounding box center [571, 350] width 149 height 13
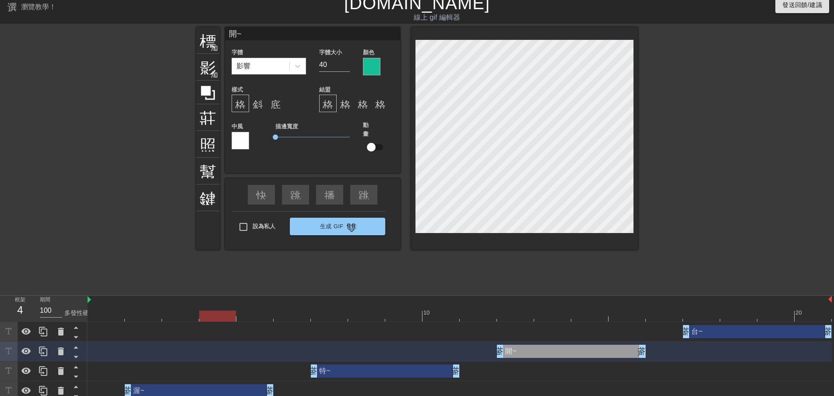
click at [375, 69] on div at bounding box center [372, 67] width 18 height 18
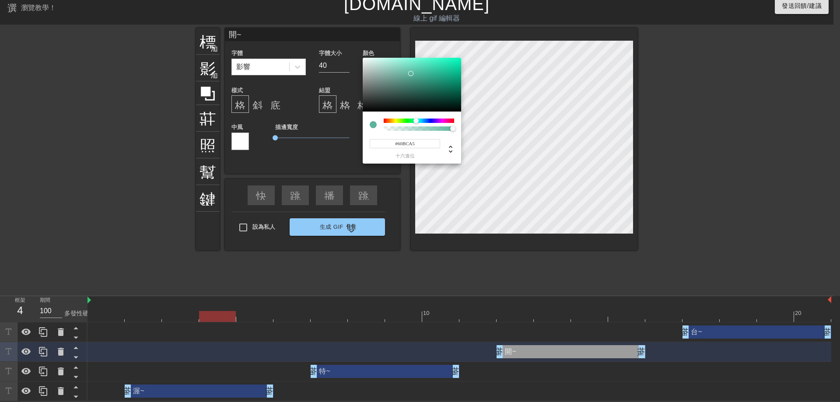
type input "#62C0A9"
drag, startPoint x: 428, startPoint y: 81, endPoint x: 411, endPoint y: 71, distance: 20.4
click at [411, 71] on div at bounding box center [412, 85] width 98 height 54
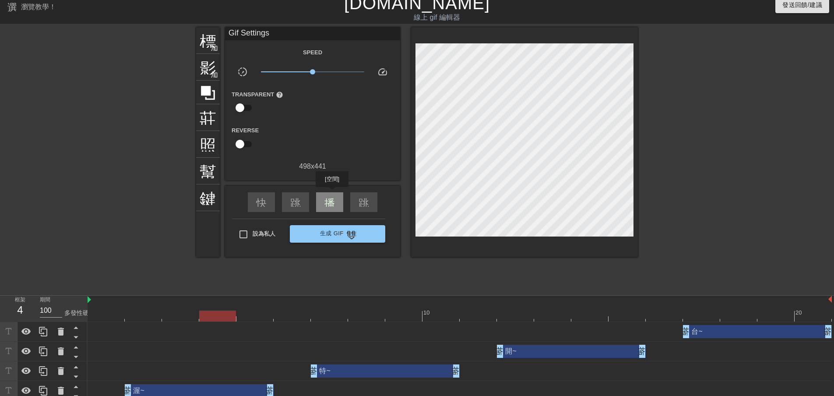
click at [332, 196] on font "播放箭頭" at bounding box center [345, 201] width 42 height 11
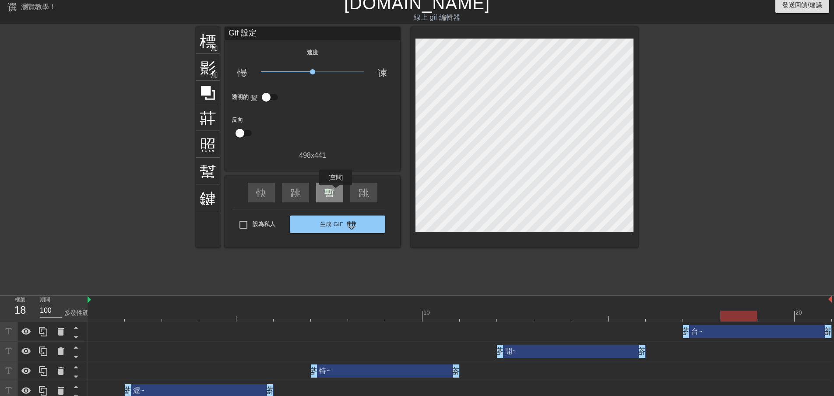
click at [336, 191] on div "暫停" at bounding box center [329, 192] width 27 height 20
click at [720, 336] on div "台~ 拖曳手柄 拖曳手柄" at bounding box center [757, 331] width 149 height 13
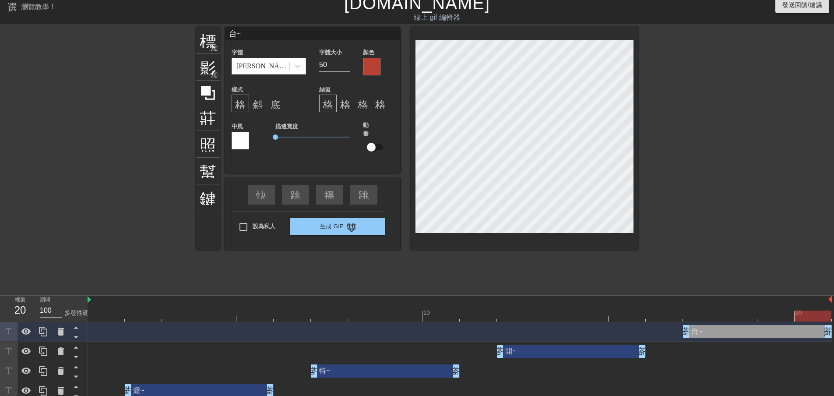
click at [375, 63] on div at bounding box center [372, 67] width 18 height 18
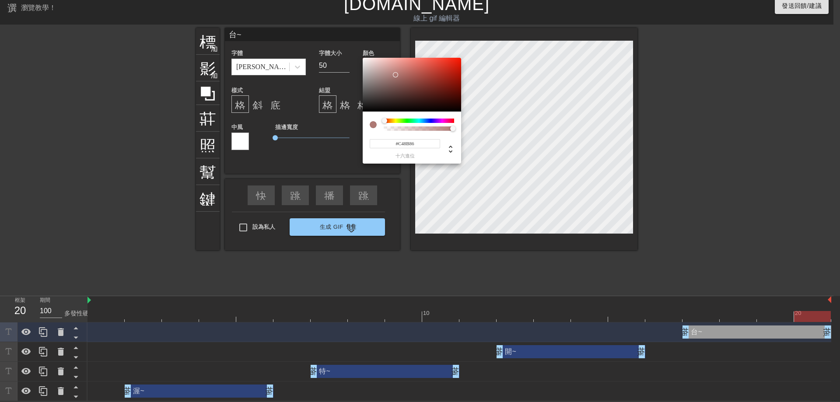
type input "#C48D88"
drag, startPoint x: 407, startPoint y: 83, endPoint x: 393, endPoint y: 70, distance: 19.5
click at [393, 70] on div at bounding box center [412, 85] width 98 height 54
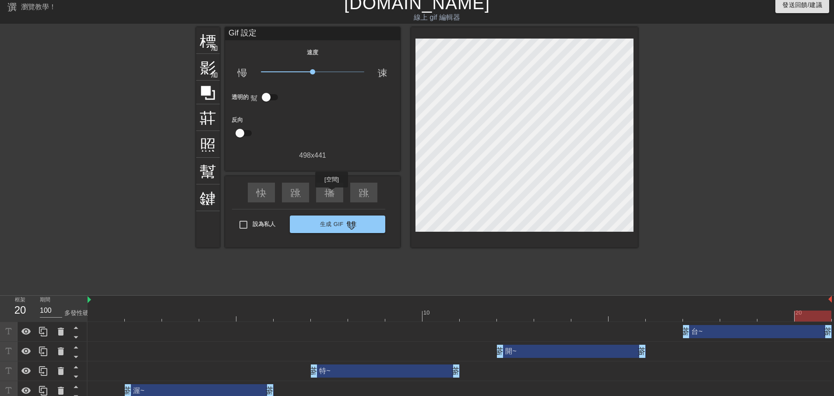
click at [332, 193] on font "播放箭頭" at bounding box center [345, 191] width 42 height 11
click at [326, 189] on font "暫停" at bounding box center [334, 191] width 21 height 11
click at [518, 355] on div "開~ 拖曳手柄 拖曳手柄" at bounding box center [571, 350] width 149 height 13
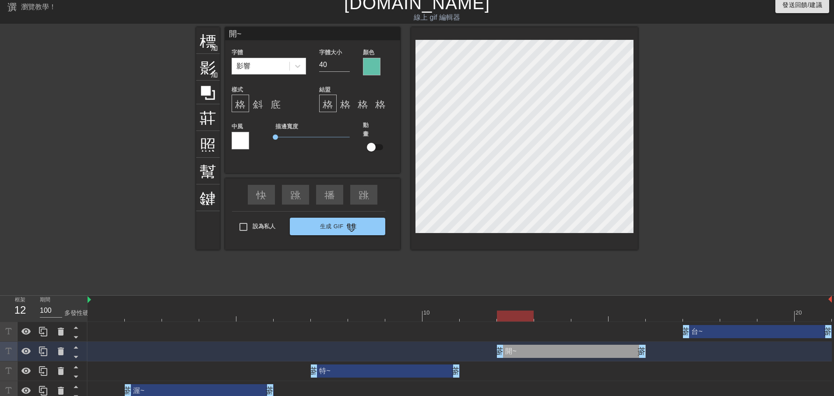
click at [510, 315] on div at bounding box center [460, 315] width 744 height 11
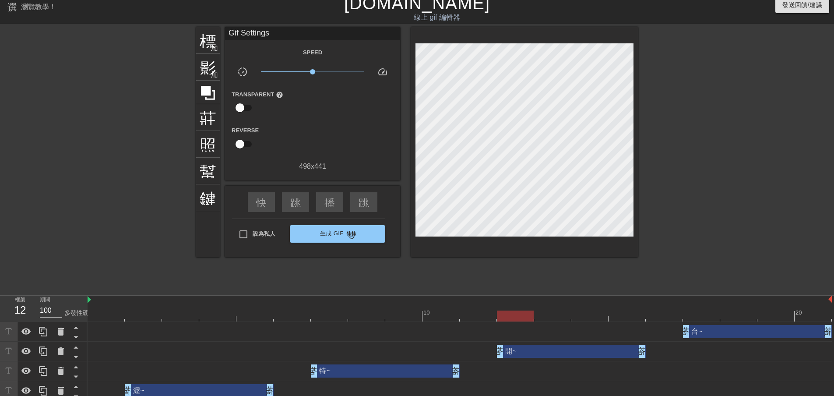
click at [340, 192] on div "播放箭頭" at bounding box center [329, 202] width 27 height 20
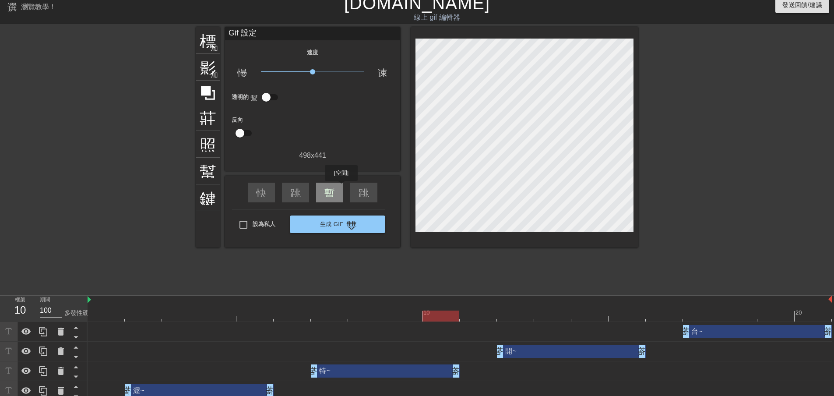
click at [341, 187] on div "暫停" at bounding box center [329, 192] width 27 height 20
click at [547, 353] on div "開~ 拖曳手柄 拖曳手柄" at bounding box center [571, 350] width 149 height 13
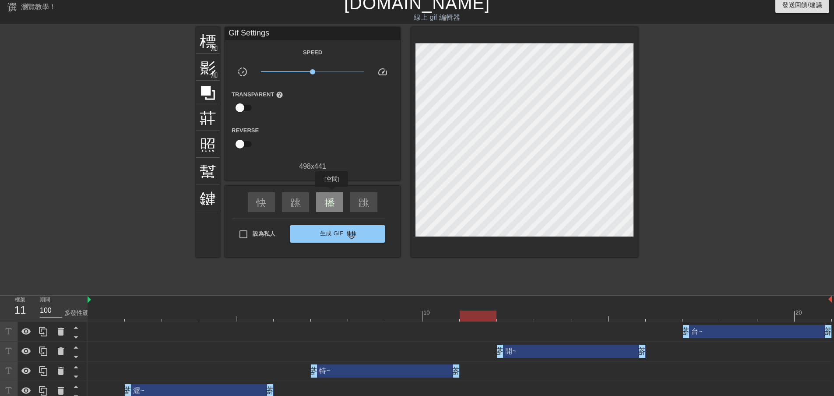
click at [332, 196] on font "播放箭頭" at bounding box center [345, 201] width 42 height 11
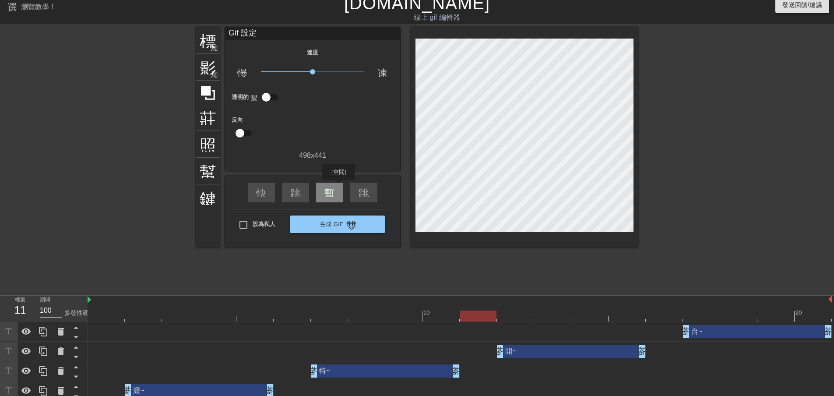
click at [339, 186] on div "暫停" at bounding box center [329, 192] width 27 height 20
click at [534, 356] on div "開~ 拖曳手柄 拖曳手柄" at bounding box center [571, 350] width 149 height 13
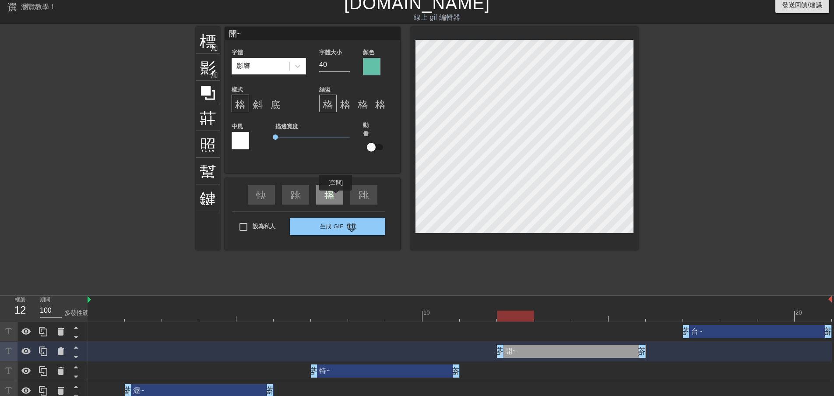
click at [335, 196] on div "播放箭頭" at bounding box center [329, 195] width 27 height 20
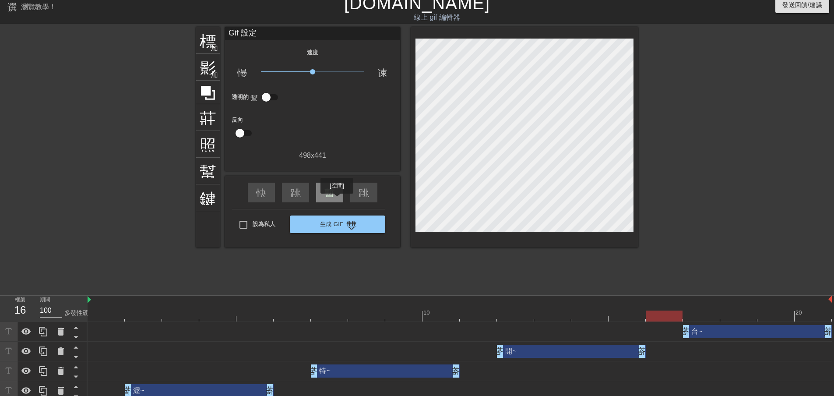
click at [336, 200] on div "暫停" at bounding box center [329, 192] width 27 height 20
click at [513, 352] on div "開~ 拖曳手柄 拖曳手柄" at bounding box center [571, 350] width 149 height 13
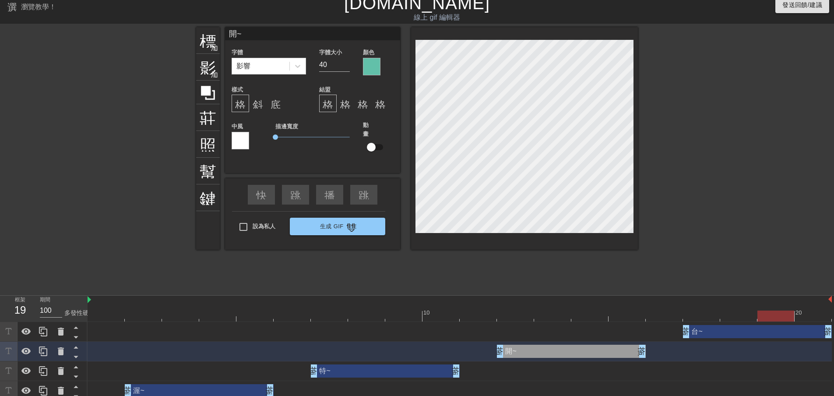
click at [508, 311] on div at bounding box center [460, 315] width 744 height 11
click at [725, 332] on div "台~ 拖曳手柄 拖曳手柄" at bounding box center [757, 331] width 149 height 13
type input "台~"
type input "50"
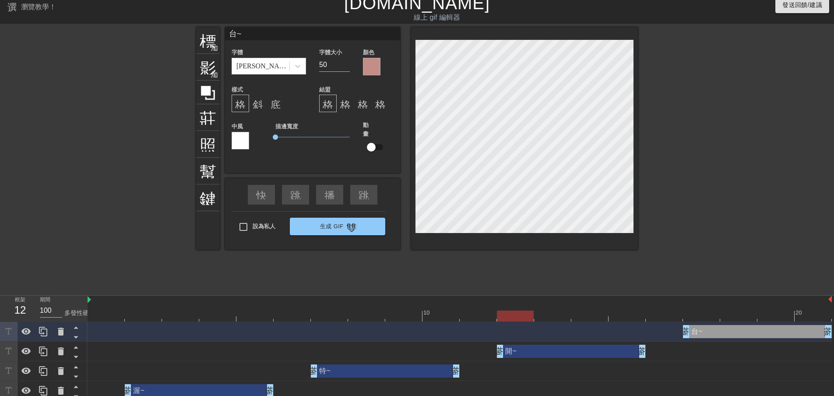
click at [687, 310] on div at bounding box center [460, 315] width 744 height 11
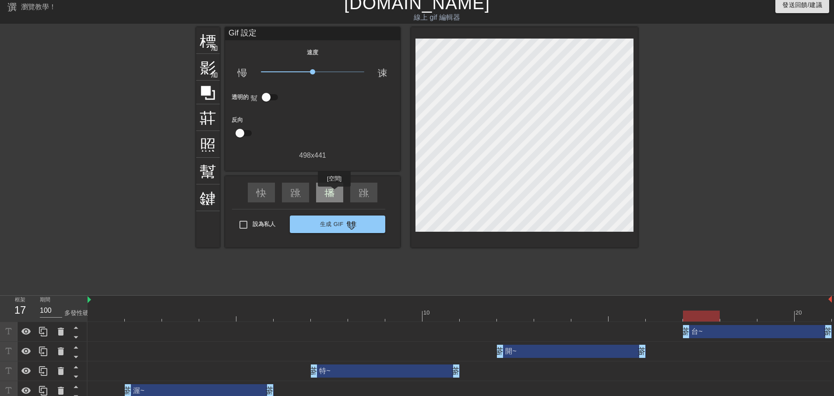
click at [334, 193] on font "播放箭頭" at bounding box center [345, 191] width 42 height 11
click at [340, 187] on div "暫停" at bounding box center [329, 192] width 27 height 20
click at [266, 222] on font "設為私人" at bounding box center [263, 224] width 23 height 7
click at [252, 222] on input "設為私人" at bounding box center [243, 224] width 18 height 18
checkbox input "true"
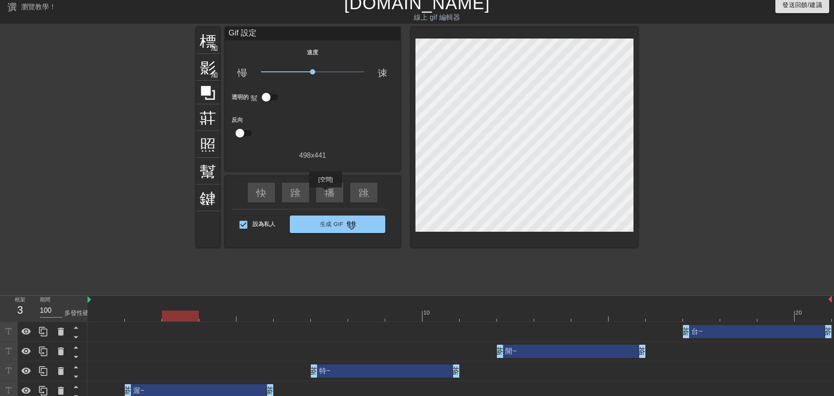
click at [324, 190] on font "播放箭頭" at bounding box center [345, 191] width 42 height 11
click at [337, 190] on div "暫停" at bounding box center [329, 192] width 27 height 20
drag, startPoint x: 272, startPoint y: 391, endPoint x: 296, endPoint y: 389, distance: 24.2
drag, startPoint x: 462, startPoint y: 374, endPoint x: 503, endPoint y: 375, distance: 40.7
click at [503, 375] on div "特~ 拖曳手柄 拖曳手柄" at bounding box center [460, 370] width 744 height 13
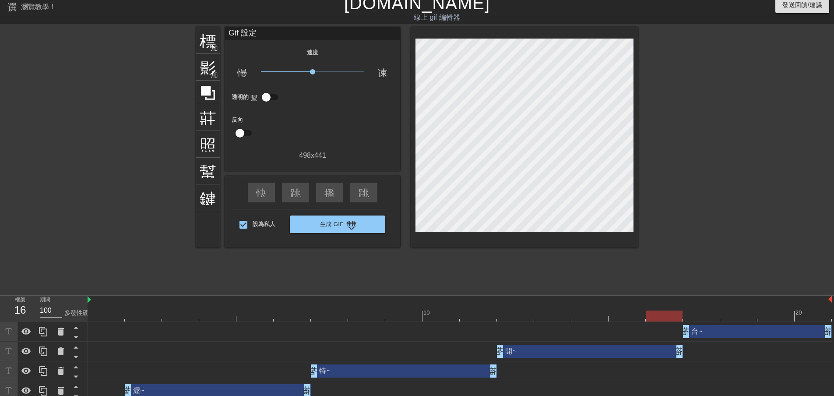
drag, startPoint x: 651, startPoint y: 351, endPoint x: 685, endPoint y: 351, distance: 34.1
click at [685, 351] on div "開~ 拖曳手柄 拖曳手柄" at bounding box center [460, 350] width 744 height 13
click at [319, 189] on div "播放箭頭" at bounding box center [329, 192] width 27 height 20
click at [323, 186] on div "暫停" at bounding box center [329, 192] width 27 height 20
drag, startPoint x: 307, startPoint y: 387, endPoint x: 280, endPoint y: 389, distance: 26.7
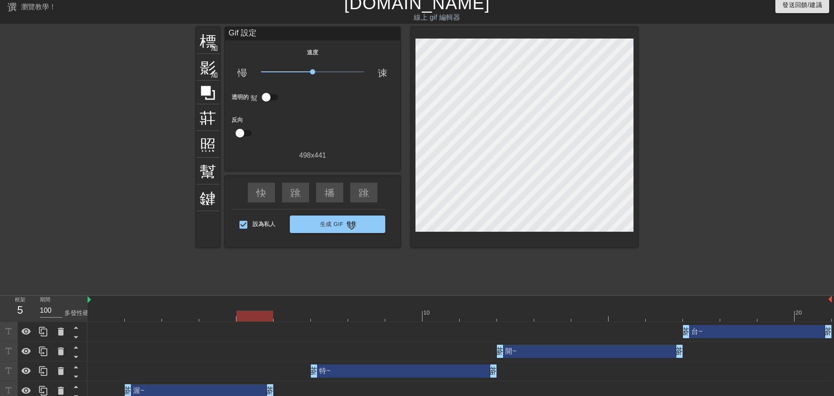
click at [280, 389] on div "渥~ 拖曳手柄 拖曳手柄" at bounding box center [460, 390] width 744 height 13
click at [321, 192] on div "播放箭頭" at bounding box center [329, 192] width 27 height 20
click at [321, 192] on div "暫停" at bounding box center [329, 192] width 27 height 20
drag, startPoint x: 687, startPoint y: 335, endPoint x: 713, endPoint y: 333, distance: 26.3
click at [713, 333] on div "台~ 拖曳手柄 拖曳手柄" at bounding box center [460, 331] width 744 height 13
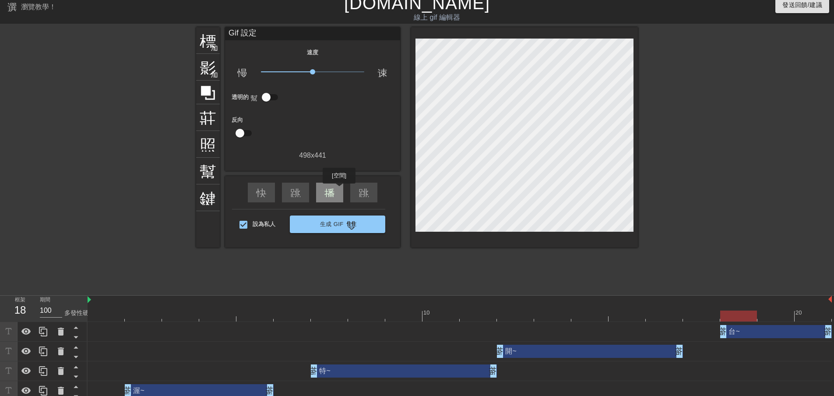
click at [339, 189] on div "播放箭頭" at bounding box center [329, 192] width 27 height 20
click at [339, 189] on div "暫停" at bounding box center [329, 192] width 27 height 20
drag, startPoint x: 316, startPoint y: 376, endPoint x: 340, endPoint y: 373, distance: 24.3
click at [340, 373] on div "特~ 拖曳手柄 拖曳手柄" at bounding box center [460, 370] width 744 height 13
click at [325, 186] on div "播放箭頭" at bounding box center [329, 192] width 27 height 20
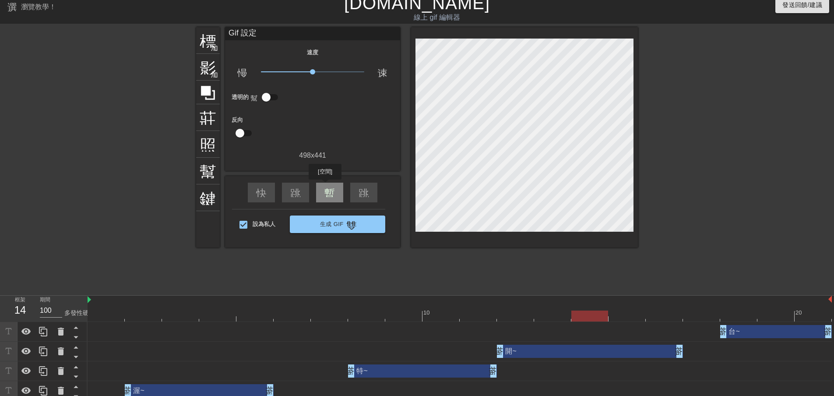
click at [325, 186] on div "暫停" at bounding box center [329, 192] width 27 height 20
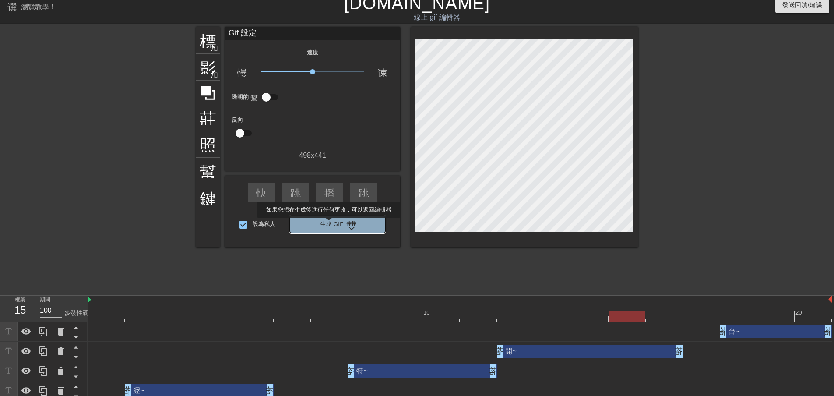
click at [329, 224] on font "生成 Gif" at bounding box center [332, 224] width 24 height 7
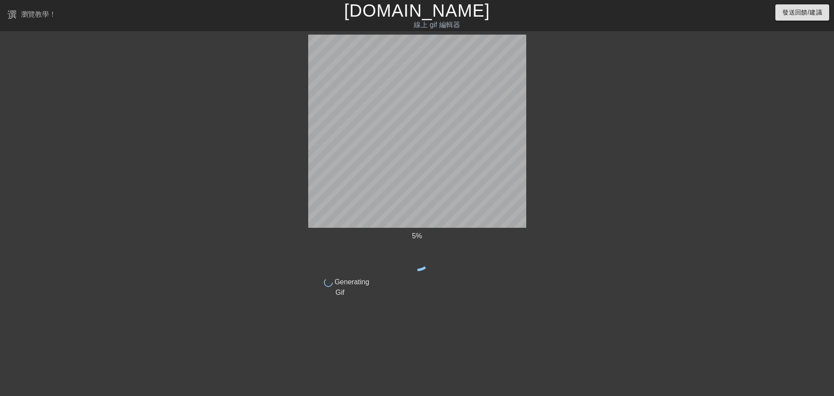
scroll to position [0, 0]
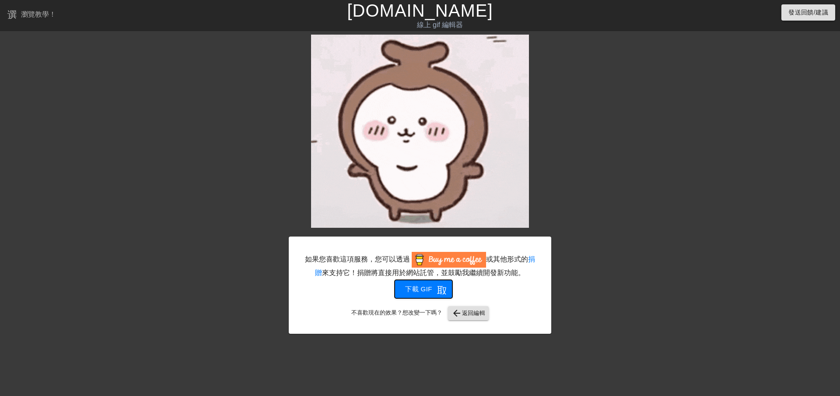
click at [414, 295] on button "下載 gif 取得應用程式" at bounding box center [424, 289] width 58 height 18
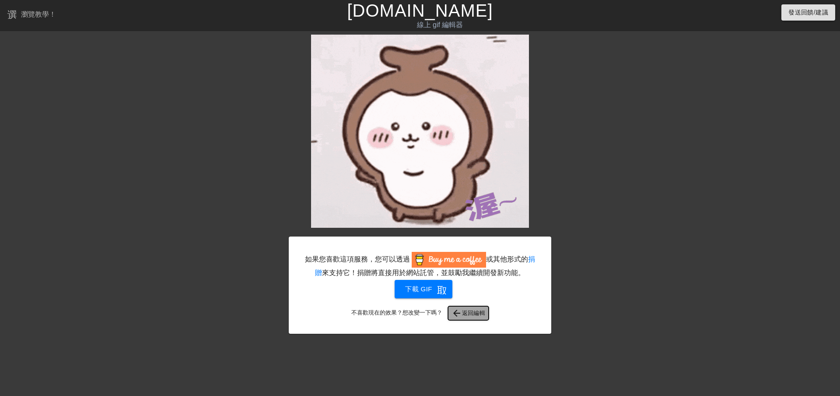
click at [466, 314] on font "返回編輯" at bounding box center [474, 312] width 24 height 7
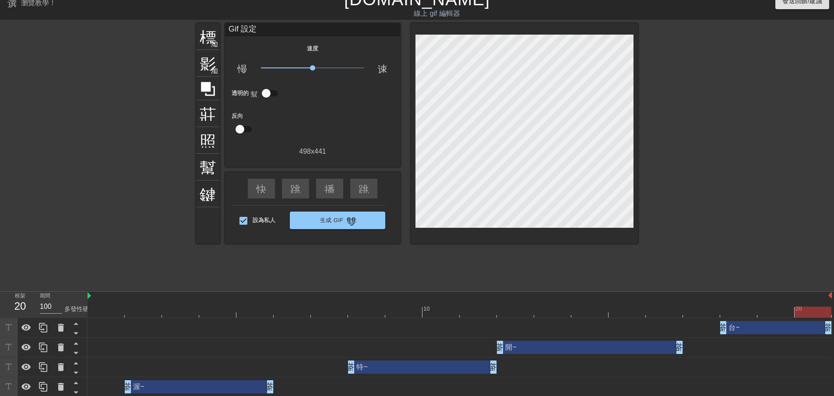
scroll to position [14, 0]
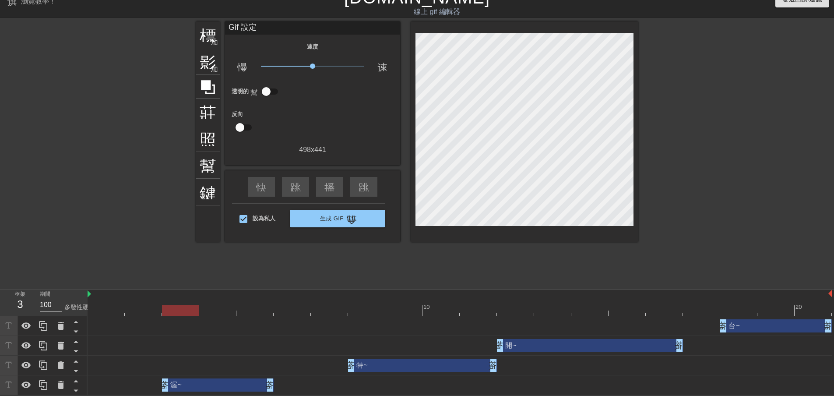
drag, startPoint x: 129, startPoint y: 385, endPoint x: 151, endPoint y: 386, distance: 22.4
click at [151, 386] on div "渥~ 拖曳手柄 拖曳手柄" at bounding box center [460, 384] width 744 height 13
click at [324, 183] on font "播放箭頭" at bounding box center [345, 186] width 42 height 11
drag, startPoint x: 312, startPoint y: 64, endPoint x: 233, endPoint y: 61, distance: 78.8
click at [233, 61] on div "慢動作視頻 x0.603 速度" at bounding box center [312, 68] width 175 height 14
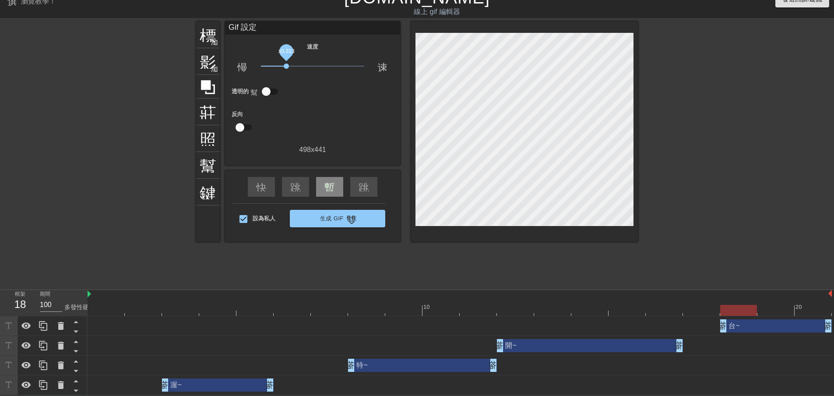
click at [287, 65] on span "x0.313" at bounding box center [313, 66] width 104 height 11
drag, startPoint x: 287, startPoint y: 65, endPoint x: 313, endPoint y: 66, distance: 25.9
click at [313, 66] on span "x1.02" at bounding box center [312, 65] width 5 height 5
drag, startPoint x: 270, startPoint y: 383, endPoint x: 295, endPoint y: 384, distance: 25.0
click at [329, 182] on font "暫停" at bounding box center [334, 186] width 21 height 11
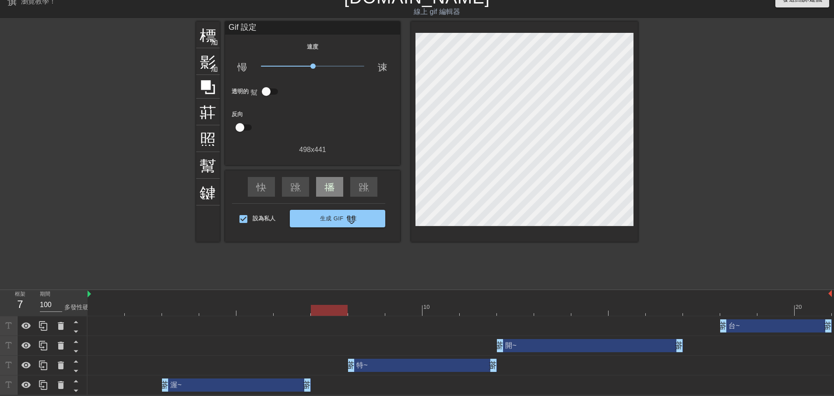
click at [242, 383] on div "渥~ 拖曳手柄 拖曳手柄" at bounding box center [236, 384] width 149 height 13
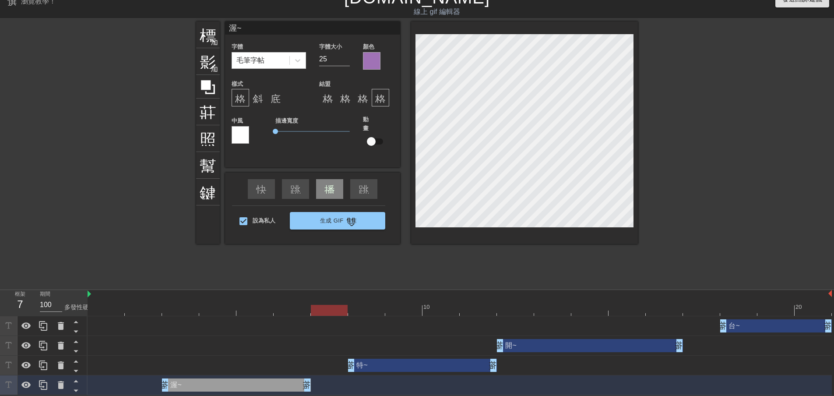
click at [258, 31] on input "渥~" at bounding box center [312, 27] width 175 height 13
click at [379, 361] on div "特~ 拖曳手柄 拖曳手柄" at bounding box center [422, 364] width 149 height 13
type input "特~"
type input "40"
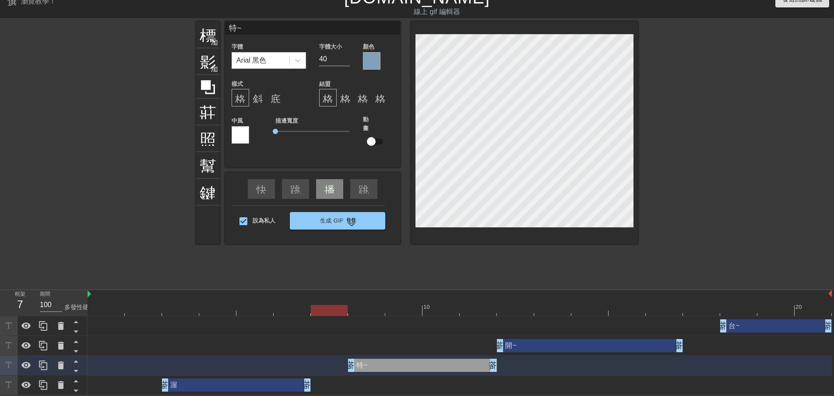
click at [266, 26] on input "特~" at bounding box center [312, 27] width 175 height 13
click at [522, 342] on div "開~ 拖曳手柄 拖曳手柄" at bounding box center [590, 345] width 186 height 13
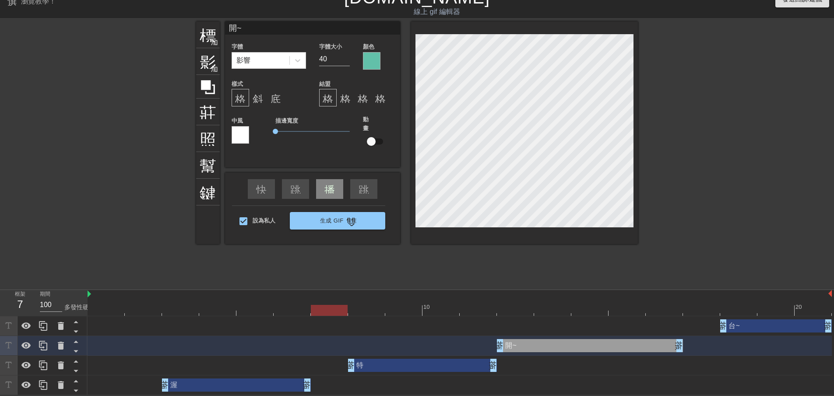
click at [284, 24] on input "開~" at bounding box center [312, 27] width 175 height 13
click at [747, 324] on div "台~ 拖曳手柄 拖曳手柄" at bounding box center [776, 325] width 112 height 13
type input "台~"
type input "50"
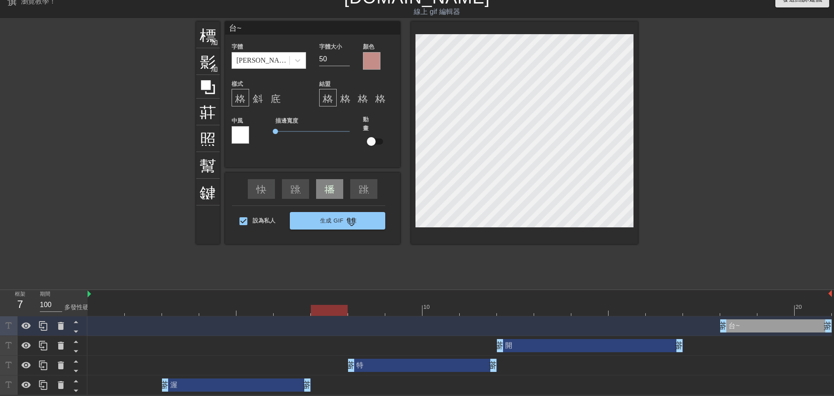
click at [298, 27] on input "台~" at bounding box center [312, 27] width 175 height 13
type input "台"
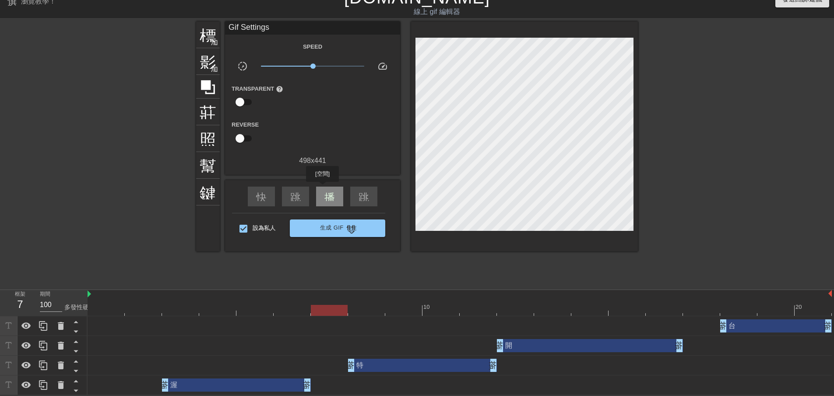
click at [323, 188] on div "播放箭頭" at bounding box center [329, 196] width 27 height 20
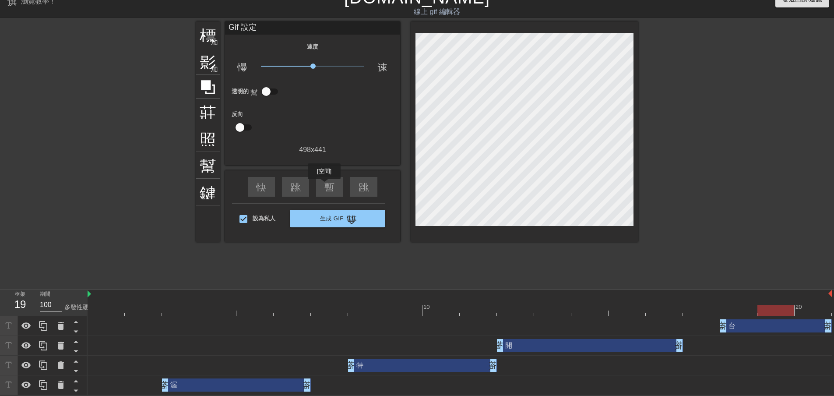
click at [324, 185] on font "暫停" at bounding box center [334, 186] width 21 height 11
click at [332, 219] on font "生成 Gif" at bounding box center [332, 218] width 24 height 7
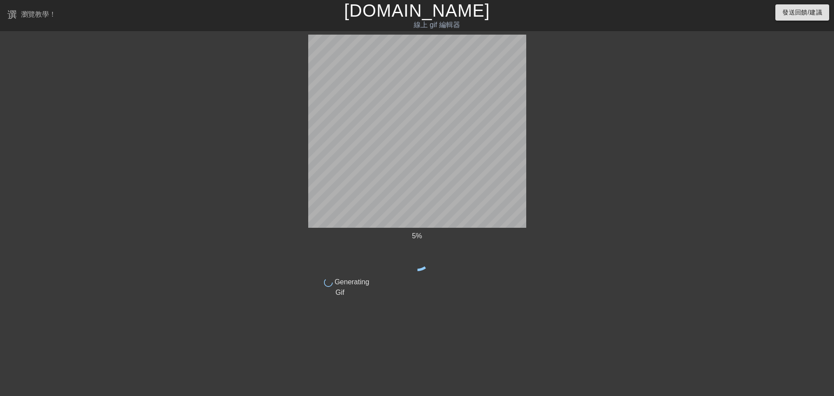
scroll to position [0, 0]
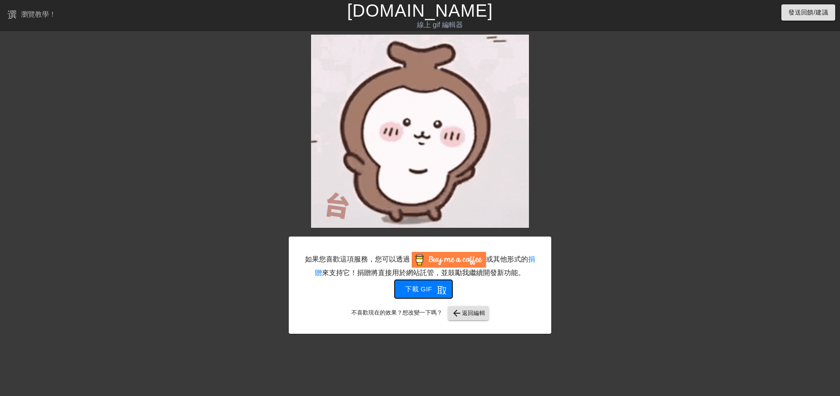
click at [435, 287] on span "下載 gif 取得應用程式" at bounding box center [423, 288] width 37 height 11
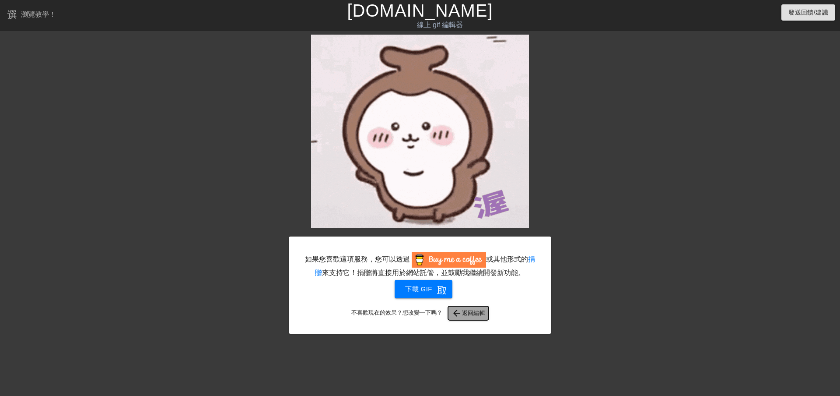
click at [473, 316] on font "返回編輯" at bounding box center [474, 313] width 24 height 10
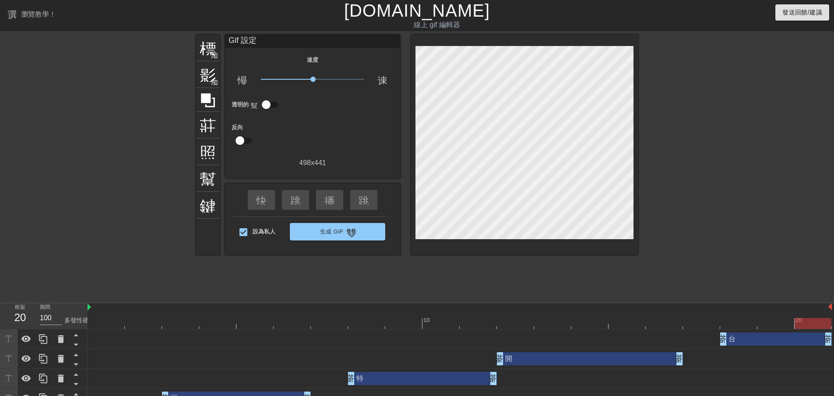
scroll to position [14, 0]
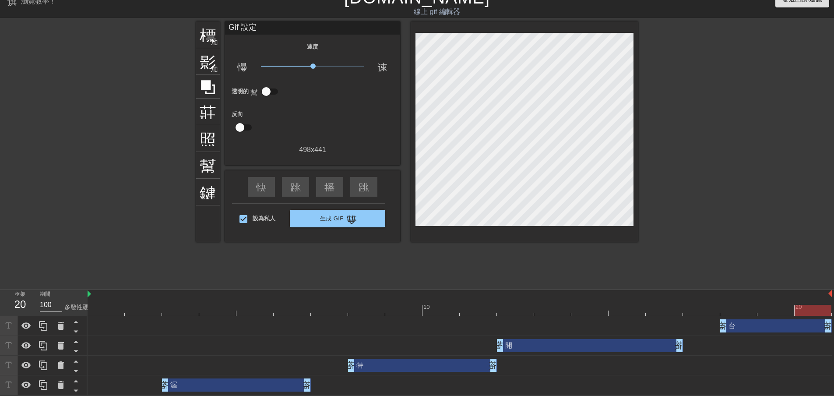
drag, startPoint x: 88, startPoint y: 293, endPoint x: 45, endPoint y: 291, distance: 43.8
click at [45, 291] on div "框架 20 期間 100 多發性硬化症 10 20 台 拖曳手柄 拖曳手柄 開 拖曳手柄 拖曳手柄 特 拖曳手柄 拖曳手柄 渥 拖曳手柄 拖曳手柄" at bounding box center [417, 342] width 834 height 105
click at [193, 382] on div "渥 拖曳手柄 拖曳手柄" at bounding box center [236, 384] width 149 height 13
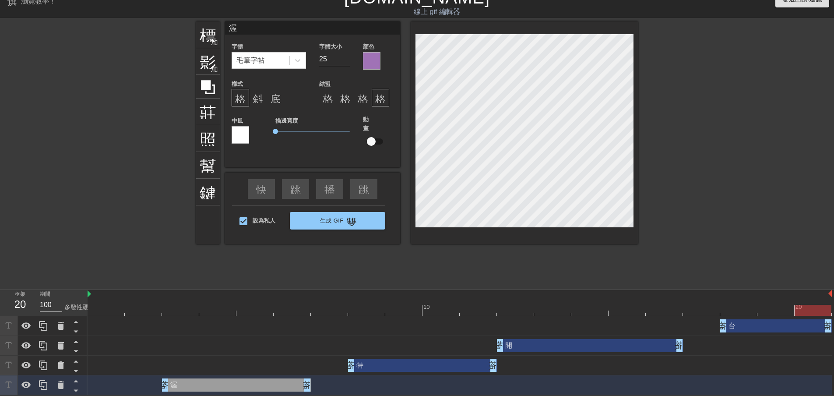
drag, startPoint x: 238, startPoint y: 31, endPoint x: 194, endPoint y: 23, distance: 44.1
click at [196, 23] on div "標題 加入圓圈 影像 加入圓圈 莊稼 照片尺寸選擇大 幫助 鍵盤 渥 字體 毛筆字帖 字體大小 25 顏色 樣式 格式_粗體 斜體格式 底線格式 結盟 格式_…" at bounding box center [417, 132] width 442 height 222
type input "G"
type input "水果"
click at [368, 62] on div at bounding box center [372, 61] width 18 height 18
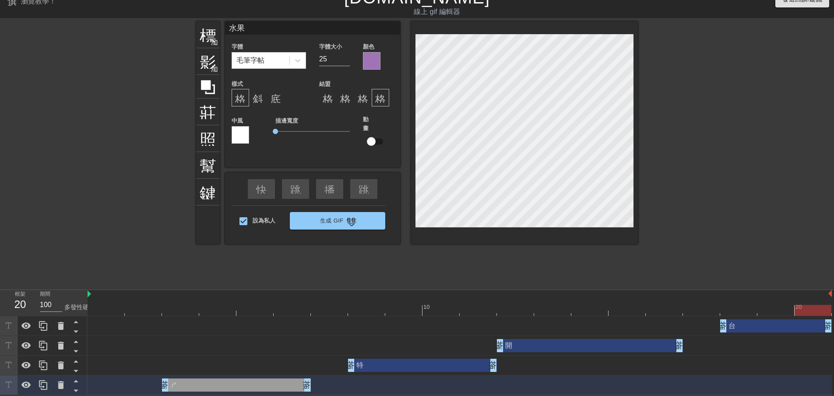
scroll to position [7, 0]
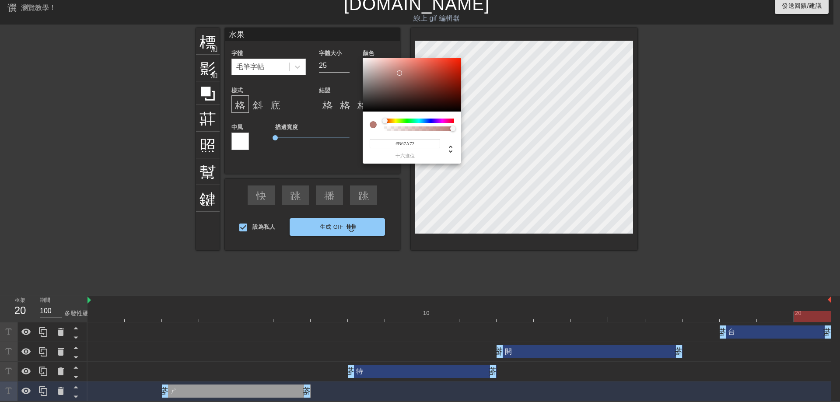
drag, startPoint x: 438, startPoint y: 120, endPoint x: 385, endPoint y: 125, distance: 52.7
click at [385, 125] on div at bounding box center [419, 125] width 70 height 12
drag, startPoint x: 380, startPoint y: 94, endPoint x: 364, endPoint y: 112, distance: 24.8
click at [364, 112] on div "#000000 十六進位" at bounding box center [412, 111] width 98 height 106
click at [376, 93] on div at bounding box center [376, 93] width 5 height 5
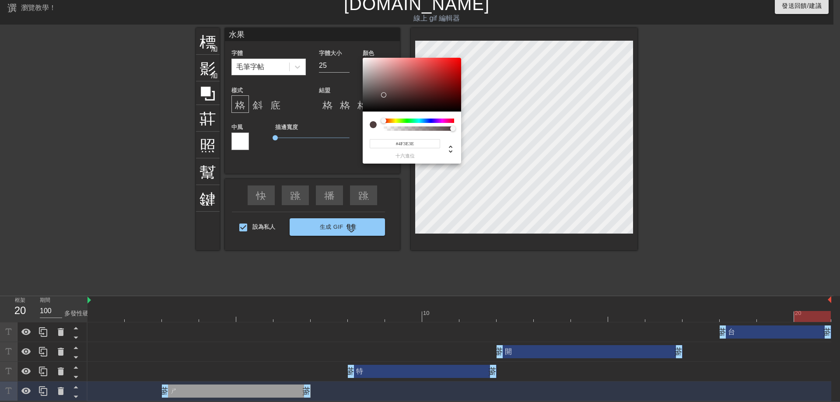
click at [384, 95] on div at bounding box center [383, 94] width 5 height 5
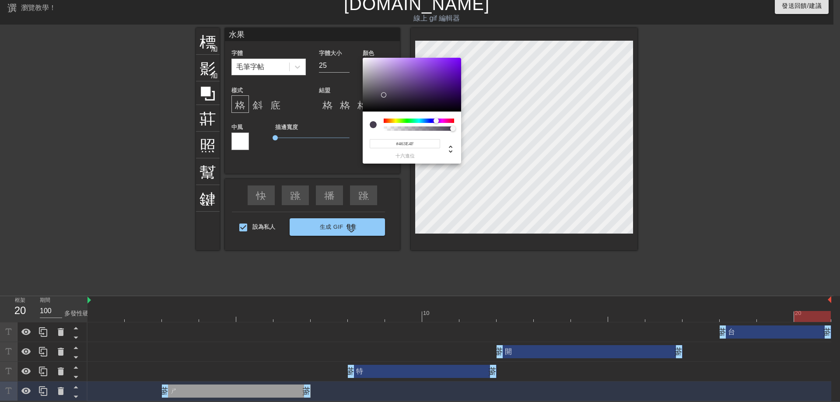
drag, startPoint x: 387, startPoint y: 120, endPoint x: 436, endPoint y: 123, distance: 49.5
click at [436, 123] on div at bounding box center [436, 120] width 5 height 5
click at [428, 68] on div at bounding box center [412, 85] width 98 height 54
click at [441, 70] on div at bounding box center [412, 85] width 98 height 54
type input "#9464C8"
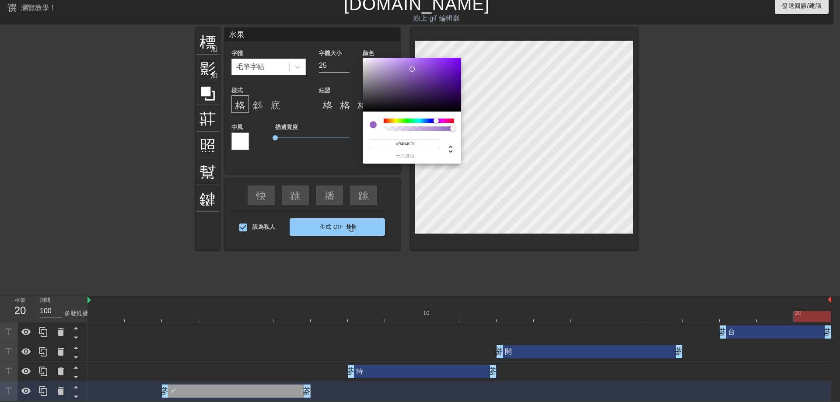
drag, startPoint x: 431, startPoint y: 72, endPoint x: 412, endPoint y: 69, distance: 19.4
click at [412, 69] on div at bounding box center [412, 85] width 98 height 54
drag, startPoint x: 418, startPoint y: 145, endPoint x: 389, endPoint y: 147, distance: 29.4
click at [389, 147] on input "#9464C8" at bounding box center [405, 143] width 70 height 9
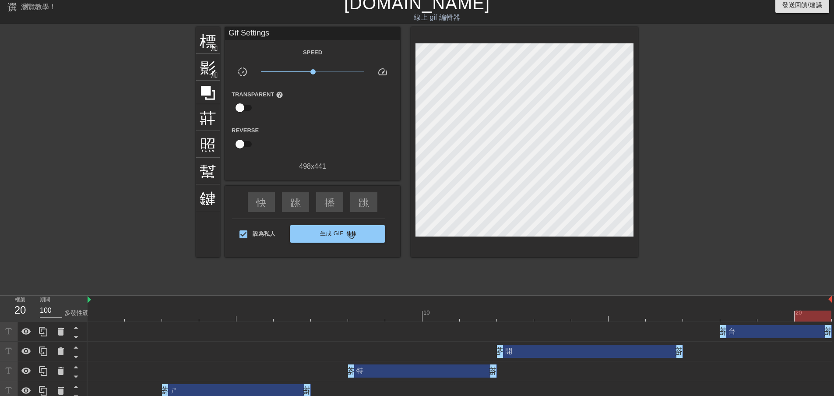
click at [373, 368] on div "特 拖曳手柄 拖曳手柄" at bounding box center [422, 370] width 149 height 13
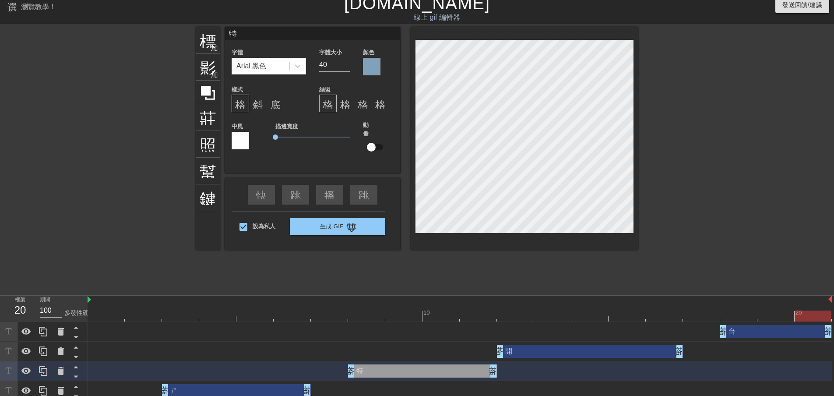
click at [375, 68] on div at bounding box center [372, 67] width 18 height 18
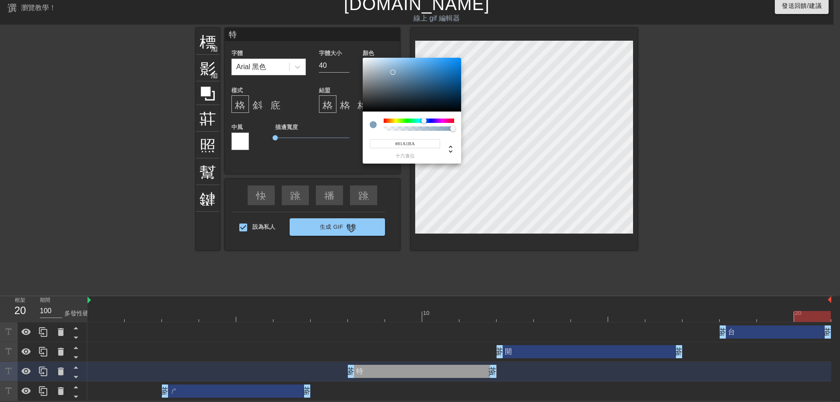
drag, startPoint x: 415, startPoint y: 144, endPoint x: 373, endPoint y: 139, distance: 42.4
click at [373, 139] on input "#81A1BA" at bounding box center [405, 143] width 70 height 9
paste input "9464C8"
type input "#9464C8"
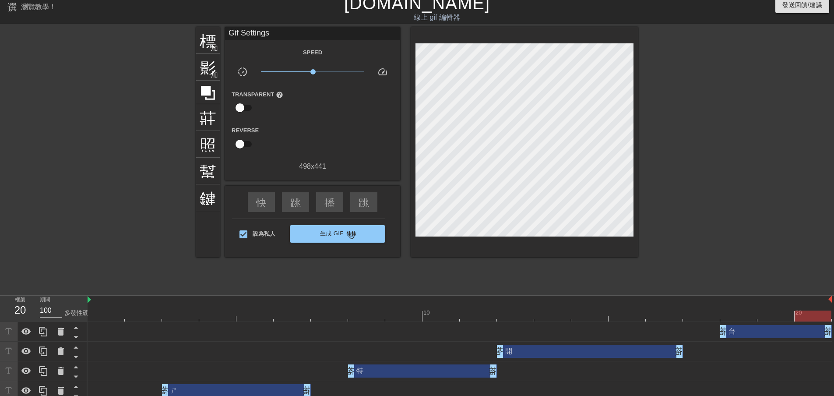
click at [525, 354] on div "開 拖曳手柄 拖曳手柄" at bounding box center [590, 350] width 186 height 13
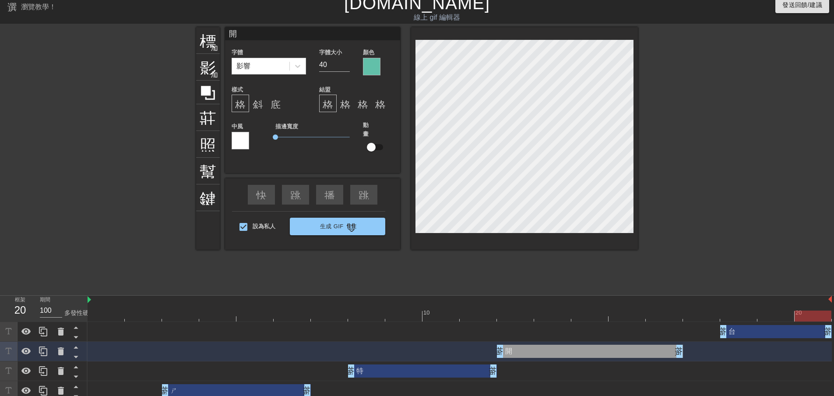
click at [373, 73] on div at bounding box center [372, 67] width 18 height 18
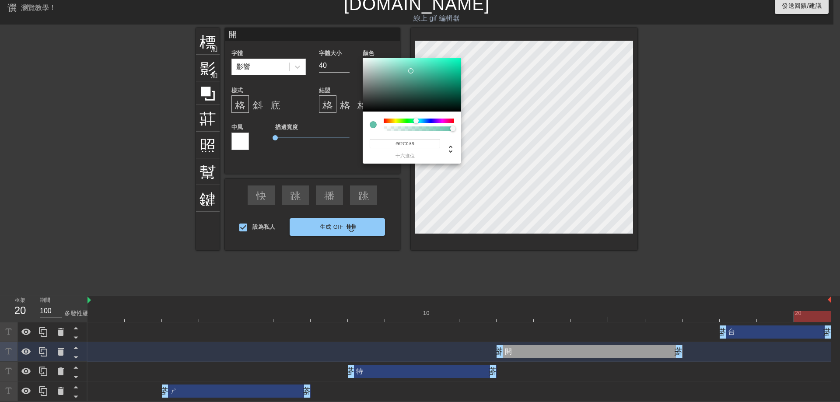
drag, startPoint x: 422, startPoint y: 145, endPoint x: 341, endPoint y: 132, distance: 82.0
click at [341, 132] on div "#62C0A9 十六進位" at bounding box center [420, 201] width 840 height 402
paste input "9464C8"
type input "#9464C8"
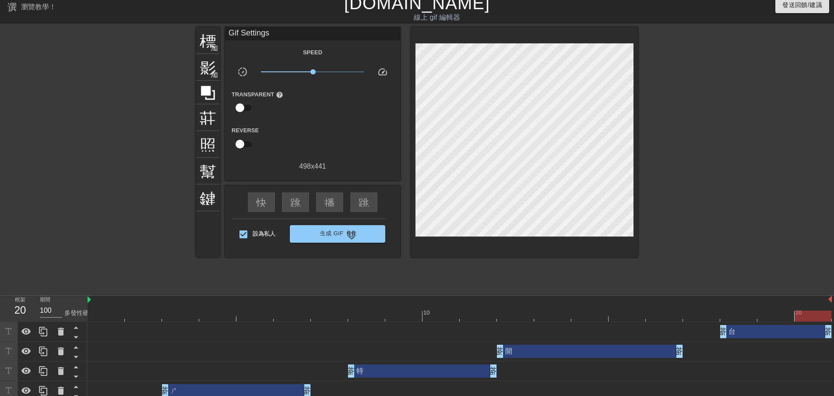
click at [746, 331] on div "台 拖曳手柄 拖曳手柄" at bounding box center [776, 331] width 112 height 13
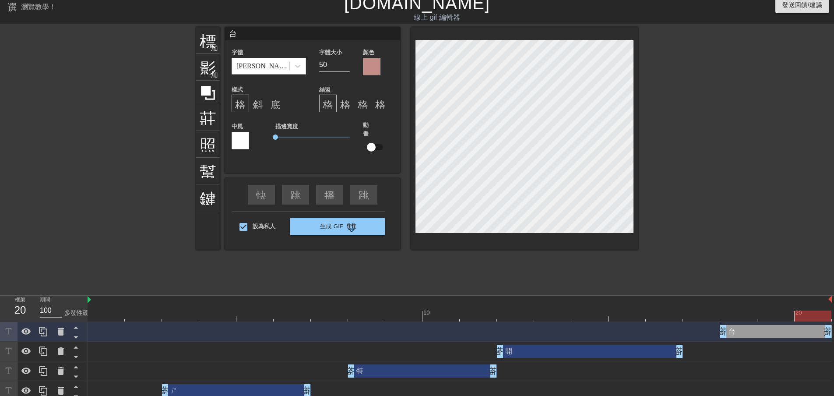
click at [370, 64] on div at bounding box center [372, 67] width 18 height 18
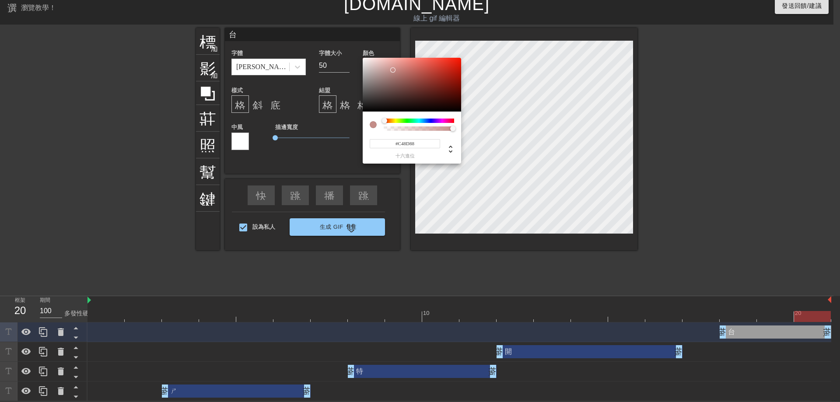
drag, startPoint x: 436, startPoint y: 142, endPoint x: 387, endPoint y: 139, distance: 49.5
click at [387, 139] on input "#C48D88" at bounding box center [405, 143] width 70 height 9
paste input "9464C"
type input "#9464C8"
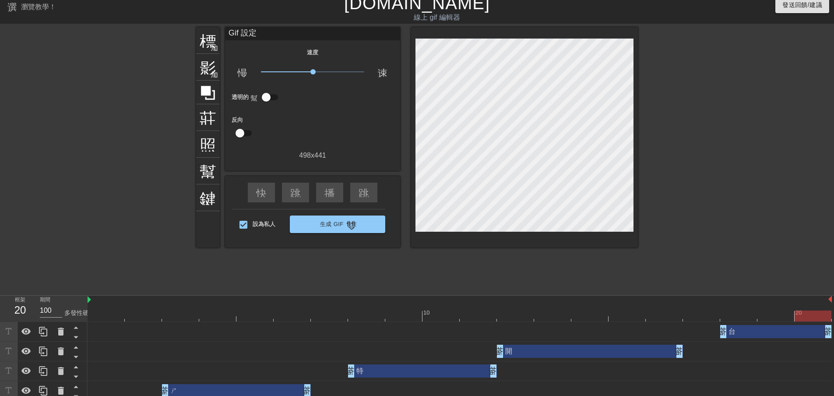
click at [234, 390] on div "ㄕ 拖曳手柄 拖曳手柄" at bounding box center [236, 390] width 149 height 13
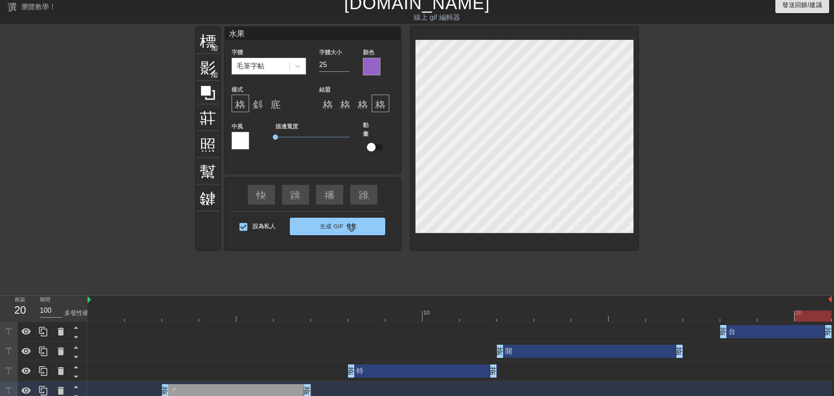
click at [264, 36] on input "水果" at bounding box center [312, 33] width 175 height 13
type input "水"
click at [381, 378] on div "特 拖曳手柄 拖曳手柄" at bounding box center [460, 371] width 744 height 20
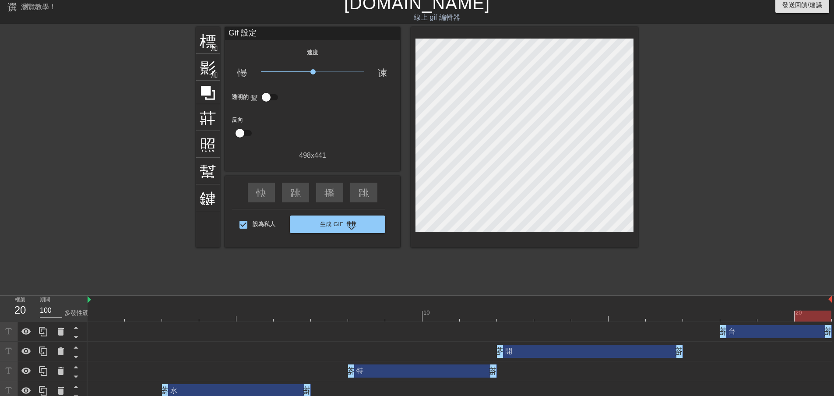
click at [380, 372] on div "特 拖曳手柄 拖曳手柄" at bounding box center [422, 370] width 149 height 13
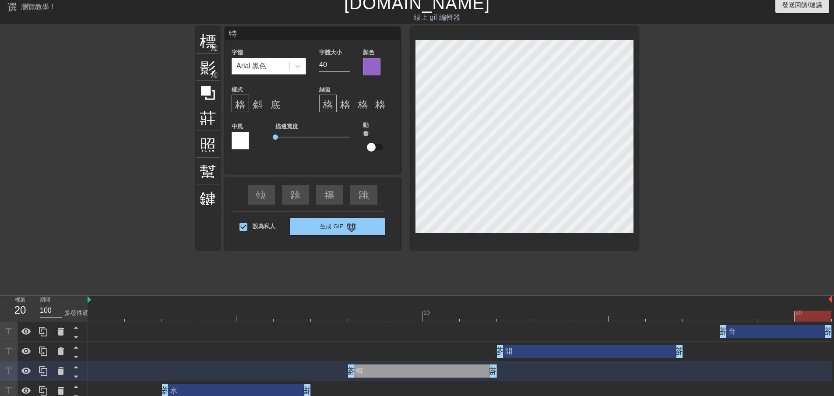
drag, startPoint x: 233, startPoint y: 35, endPoint x: 224, endPoint y: 35, distance: 9.2
click at [224, 35] on div "標題 加入圓圈 影像 加入圓圈 莊稼 照片尺寸選擇大 幫助 鍵盤 特 字體 Arial 黑色 字體大小 40 顏色 樣式 格式_粗體 斜體格式 底線格式 結盟…" at bounding box center [417, 138] width 442 height 222
type input "鬼"
click at [539, 352] on div "開 拖曳手柄 拖曳手柄" at bounding box center [590, 350] width 186 height 13
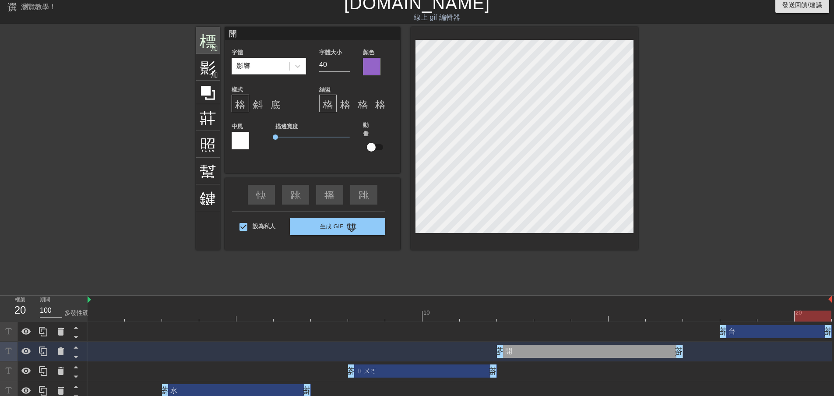
drag, startPoint x: 249, startPoint y: 36, endPoint x: 211, endPoint y: 36, distance: 38.1
click at [212, 37] on div "標題 加入圓圈 影像 加入圓圈 莊稼 照片尺寸選擇大 幫助 鍵盤 開 字體 影響 字體大小 40 顏色 樣式 格式_粗體 斜體格式 底線格式 結盟 格式_對齊…" at bounding box center [417, 138] width 442 height 222
click at [765, 329] on div "台 拖曳手柄 拖曳手柄" at bounding box center [776, 331] width 112 height 13
type input "台"
type input "50"
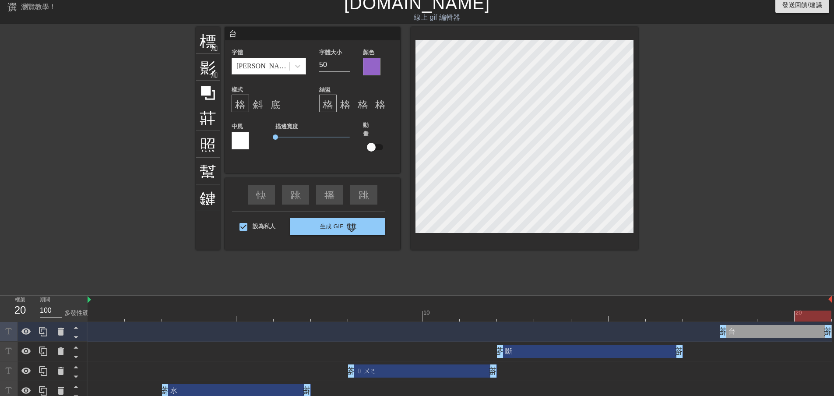
drag, startPoint x: 266, startPoint y: 35, endPoint x: 222, endPoint y: 18, distance: 46.4
click at [224, 22] on div "選單書 瀏覽教學！ [DOMAIN_NAME] 線上 gif 編輯器 發送回饋/建議 標題 加入圓圈 影像 加入圓圈 莊稼 照片尺寸選擇大 幫助 鍵盤 台 字…" at bounding box center [417, 197] width 834 height 408
type input "線"
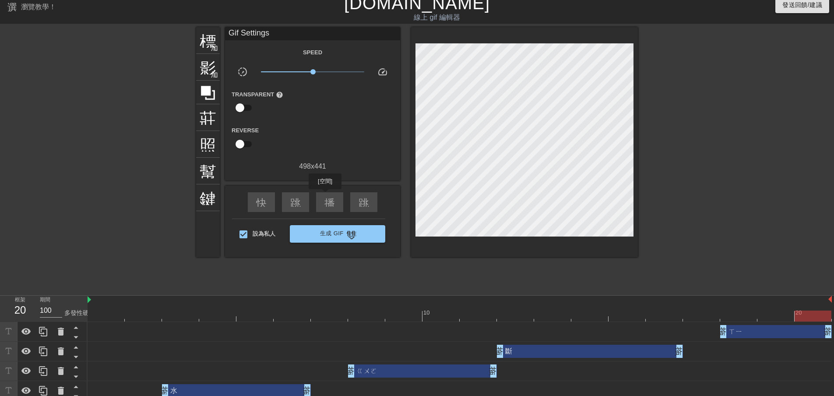
click at [326, 196] on font "播放箭頭" at bounding box center [345, 201] width 42 height 11
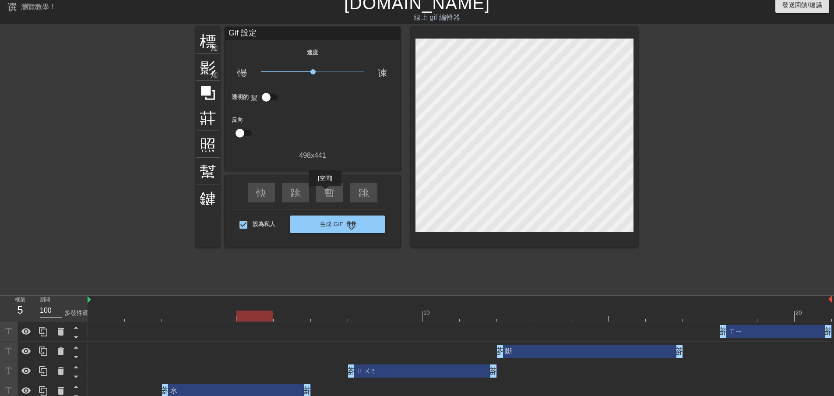
click at [325, 192] on font "暫停" at bounding box center [334, 191] width 21 height 11
click at [262, 391] on div "水 拖曳手柄 拖曳手柄" at bounding box center [236, 390] width 149 height 13
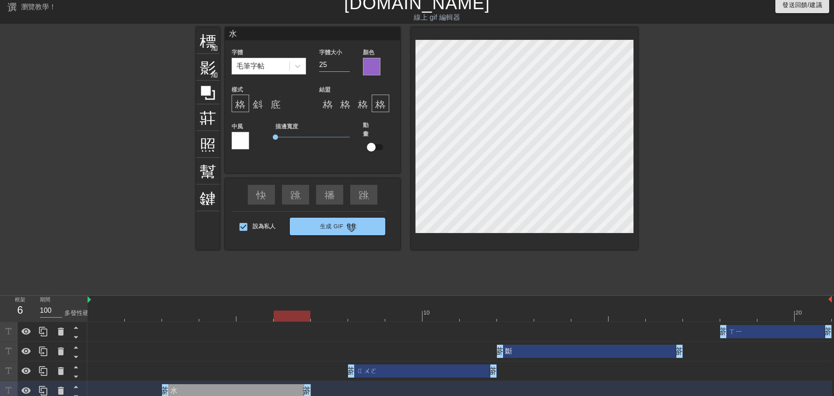
click at [372, 66] on div at bounding box center [372, 67] width 18 height 18
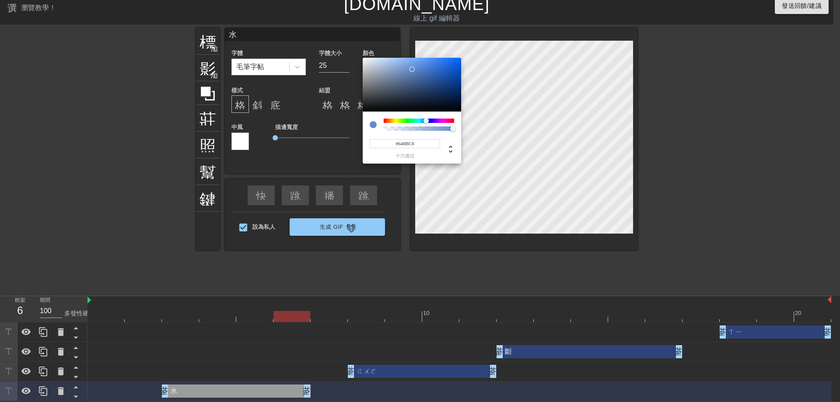
type input "#648EC8"
click at [426, 121] on div at bounding box center [419, 121] width 70 height 4
drag, startPoint x: 424, startPoint y: 144, endPoint x: 374, endPoint y: 137, distance: 49.9
click at [374, 137] on div "#648EC8 十六進位" at bounding box center [412, 145] width 84 height 28
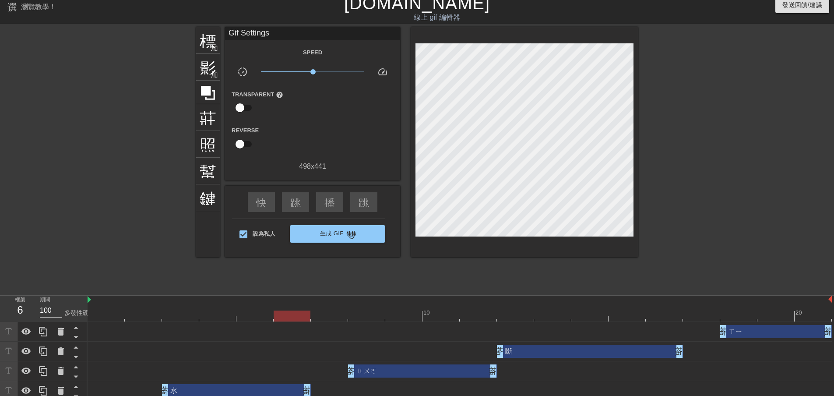
click at [438, 372] on div "ㄍㄨㄛ 拖曳手柄 拖曳手柄" at bounding box center [422, 370] width 149 height 13
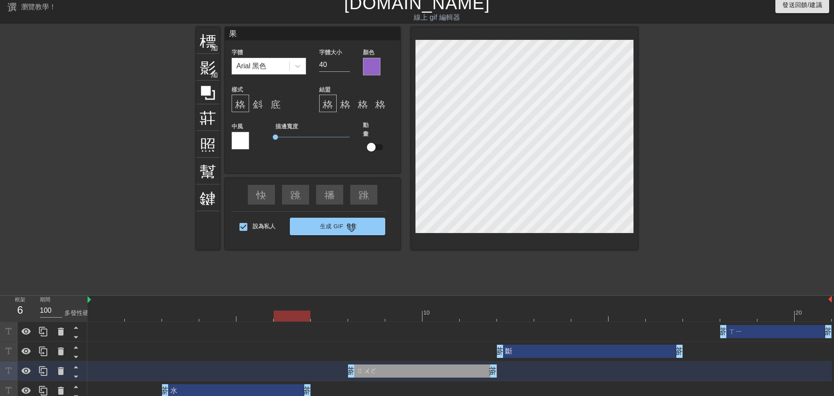
click at [369, 69] on div at bounding box center [372, 67] width 18 height 18
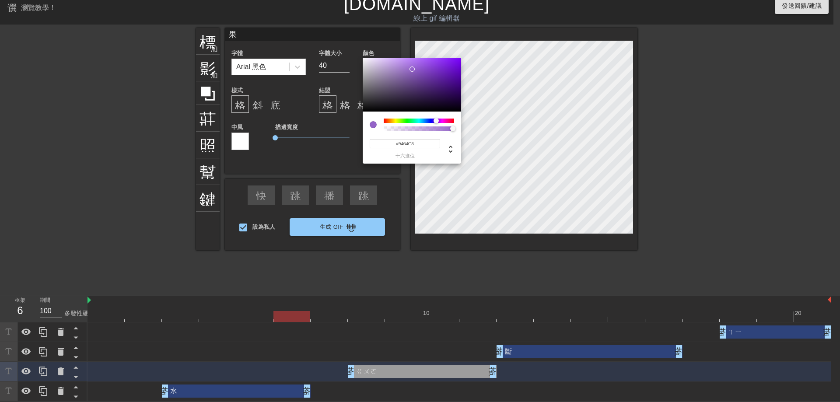
drag, startPoint x: 425, startPoint y: 145, endPoint x: 383, endPoint y: 144, distance: 42.0
click at [383, 143] on input "#9464C8" at bounding box center [405, 143] width 70 height 9
paste input "648E"
type input "#648EC8"
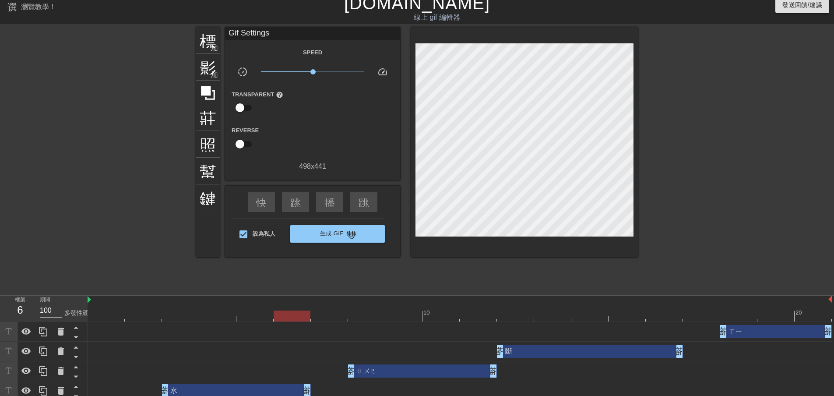
click at [533, 345] on div "斷 拖曳手柄 拖曳手柄" at bounding box center [590, 350] width 186 height 13
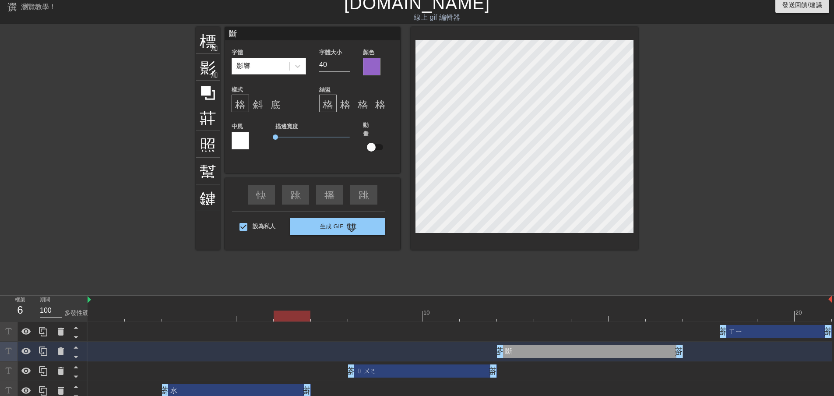
click at [368, 66] on div at bounding box center [372, 67] width 18 height 18
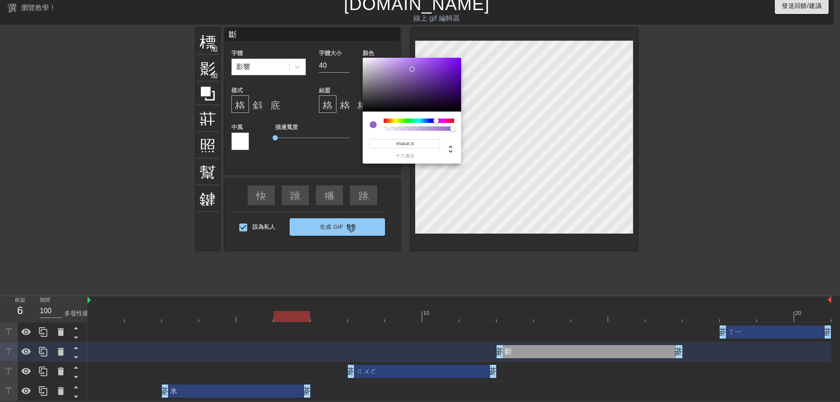
drag, startPoint x: 423, startPoint y: 142, endPoint x: 352, endPoint y: 136, distance: 71.2
click at [352, 135] on div "#9464C8 十六進位" at bounding box center [420, 201] width 840 height 402
paste input "648E"
type input "#648EC8"
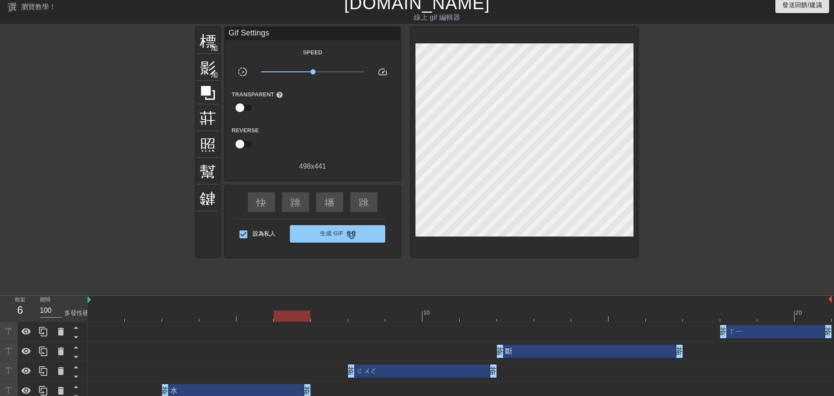
click at [754, 335] on div "ㄒㄧ 拖曳手柄 拖曳手柄" at bounding box center [776, 331] width 112 height 13
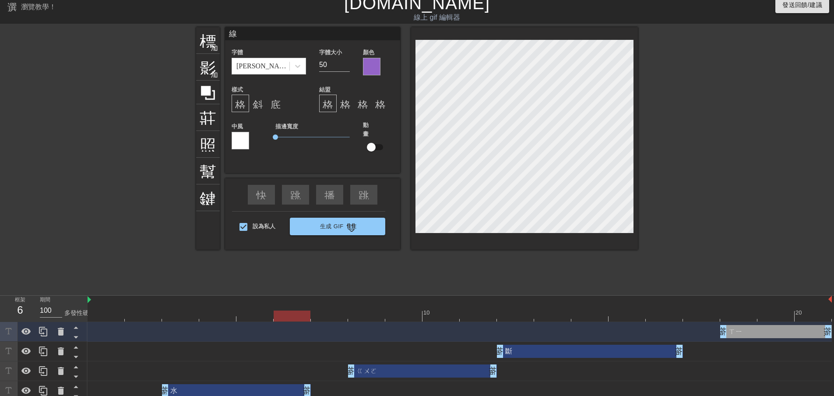
click at [373, 67] on div at bounding box center [372, 67] width 18 height 18
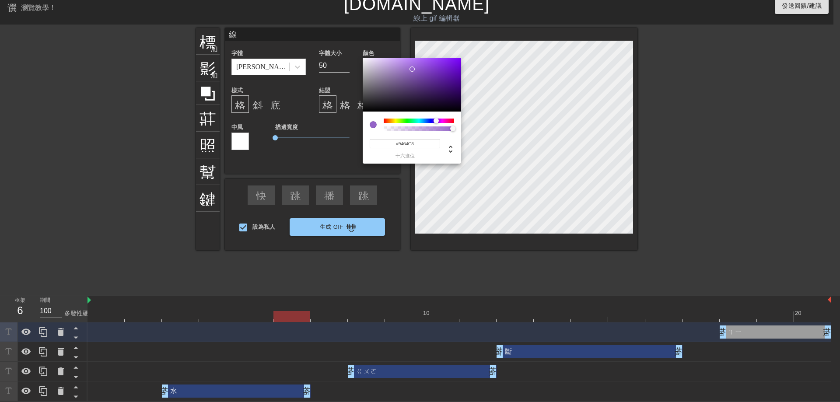
drag, startPoint x: 422, startPoint y: 143, endPoint x: 369, endPoint y: 146, distance: 53.0
click at [359, 137] on div "#9464C8 十六進位" at bounding box center [420, 201] width 840 height 402
paste input "648E"
type input "#648EC8"
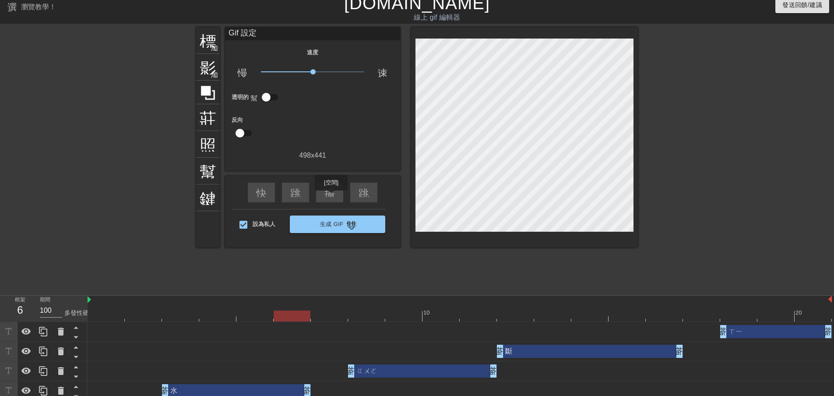
click at [331, 196] on font "播放箭頭" at bounding box center [345, 191] width 42 height 11
click at [340, 192] on div "暫停" at bounding box center [329, 192] width 27 height 20
click at [331, 221] on font "生成 Gif" at bounding box center [332, 224] width 24 height 7
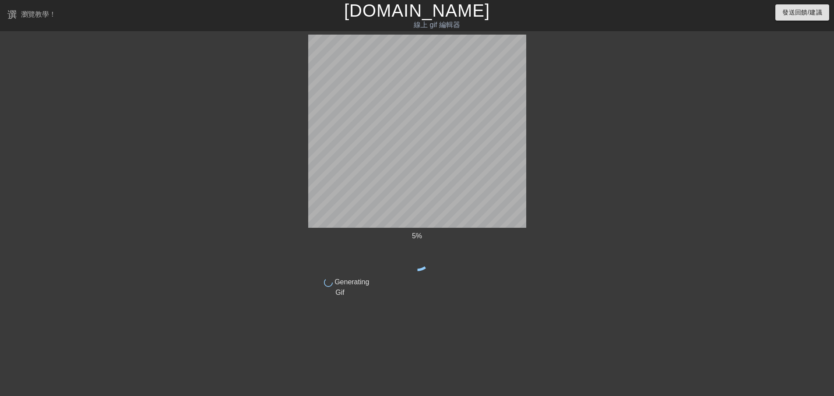
scroll to position [0, 0]
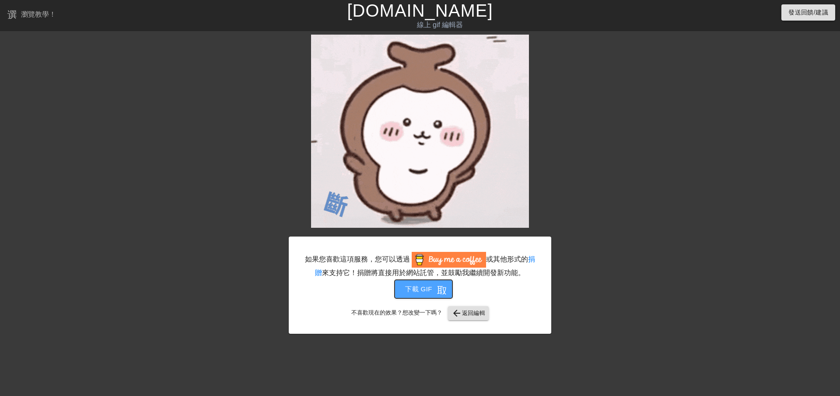
click at [438, 291] on font "取得應用程式" at bounding box center [468, 289] width 63 height 11
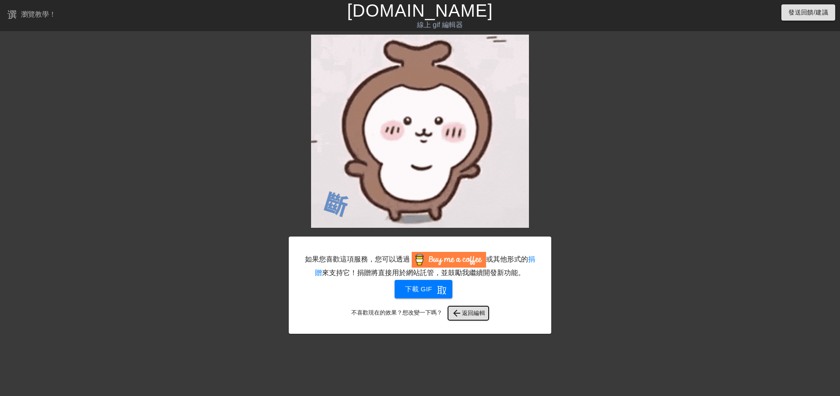
click at [464, 309] on font "返回編輯" at bounding box center [474, 312] width 24 height 7
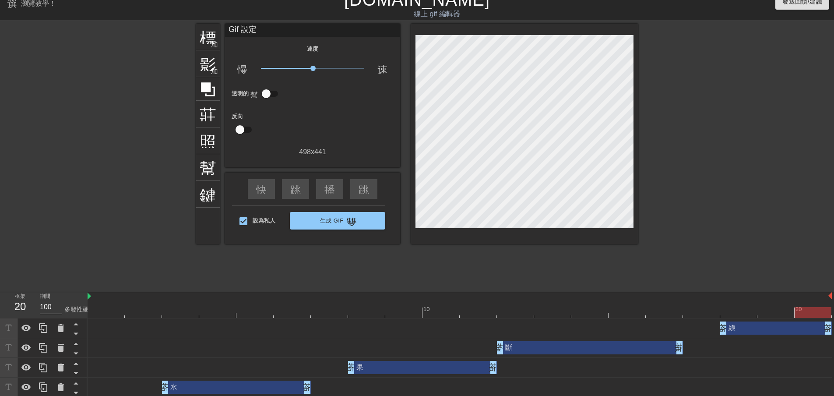
scroll to position [14, 0]
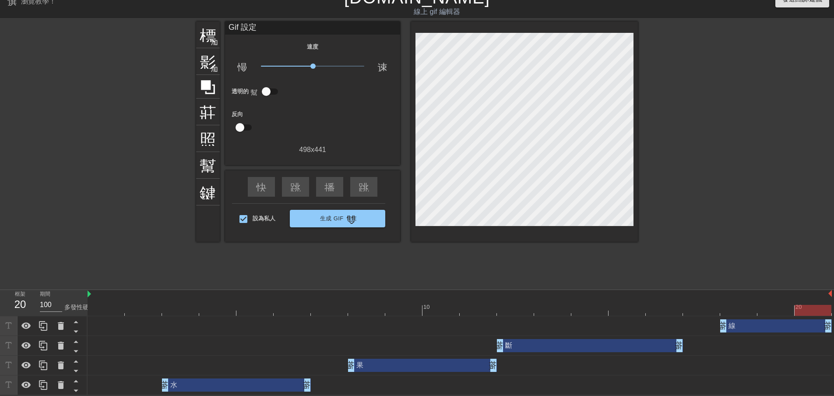
click at [252, 385] on div "水 拖曳手柄 拖曳手柄" at bounding box center [236, 384] width 149 height 13
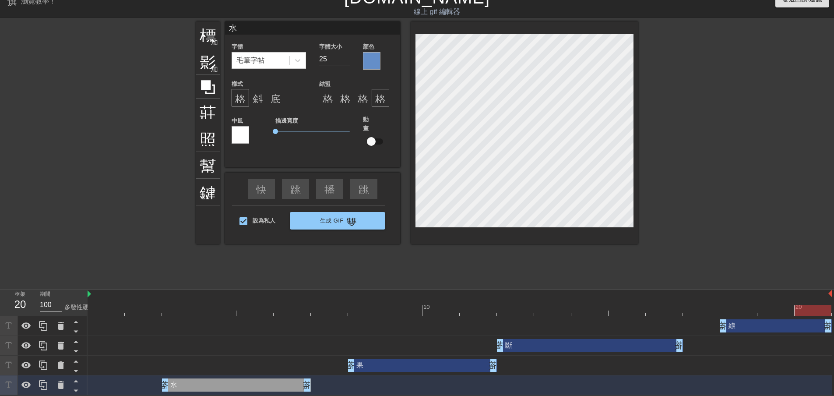
drag, startPoint x: 260, startPoint y: 29, endPoint x: 221, endPoint y: 31, distance: 39.4
click at [221, 31] on div "標題 加入圓圈 影像 加入圓圈 莊稼 照片尺寸選擇大 幫助 鍵盤 水 字體 毛筆字帖 字體大小 25 顏色 樣式 格式_粗體 斜體格式 底線格式 結盟 格式_…" at bounding box center [417, 132] width 442 height 222
click at [404, 368] on div "果 拖曳手柄 拖曳手柄" at bounding box center [422, 364] width 149 height 13
type input "果"
type input "40"
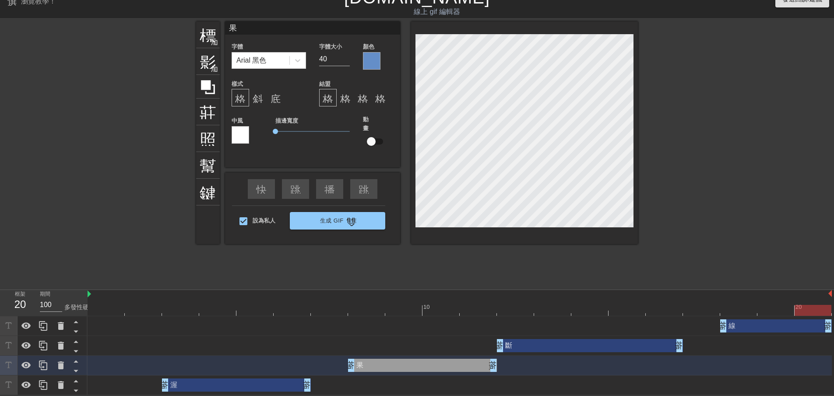
click at [252, 30] on input "果" at bounding box center [312, 27] width 175 height 13
click at [546, 348] on div "斷 拖曳手柄 拖曳手柄" at bounding box center [590, 345] width 186 height 13
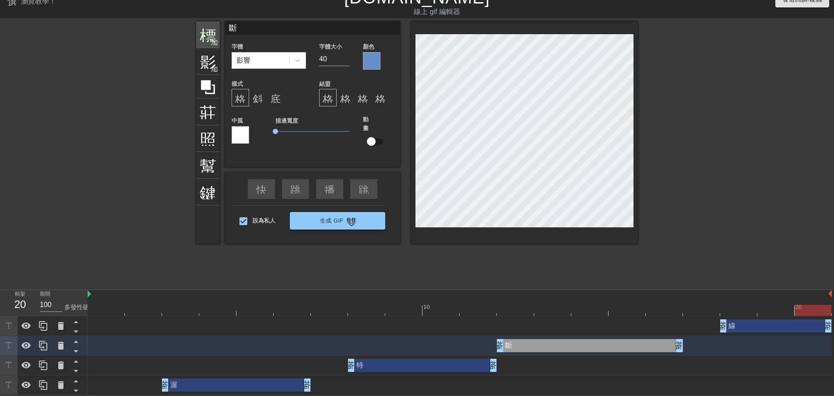
drag, startPoint x: 246, startPoint y: 27, endPoint x: 219, endPoint y: 27, distance: 27.1
click at [219, 27] on div "標題 加入圓圈 影像 加入圓圈 莊稼 照片尺寸選擇大 幫助 鍵盤 斷 字體 影響 字體大小 40 顏色 樣式 格式_粗體 斜體格式 底線格式 結盟 格式_對齊…" at bounding box center [417, 132] width 442 height 222
click at [784, 327] on div "線 拖曳手柄 拖曳手柄" at bounding box center [776, 325] width 112 height 13
type input "線"
type input "50"
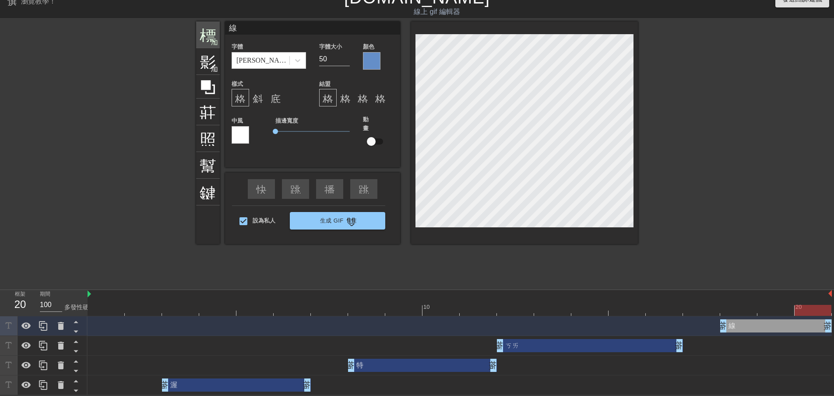
drag, startPoint x: 273, startPoint y: 31, endPoint x: 204, endPoint y: 26, distance: 69.3
click at [205, 26] on div "標題 加入圓圈 影像 加入圓圈 莊稼 照片尺寸選擇大 幫助 鍵盤 線 字體 [PERSON_NAME][PERSON_NAME] 字體大小 50 顏色 樣式 …" at bounding box center [417, 132] width 442 height 222
click at [227, 384] on div "渥 拖曳手柄 拖曳手柄" at bounding box center [236, 384] width 149 height 13
type input "渥"
type input "25"
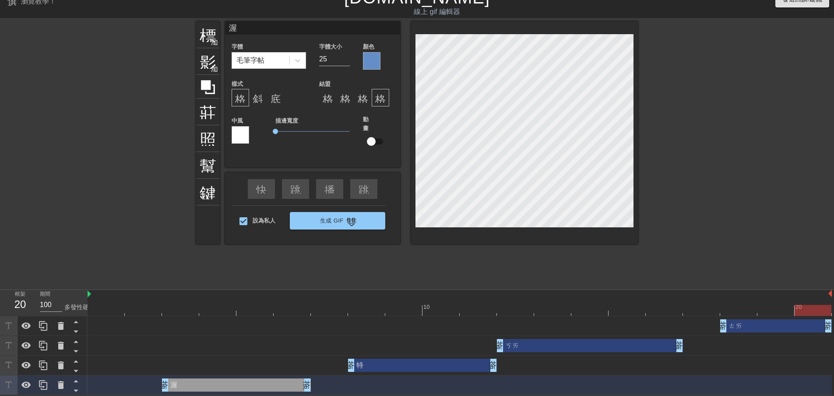
click at [181, 308] on div at bounding box center [460, 310] width 744 height 11
click at [225, 307] on div at bounding box center [460, 310] width 744 height 11
click at [265, 309] on div at bounding box center [460, 310] width 744 height 11
click at [359, 303] on div at bounding box center [366, 303] width 37 height 11
click at [504, 312] on div at bounding box center [460, 310] width 744 height 11
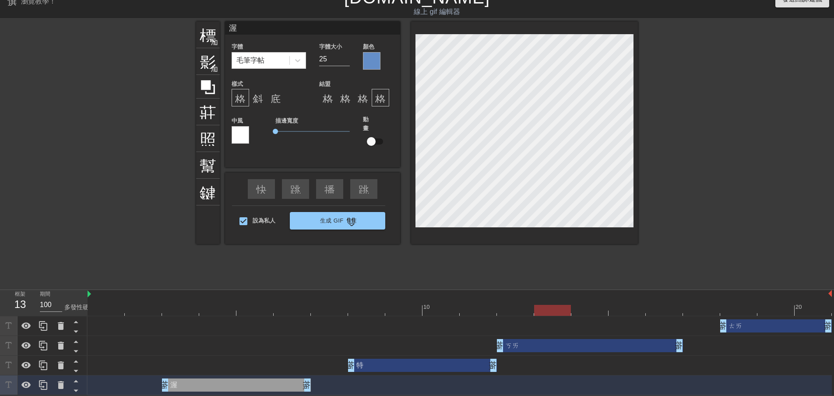
click at [540, 311] on div at bounding box center [460, 310] width 744 height 11
type input "開"
type input "40"
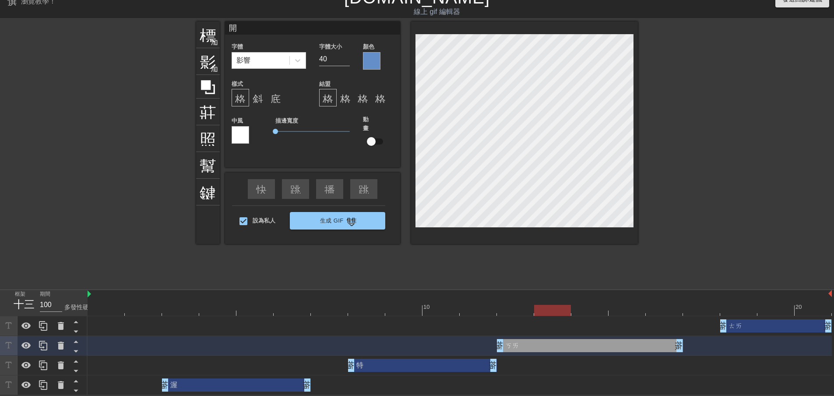
click at [750, 324] on div "ㄊㄞ 拖曳手柄 拖曳手柄" at bounding box center [776, 325] width 112 height 13
type input "台"
type input "50"
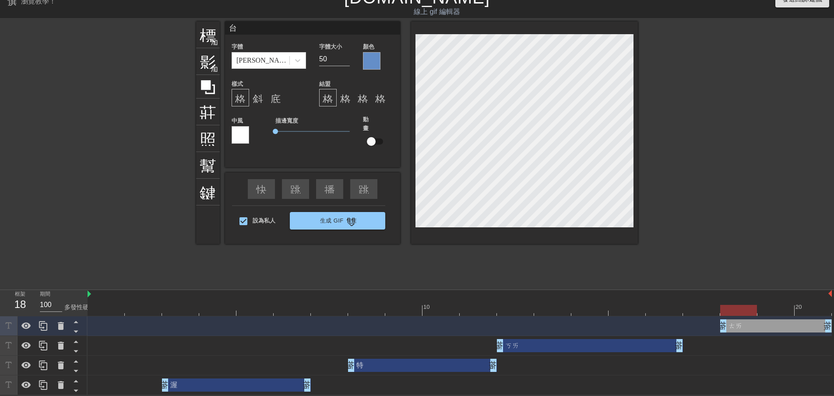
click at [731, 307] on div at bounding box center [460, 310] width 744 height 11
click at [693, 305] on div at bounding box center [460, 310] width 744 height 11
click at [722, 303] on div at bounding box center [738, 303] width 37 height 11
click at [782, 305] on div at bounding box center [460, 310] width 744 height 11
click at [336, 189] on div "播放箭頭" at bounding box center [329, 189] width 27 height 20
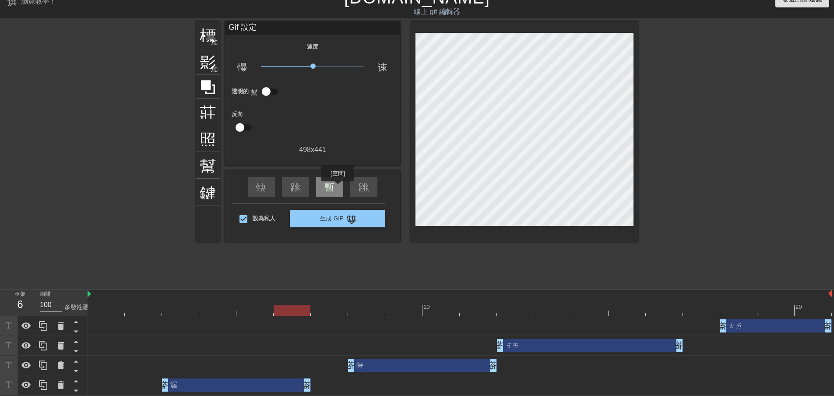
click at [338, 187] on div "暫停" at bounding box center [329, 187] width 27 height 20
click at [555, 345] on div "ㄎㄞ 拖曳手柄 拖曳手柄" at bounding box center [590, 345] width 186 height 13
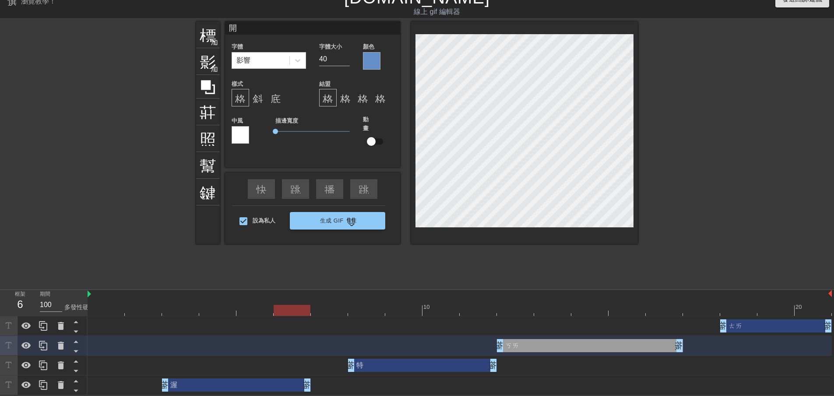
click at [508, 305] on div at bounding box center [460, 310] width 744 height 11
click at [745, 325] on div "ㄊㄞ 拖曳手柄 拖曳手柄" at bounding box center [776, 325] width 112 height 13
type input "台"
type input "50"
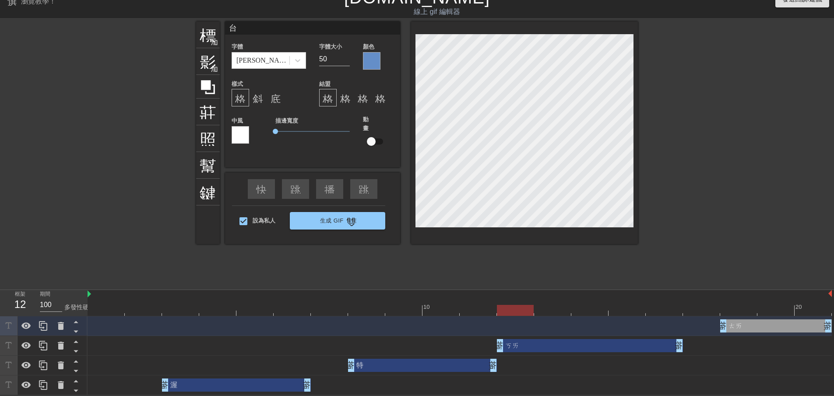
click at [736, 305] on div at bounding box center [460, 310] width 744 height 11
click at [336, 186] on div "播放箭頭" at bounding box center [329, 189] width 27 height 20
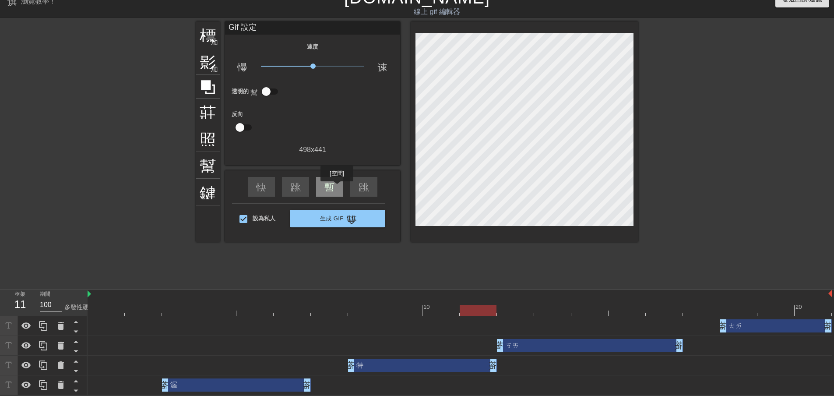
click at [338, 187] on div "暫停" at bounding box center [329, 187] width 27 height 20
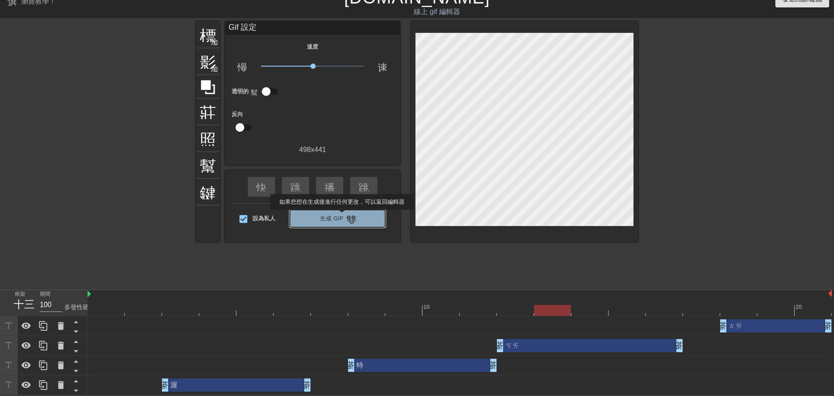
click at [342, 216] on font "生成 Gif" at bounding box center [332, 218] width 24 height 7
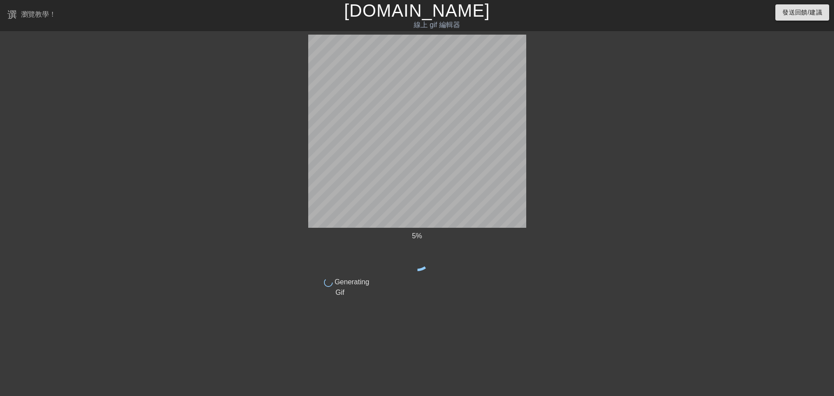
scroll to position [0, 0]
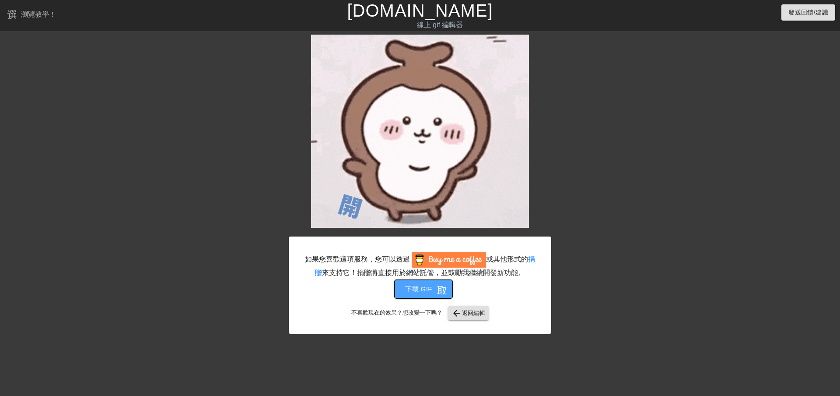
click at [429, 287] on font "下載 gif" at bounding box center [418, 288] width 27 height 7
click at [442, 149] on img at bounding box center [420, 131] width 218 height 193
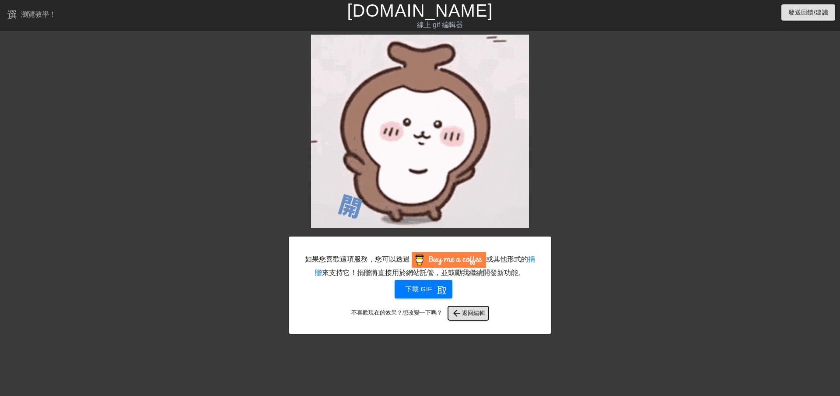
click at [465, 315] on font "返回編輯" at bounding box center [474, 313] width 24 height 10
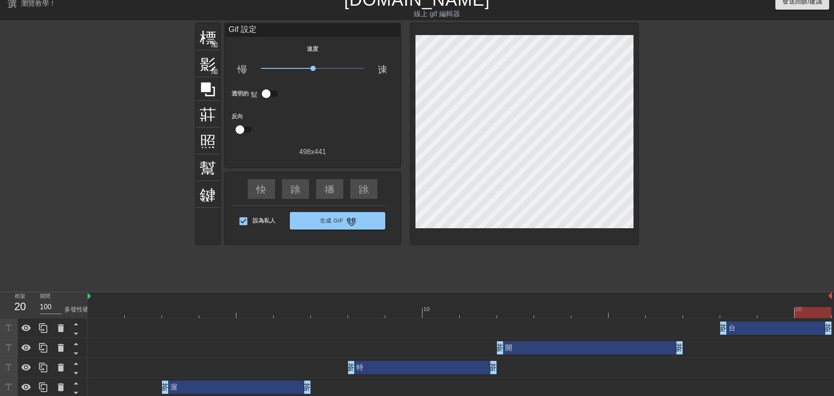
scroll to position [14, 0]
